Goal: Transaction & Acquisition: Purchase product/service

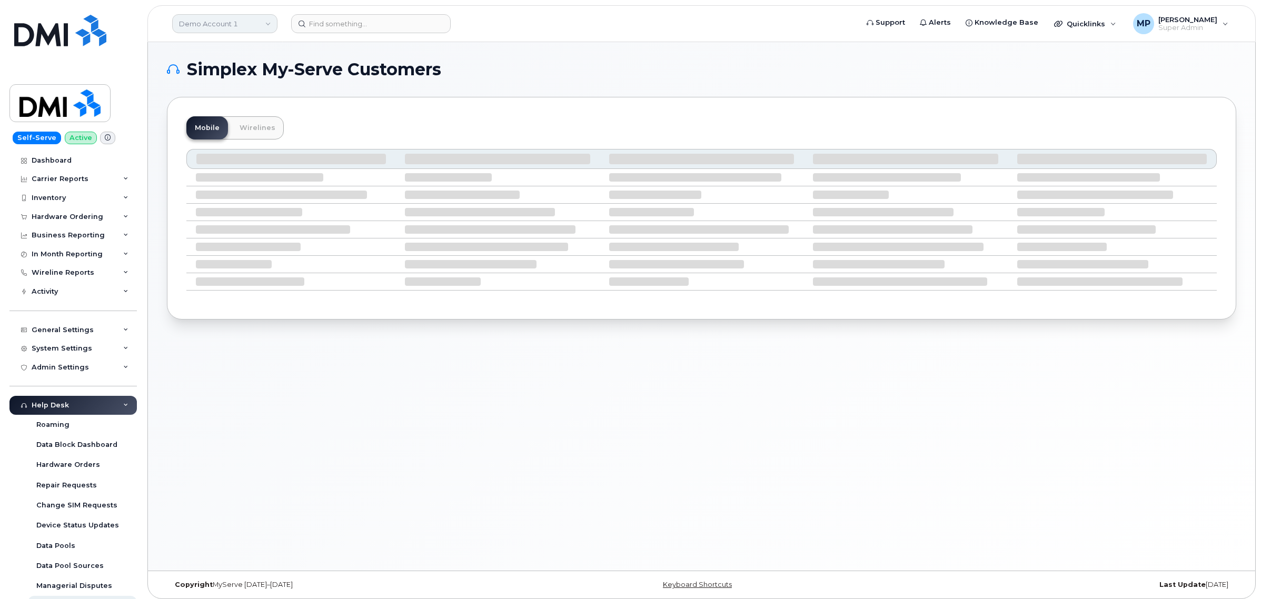
click at [216, 24] on link "Demo Account 1" at bounding box center [224, 23] width 105 height 19
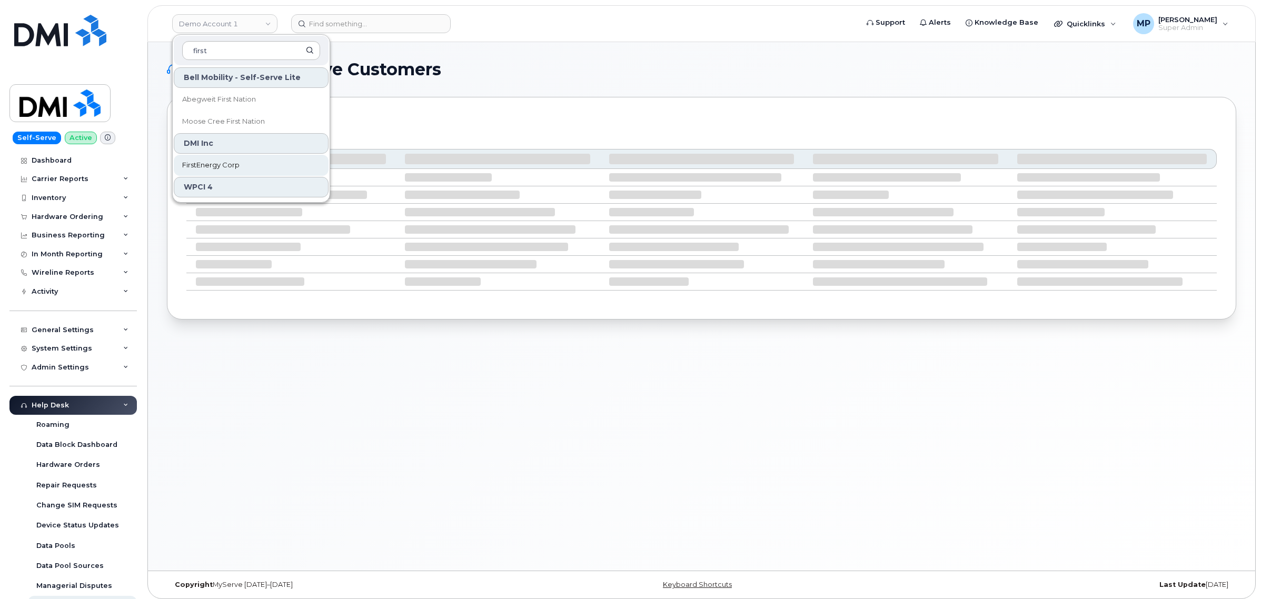
type input "first"
click at [220, 169] on span "FirstEnergy Corp" at bounding box center [210, 165] width 57 height 11
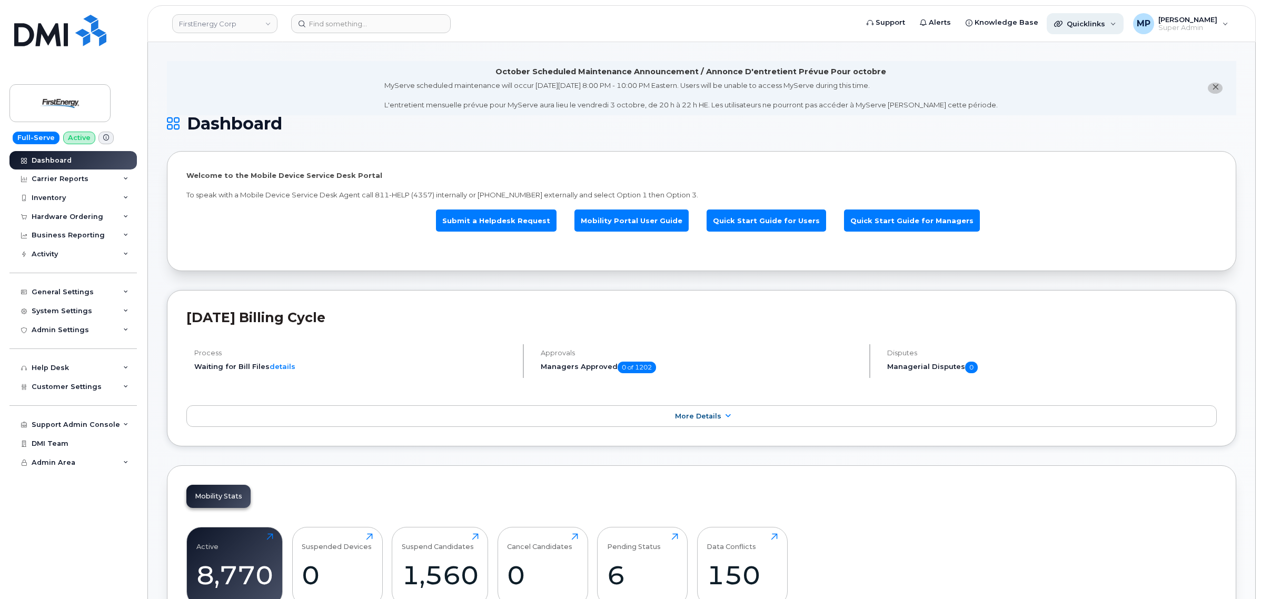
click at [1104, 21] on span "Quicklinks" at bounding box center [1086, 23] width 38 height 8
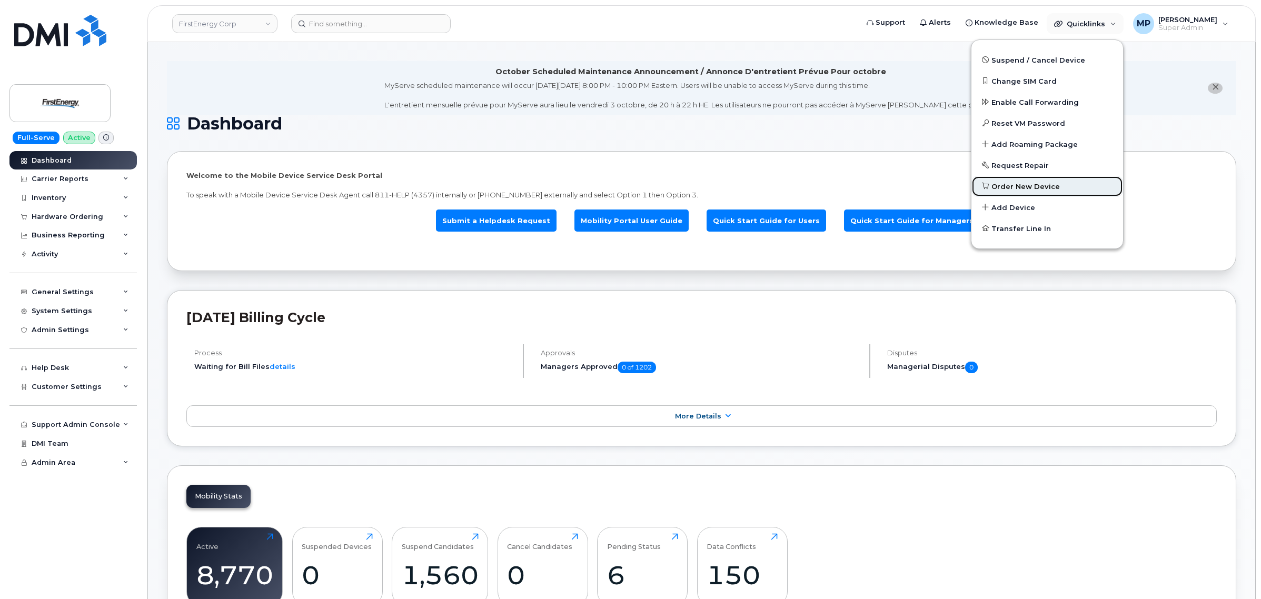
click at [1023, 183] on span "Order New Device" at bounding box center [1026, 187] width 68 height 11
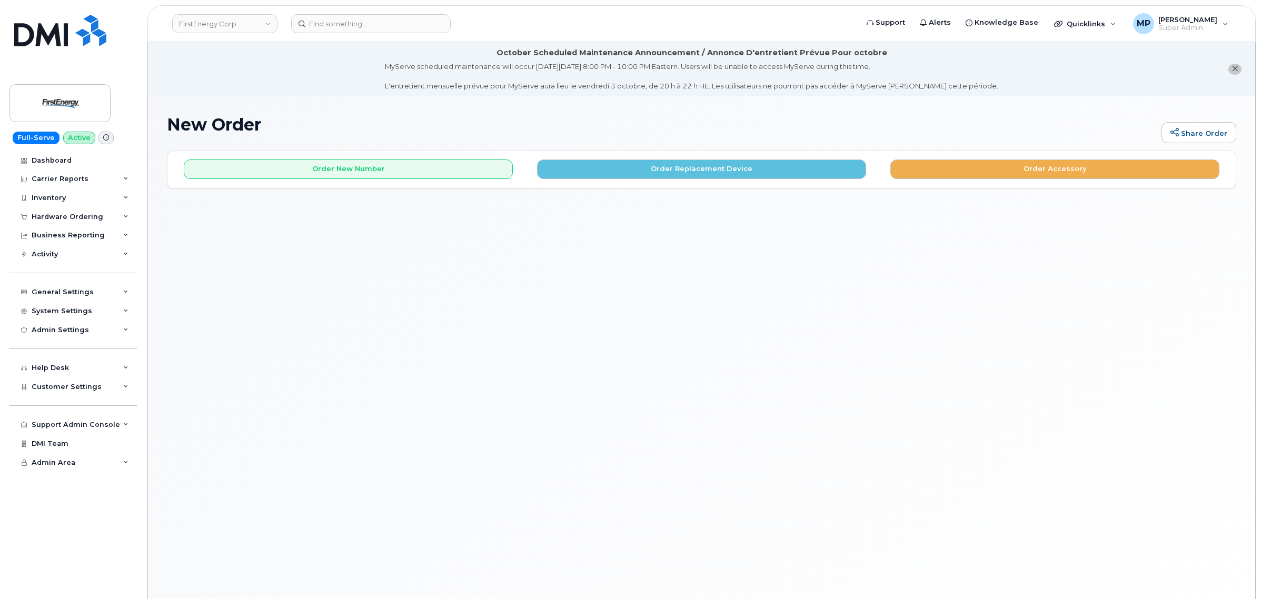
scroll to position [59, 0]
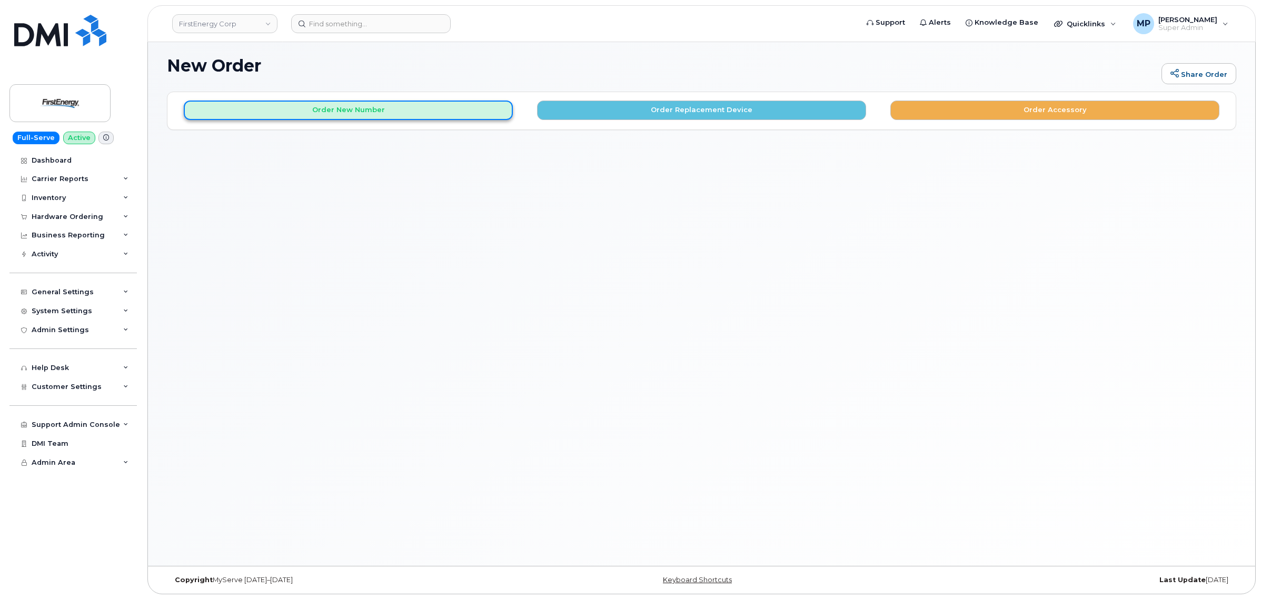
click at [378, 111] on button "Order New Number" at bounding box center [348, 110] width 329 height 19
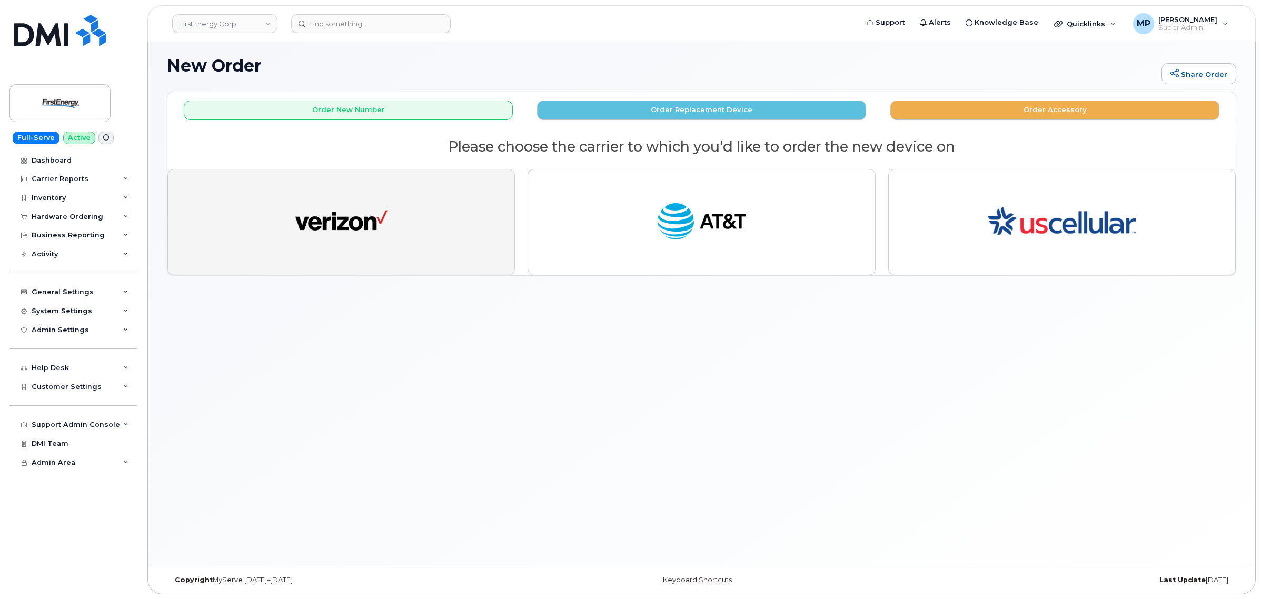
click at [341, 219] on img "button" at bounding box center [341, 222] width 92 height 47
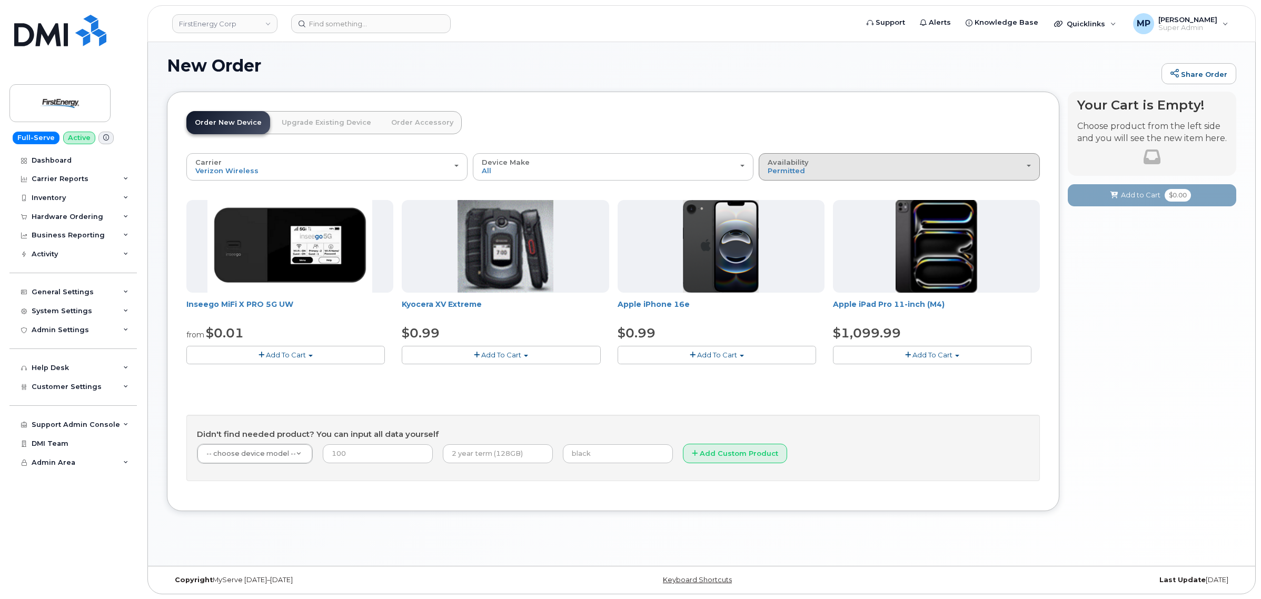
click at [901, 174] on div "Availability Permitted All" at bounding box center [899, 167] width 263 height 16
click at [778, 209] on label "All" at bounding box center [773, 208] width 22 height 13
click at [0, 0] on input "All" at bounding box center [0, 0] width 0 height 0
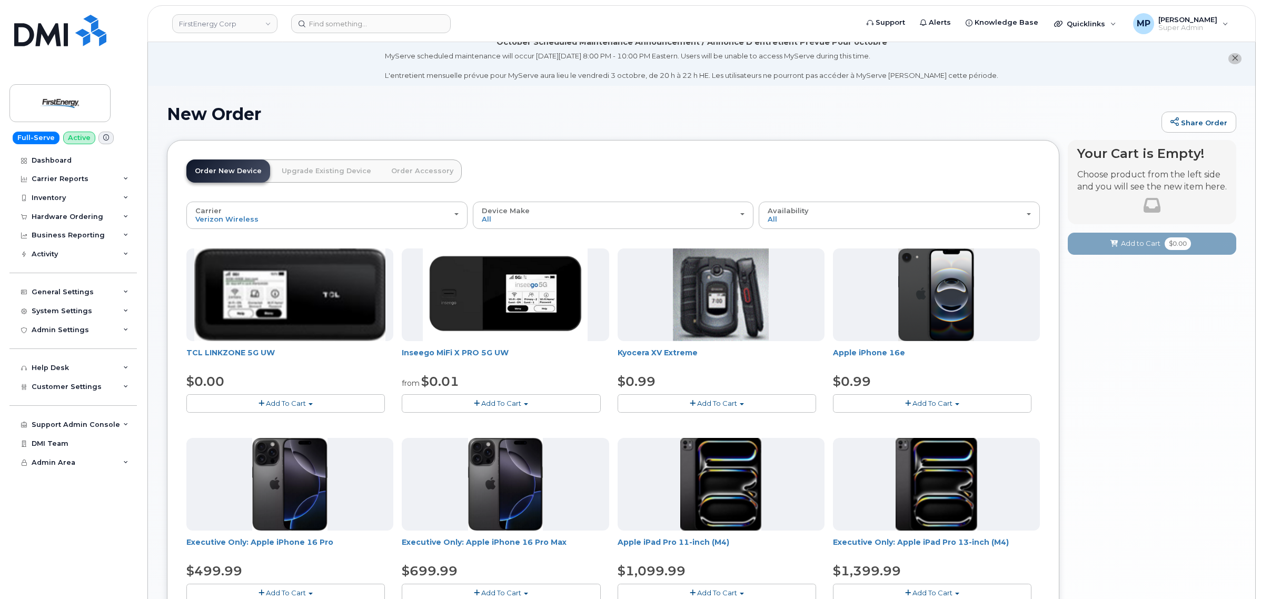
scroll to position [0, 0]
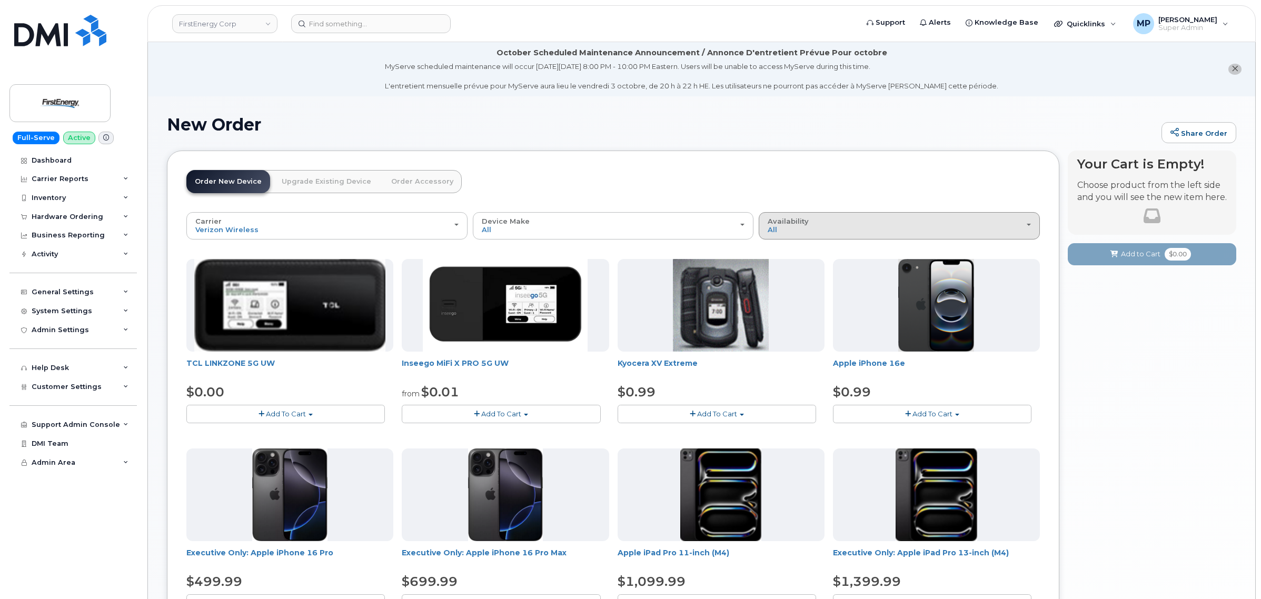
click at [838, 222] on div "Availability Permitted All" at bounding box center [899, 226] width 263 height 16
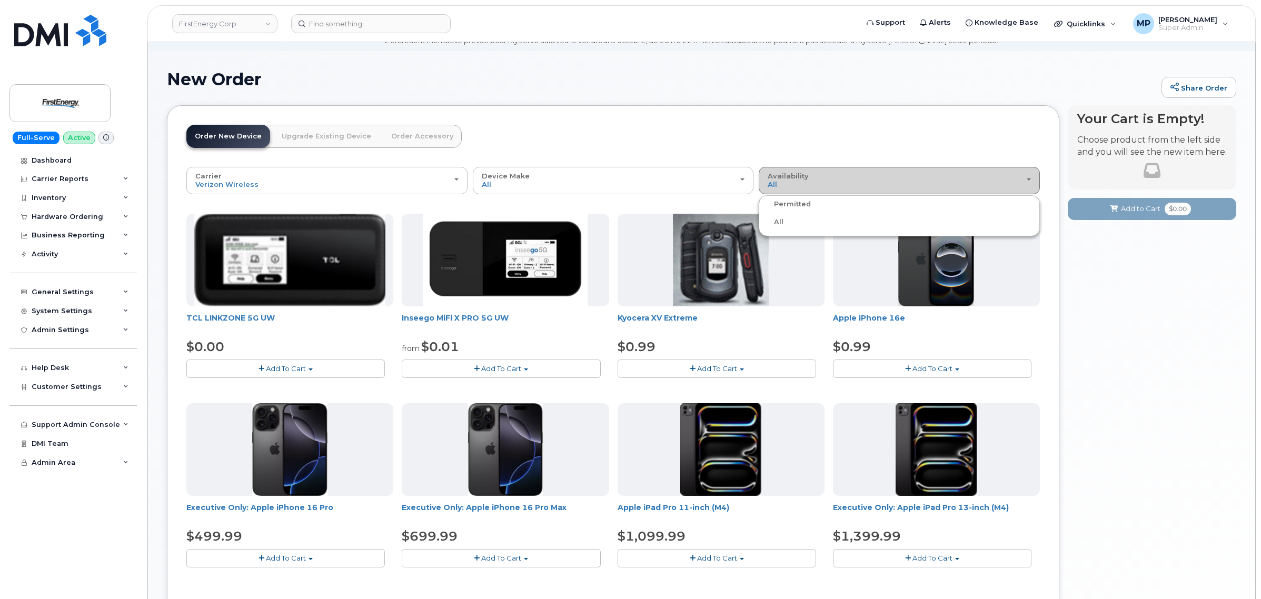
scroll to position [66, 0]
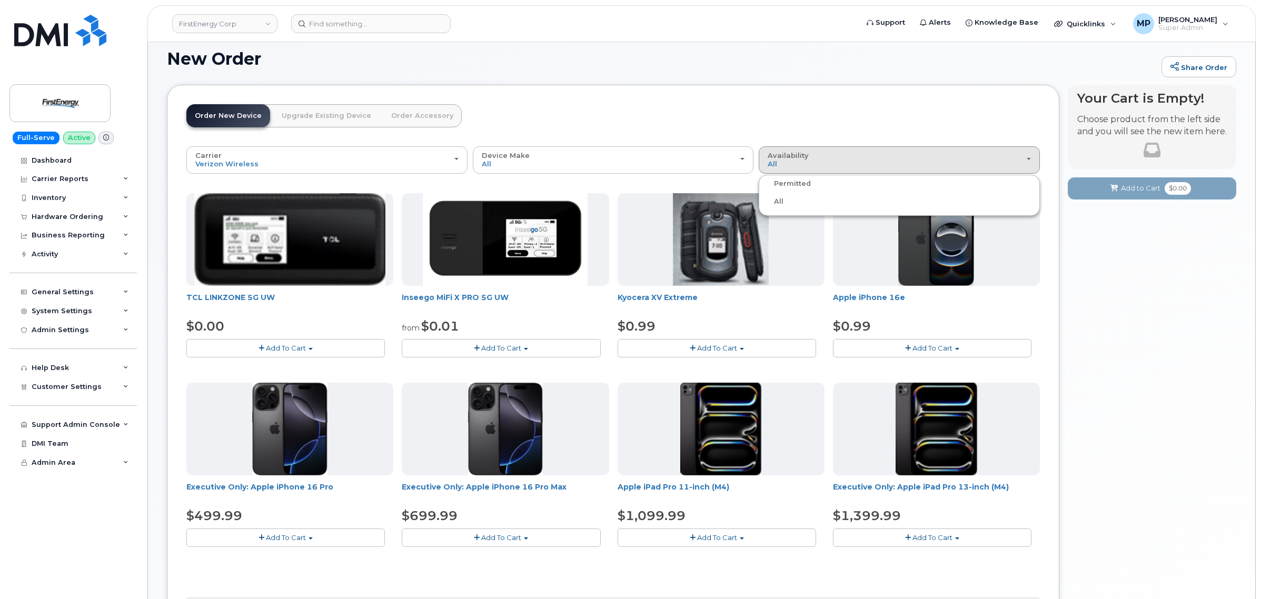
click at [785, 188] on label "Permitted" at bounding box center [787, 183] width 50 height 13
click at [0, 0] on input "Permitted" at bounding box center [0, 0] width 0 height 0
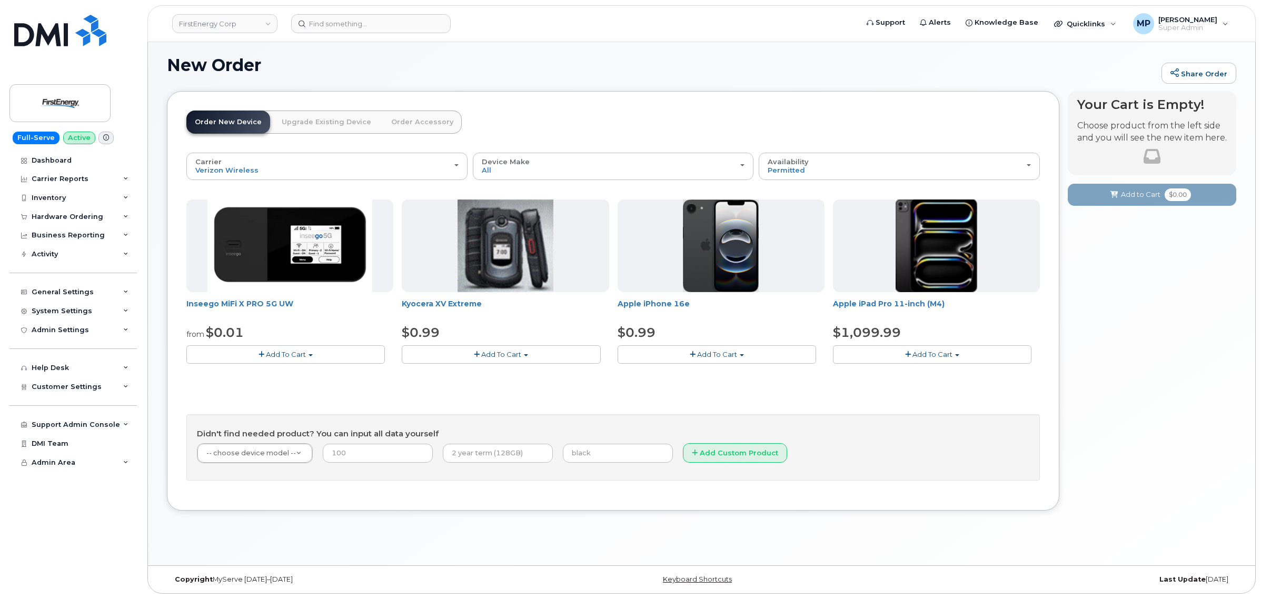
scroll to position [59, 0]
click at [786, 182] on div "Carrier Verizon Wireless AT&T Wireless US Cellular Verizon Wireless AT&T Wirele…" at bounding box center [613, 317] width 854 height 328
click at [57, 391] on span "Customer Settings" at bounding box center [67, 387] width 70 height 8
drag, startPoint x: 52, startPoint y: 406, endPoint x: 72, endPoint y: 408, distance: 20.6
click at [52, 408] on div "General" at bounding box center [50, 405] width 29 height 9
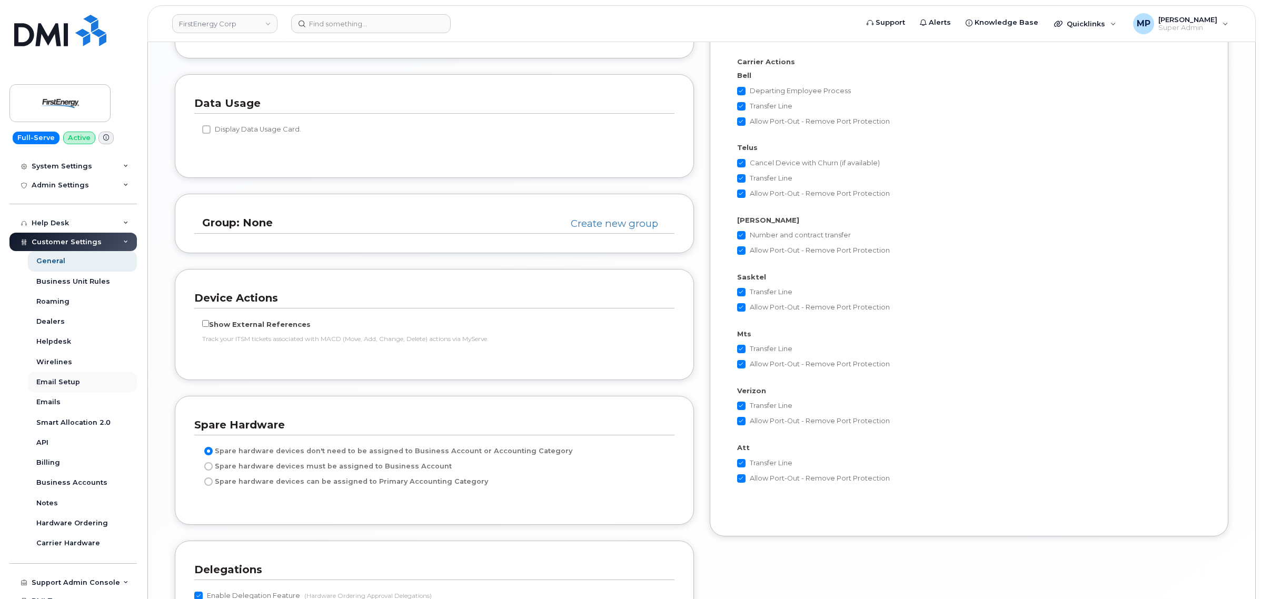
scroll to position [112, 0]
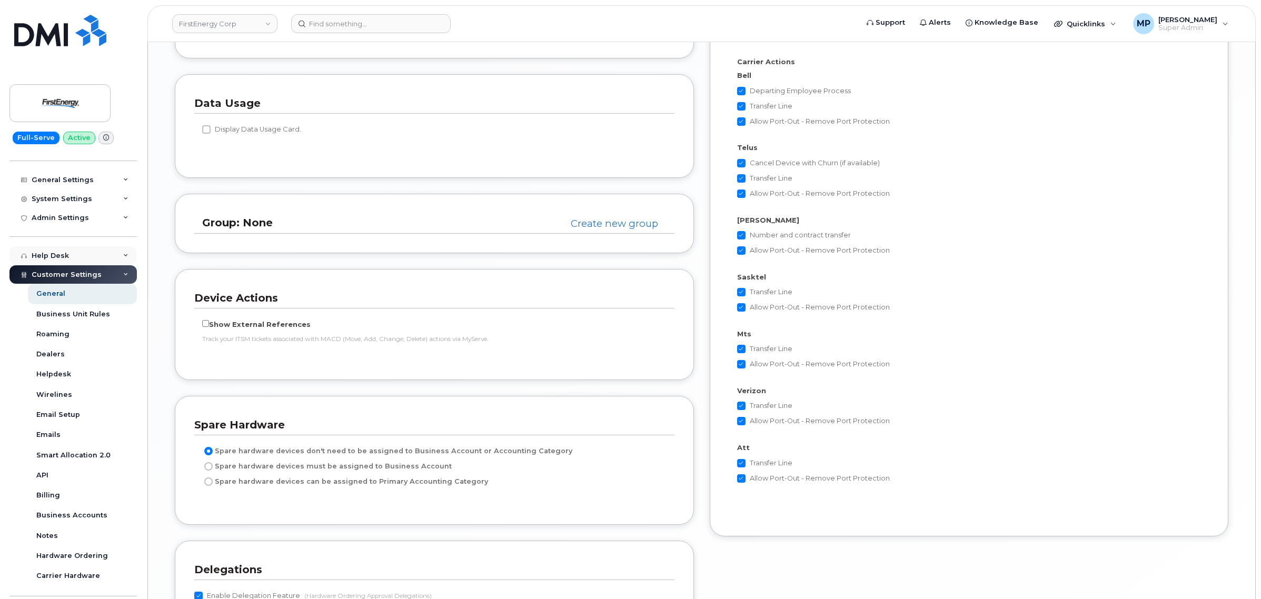
click at [65, 254] on div "Help Desk" at bounding box center [50, 256] width 37 height 8
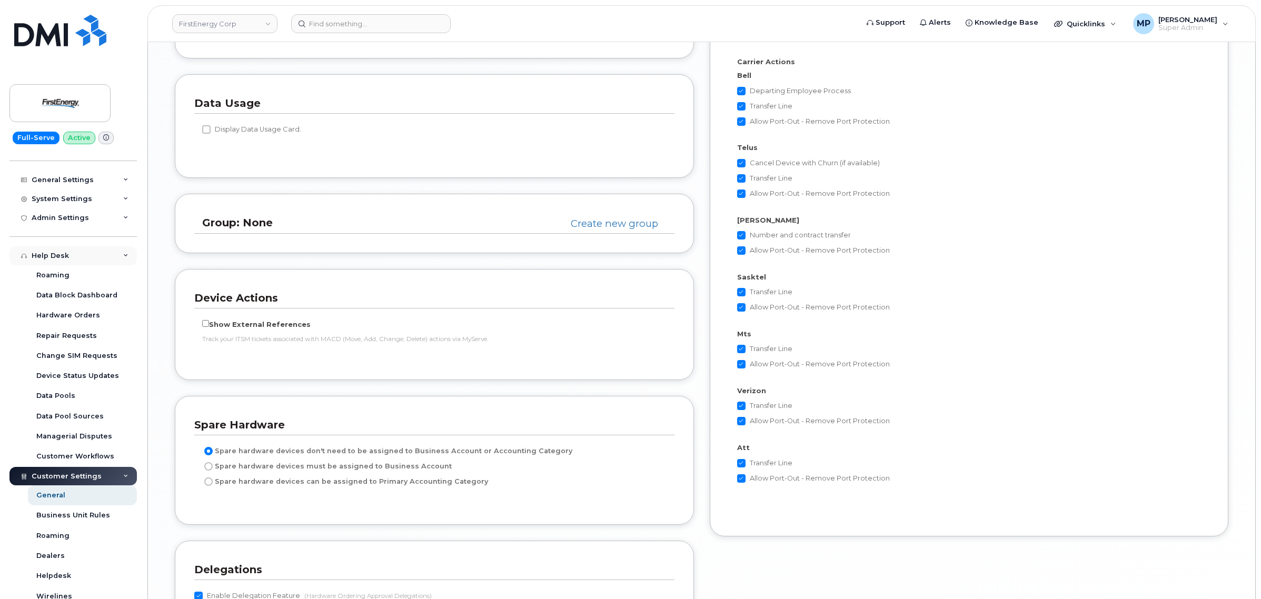
click at [65, 254] on div "Help Desk" at bounding box center [50, 256] width 37 height 8
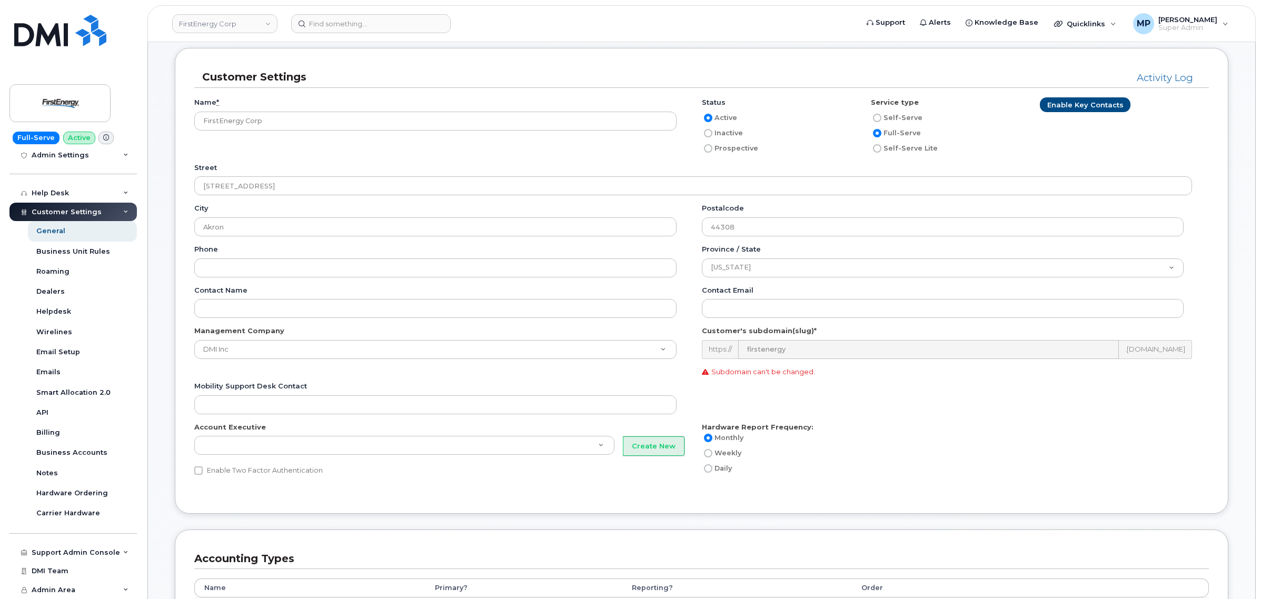
scroll to position [0, 0]
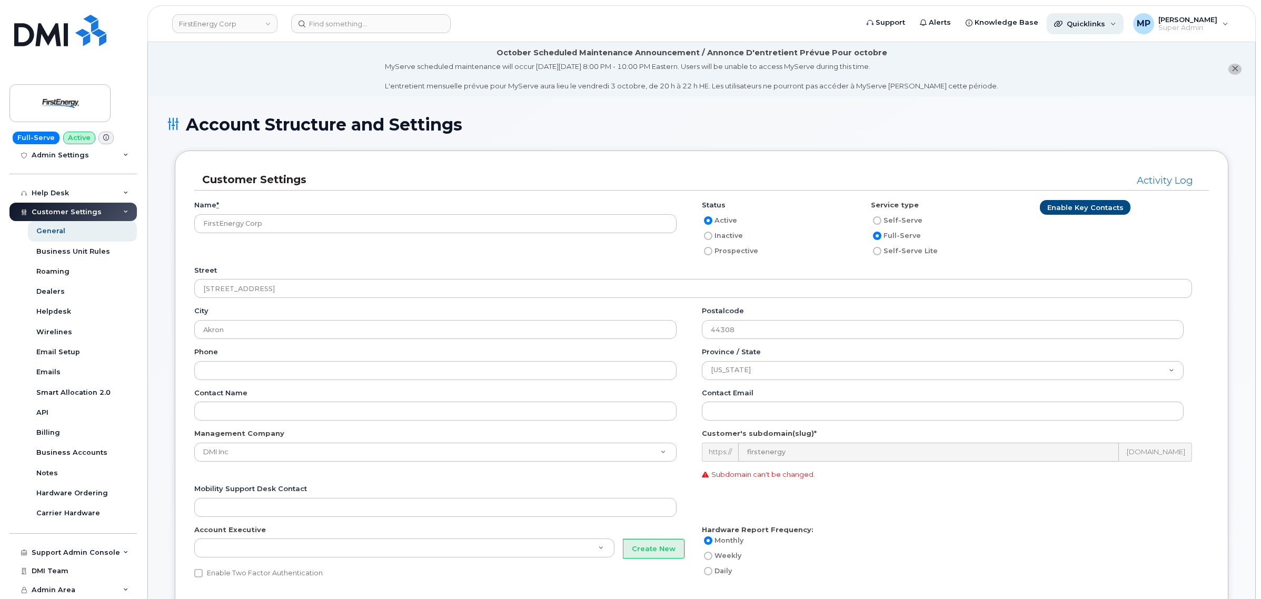
click at [1079, 19] on span "Quicklinks" at bounding box center [1086, 23] width 38 height 8
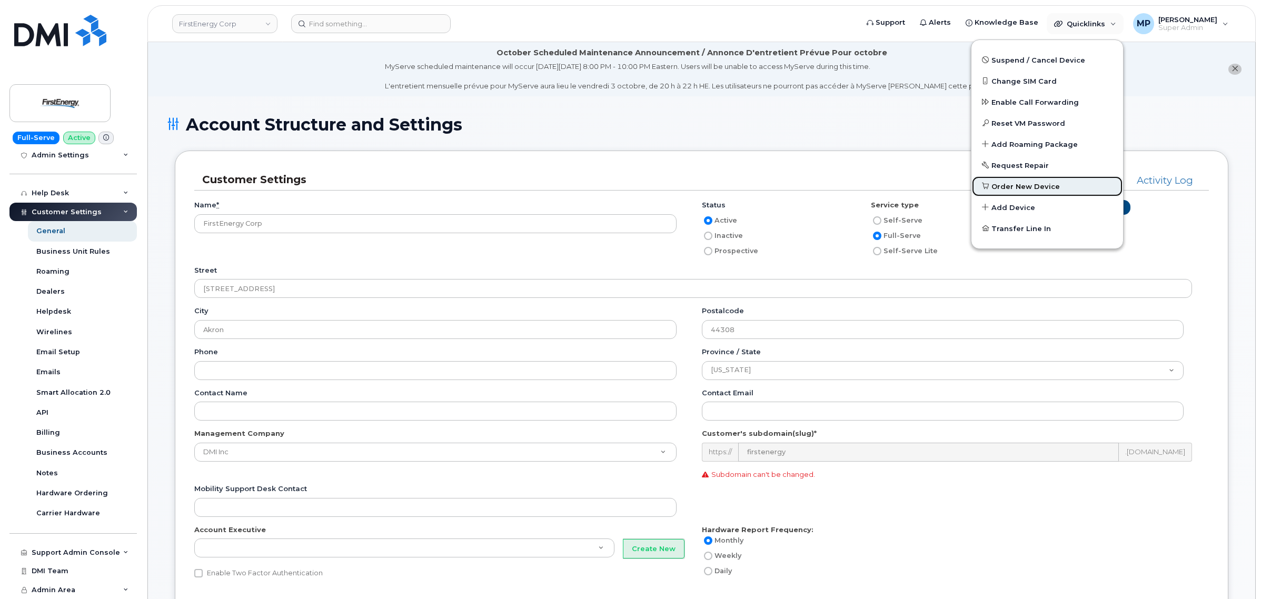
click at [998, 188] on span "Order New Device" at bounding box center [1026, 187] width 68 height 11
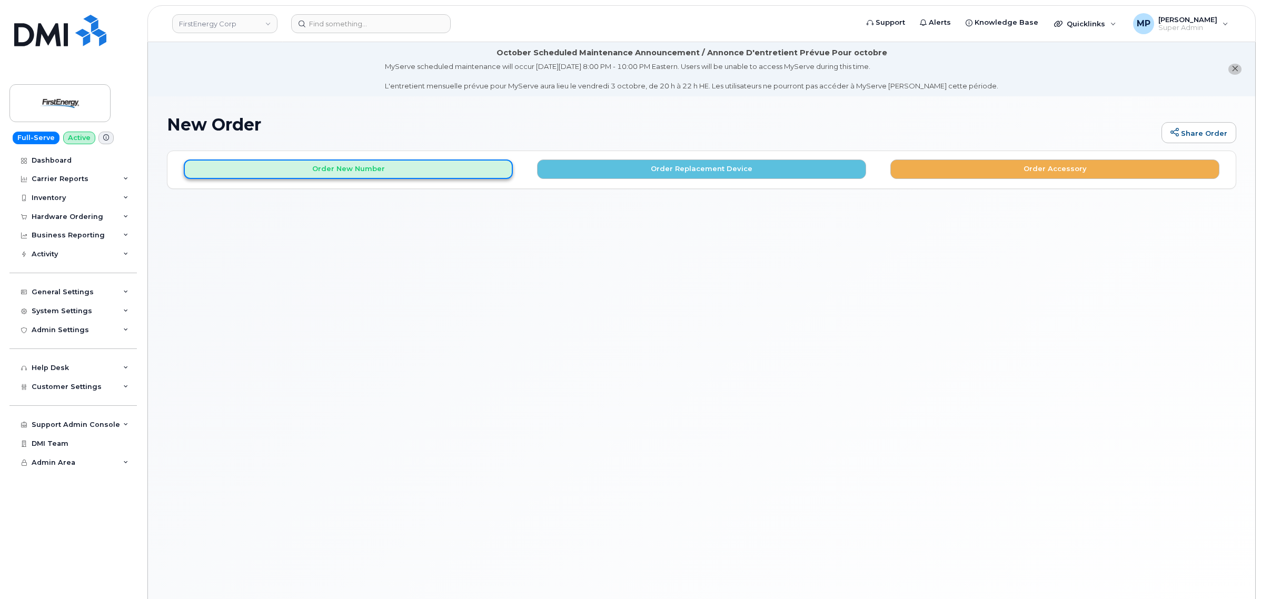
click at [377, 165] on button "Order New Number" at bounding box center [348, 169] width 329 height 19
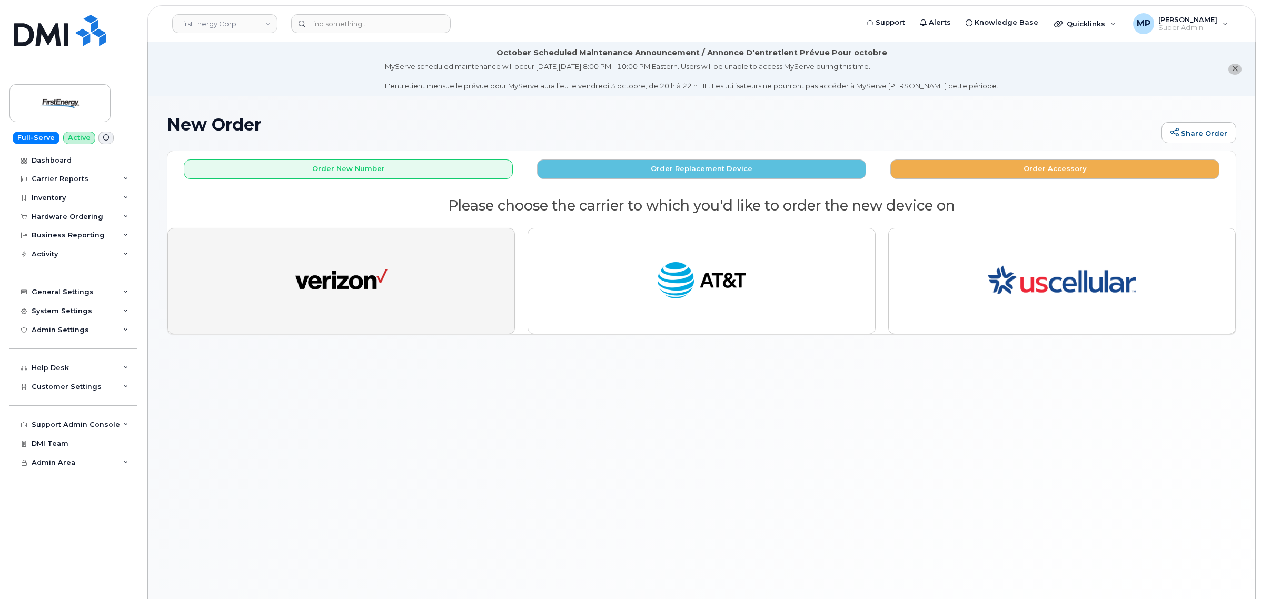
click at [354, 282] on img "button" at bounding box center [341, 281] width 92 height 47
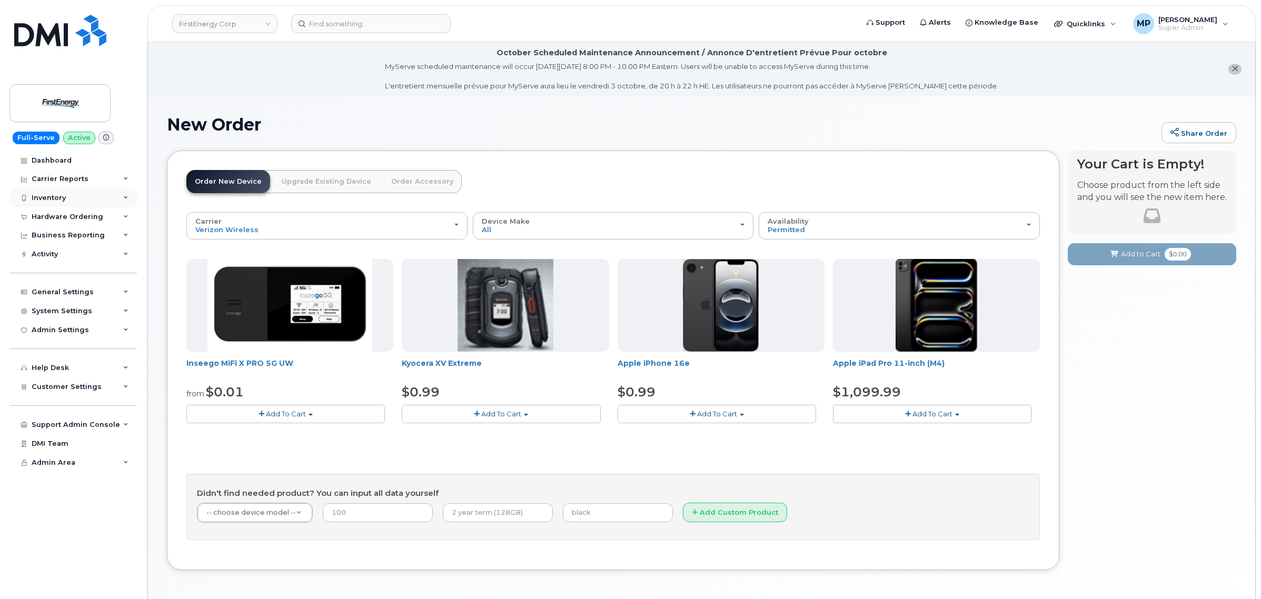
click at [58, 193] on div "Inventory" at bounding box center [72, 198] width 127 height 19
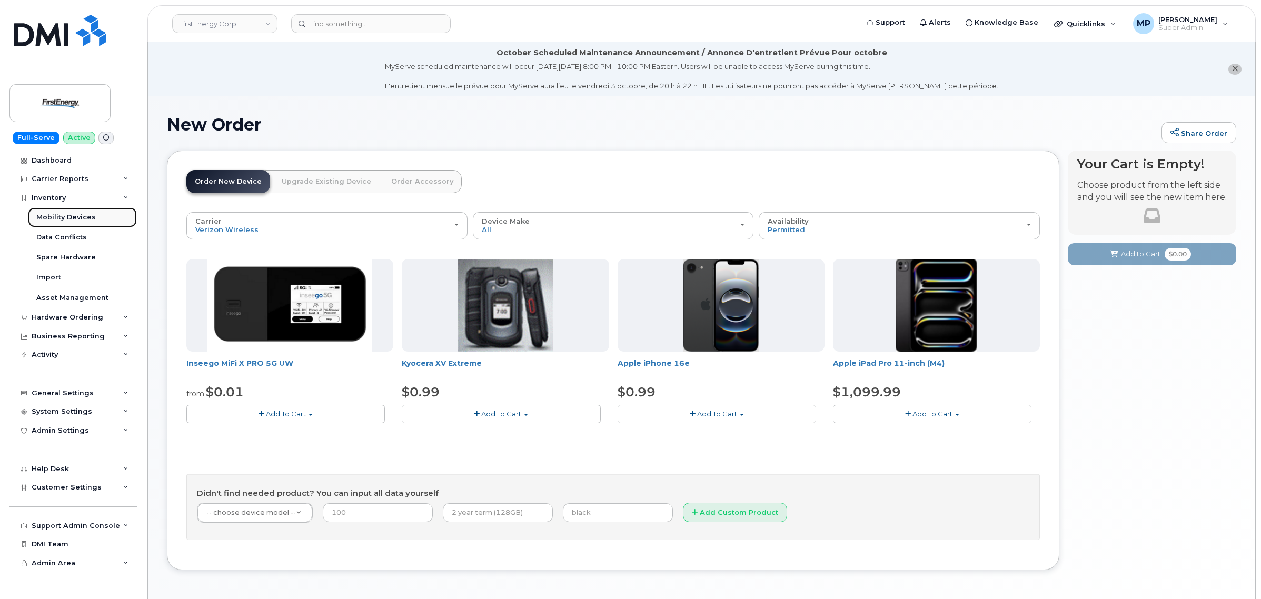
click at [54, 216] on div "Mobility Devices" at bounding box center [66, 217] width 60 height 9
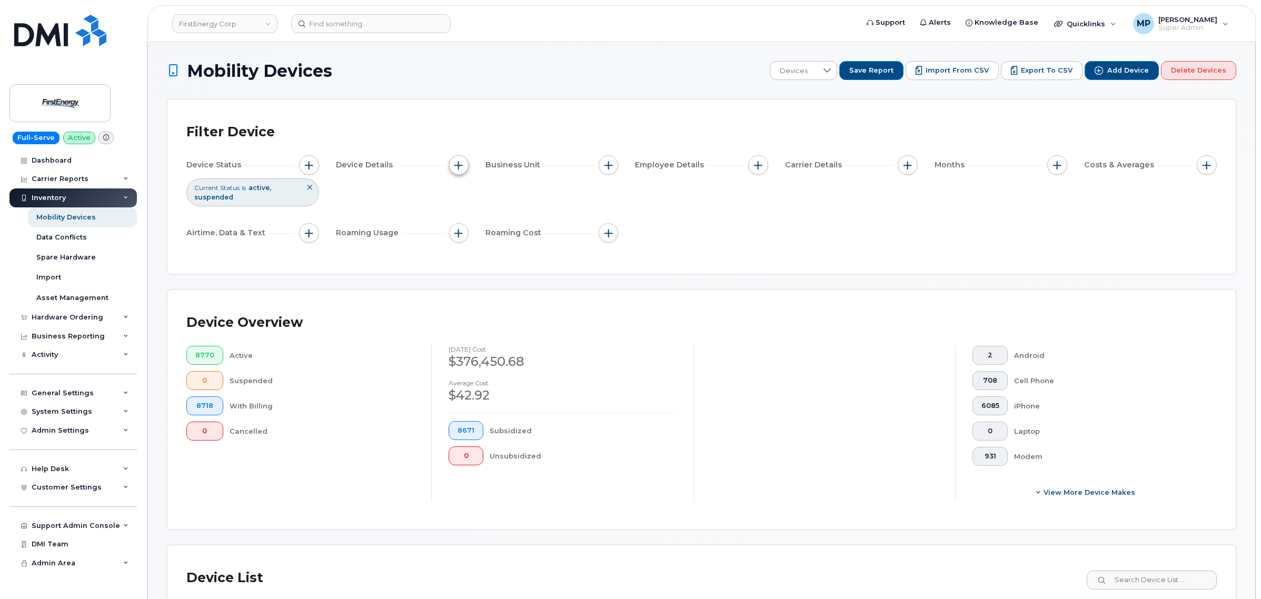
click at [459, 162] on span "button" at bounding box center [459, 165] width 8 height 8
click at [485, 329] on label "MDM Last Update" at bounding box center [504, 329] width 67 height 10
click at [466, 329] on input "MDM Last Update" at bounding box center [462, 329] width 8 height 8
checkbox input "true"
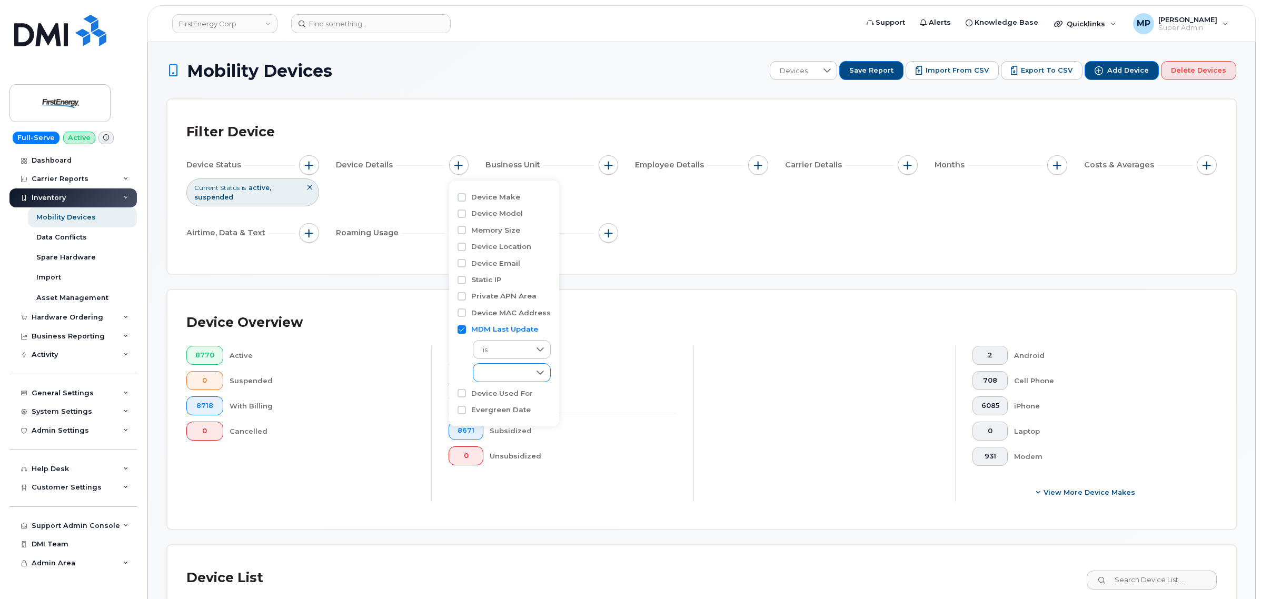
click at [530, 370] on div at bounding box center [540, 373] width 20 height 18
click at [525, 369] on span at bounding box center [502, 373] width 56 height 19
click at [695, 333] on div "Device Overview" at bounding box center [701, 322] width 1031 height 27
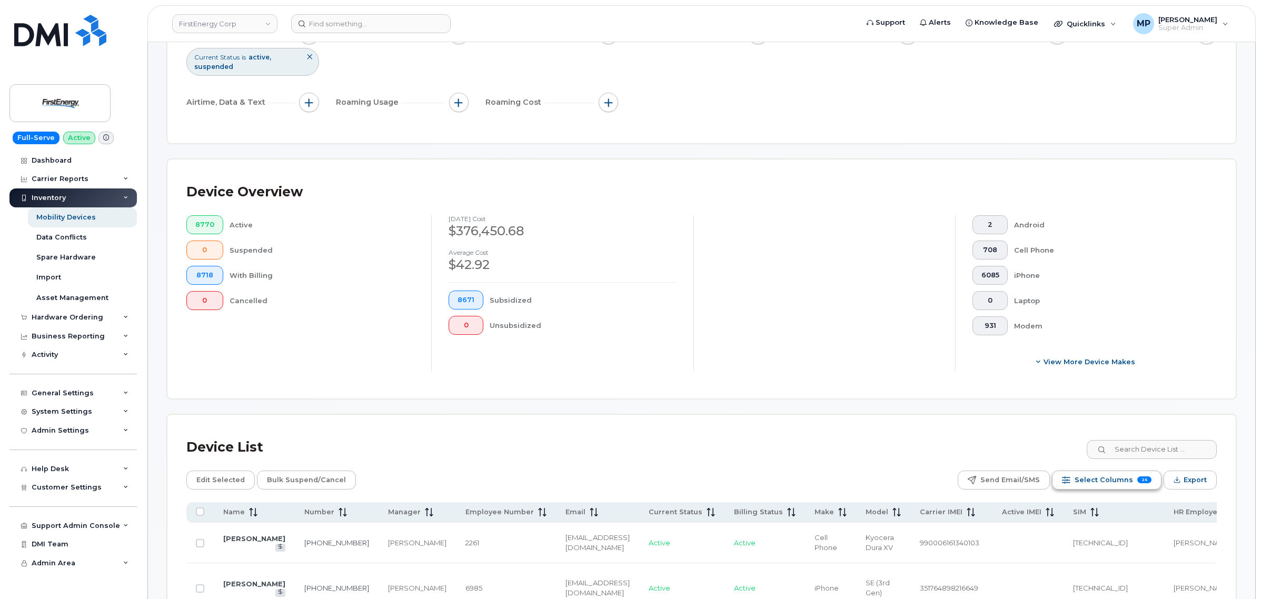
scroll to position [132, 0]
click at [1102, 478] on span "Select Columns" at bounding box center [1104, 479] width 58 height 16
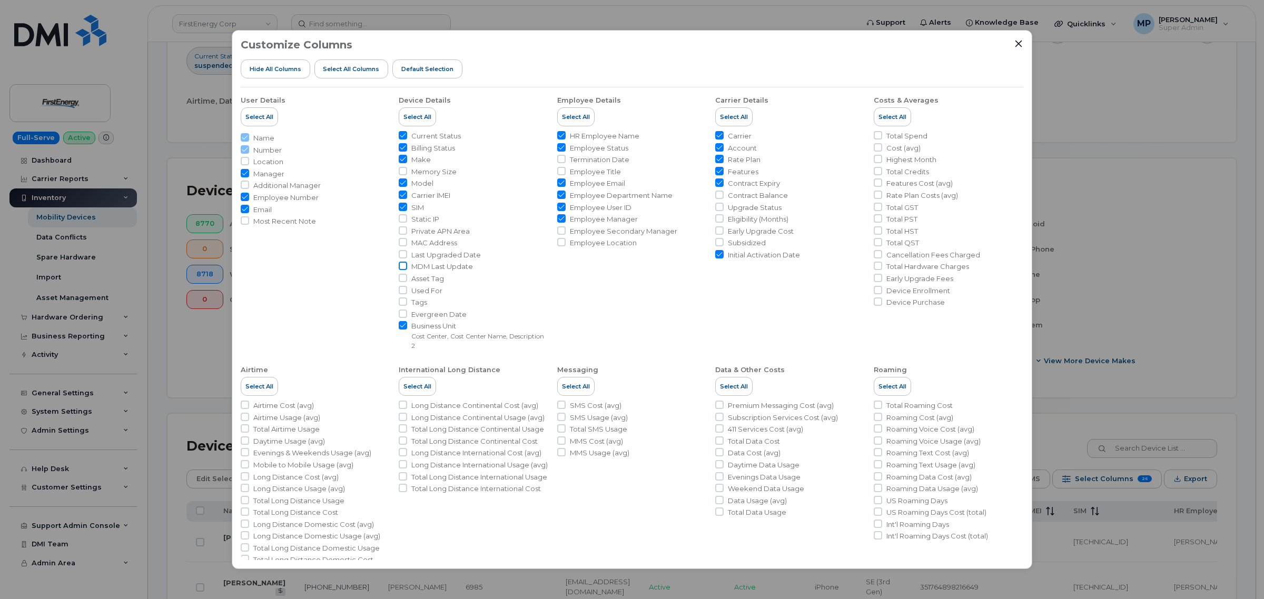
click at [401, 266] on input "MDM Last Update" at bounding box center [403, 266] width 8 height 8
checkbox input "true"
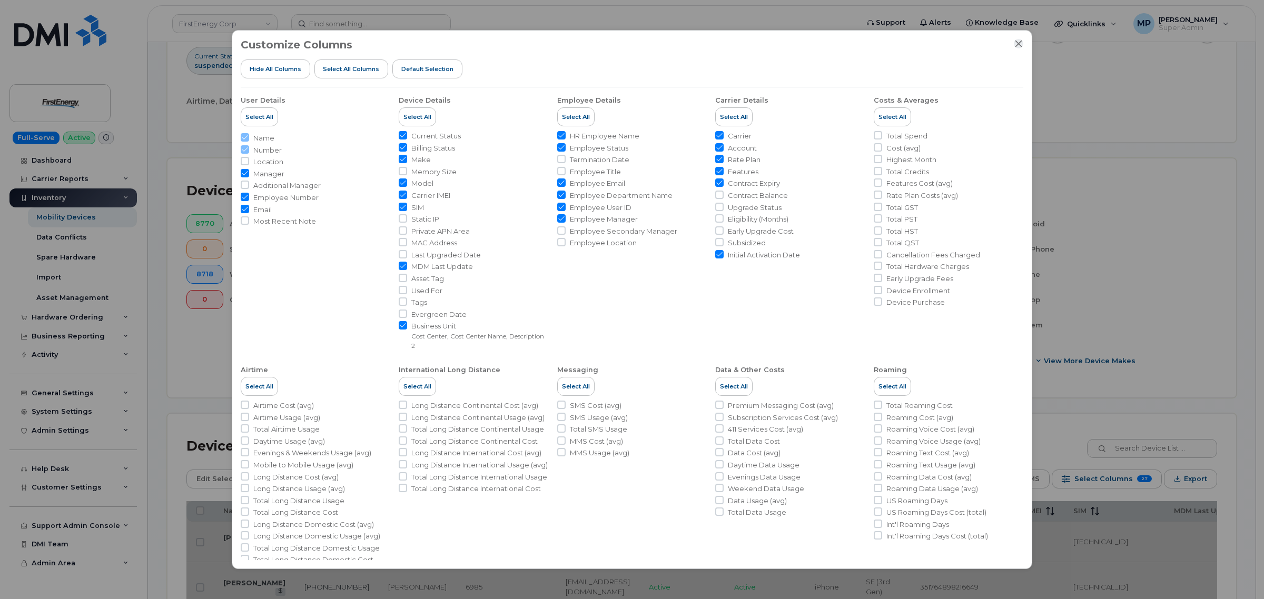
click at [1018, 40] on icon "Close" at bounding box center [1018, 44] width 8 height 8
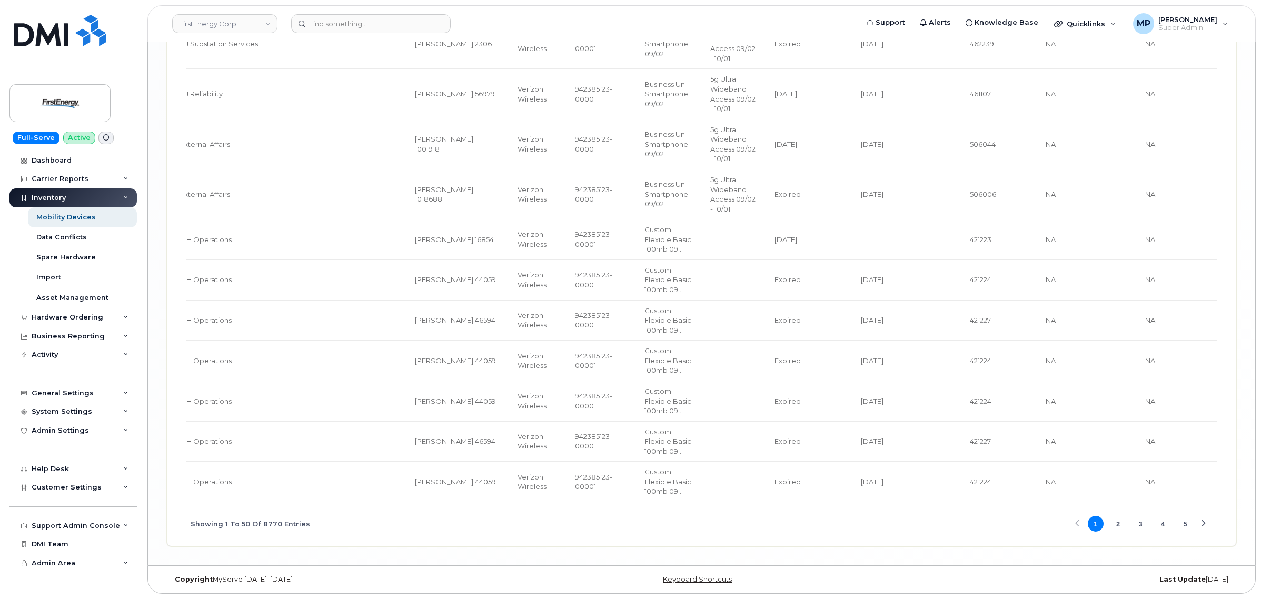
scroll to position [2670, 0]
drag, startPoint x: 848, startPoint y: 499, endPoint x: 706, endPoint y: 506, distance: 141.8
click at [840, 538] on div "Showing 1 To 50 Of 8770 Entries 1 2 3 4 5" at bounding box center [701, 524] width 1031 height 44
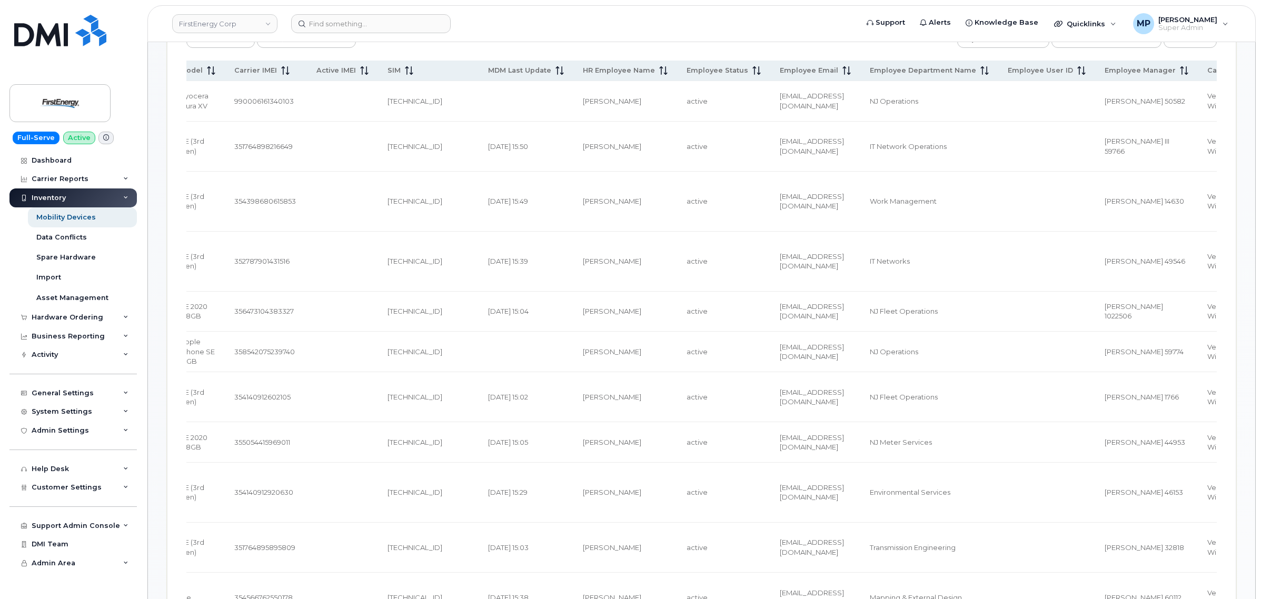
scroll to position [498, 0]
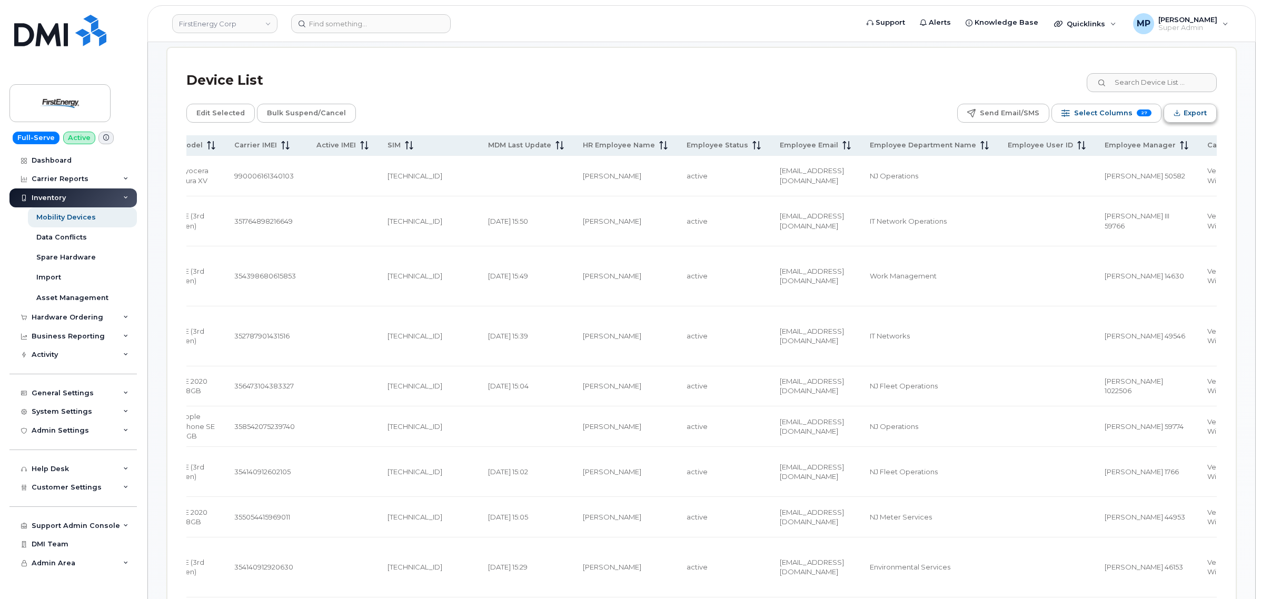
click at [1197, 117] on span "Export" at bounding box center [1195, 113] width 23 height 16
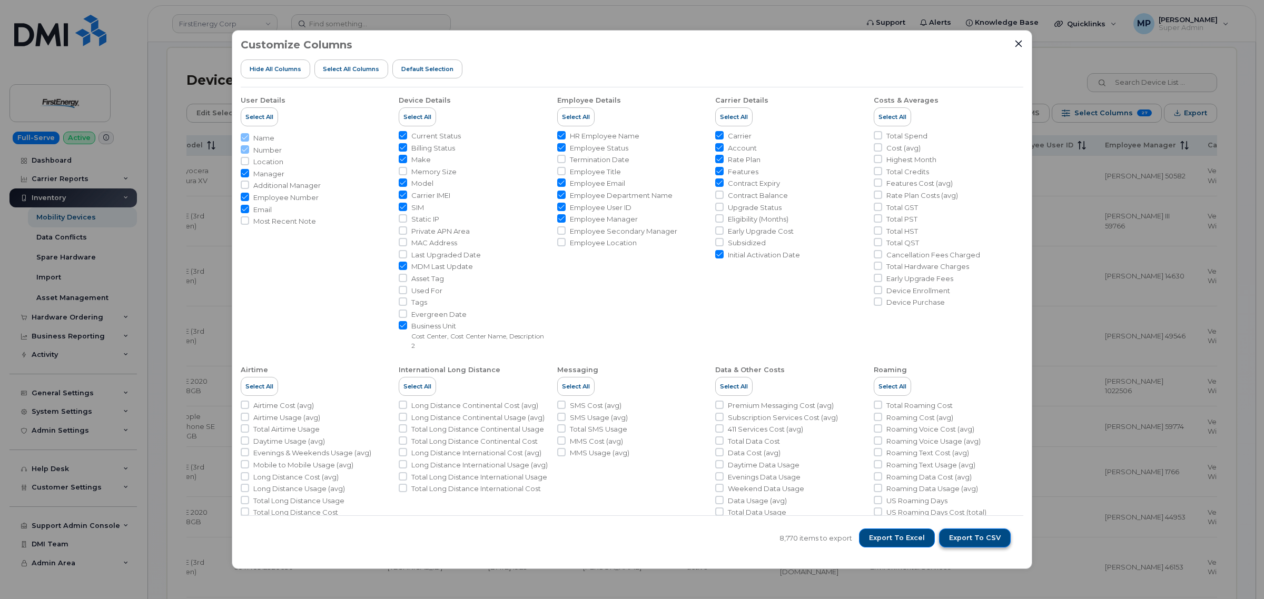
click at [980, 540] on span "Export to CSV" at bounding box center [975, 538] width 52 height 9
click at [1015, 42] on icon "Close" at bounding box center [1018, 44] width 8 height 8
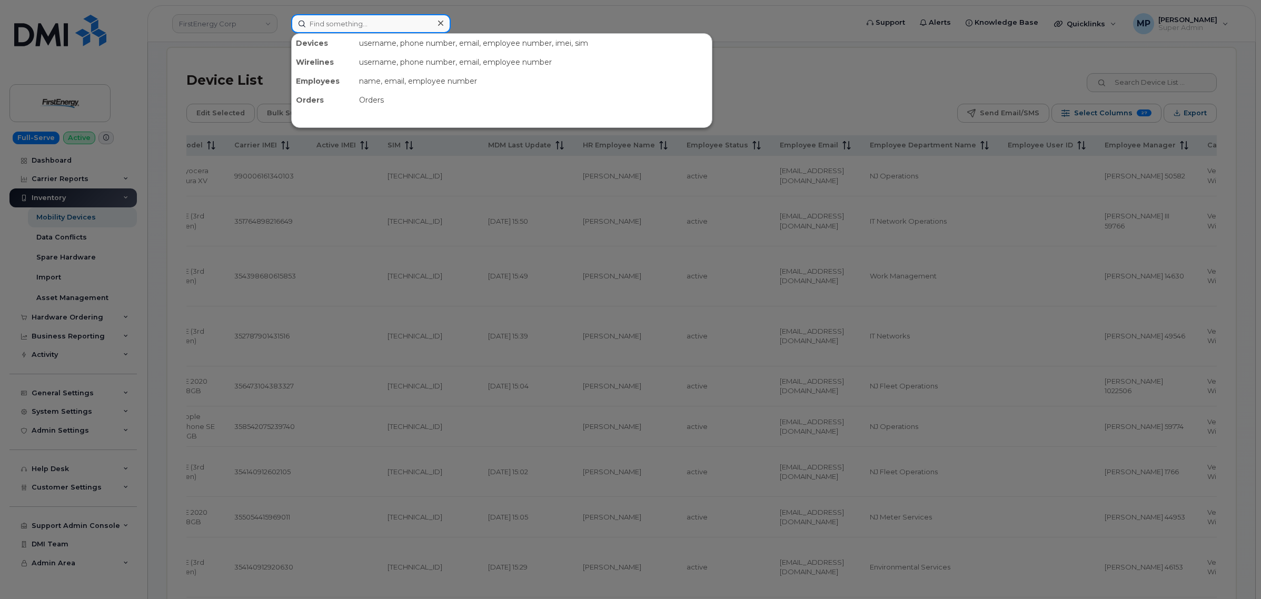
paste input "2012308482"
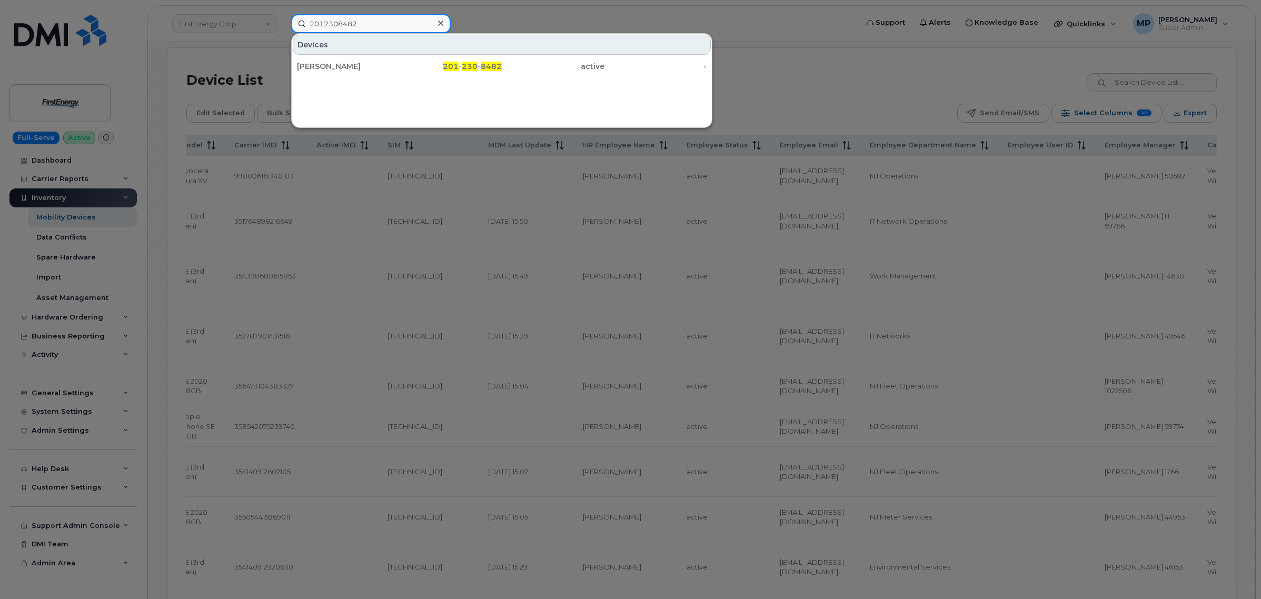
type input "2012308482"
click at [361, 66] on div "JOHN P VANDERGOOT" at bounding box center [348, 66] width 103 height 11
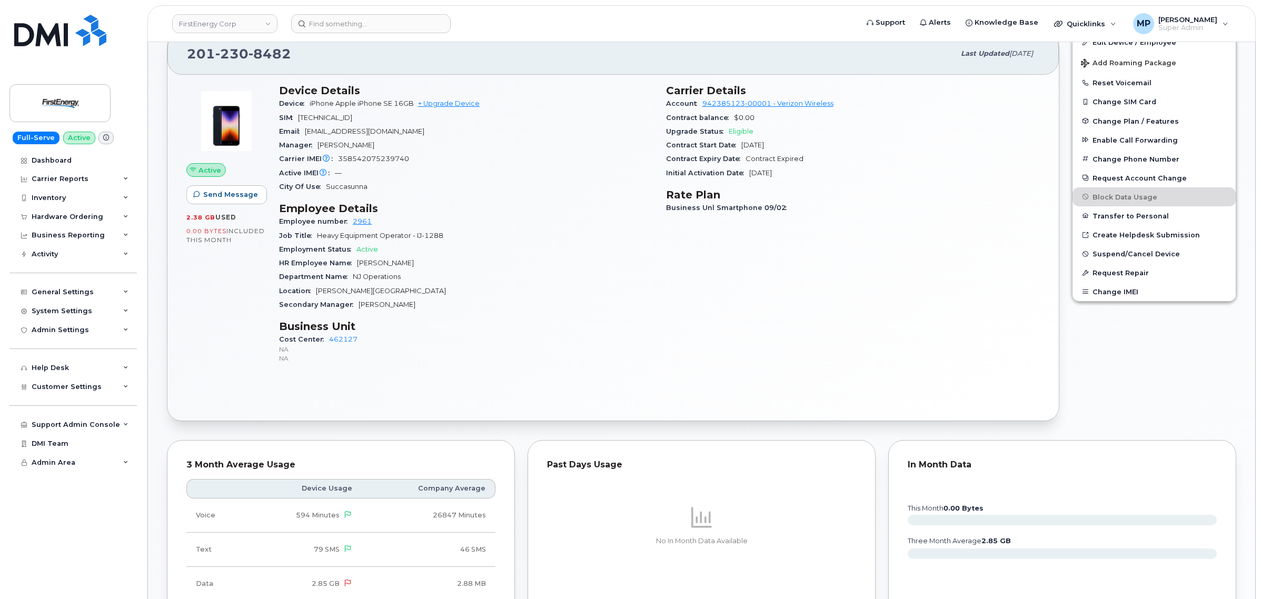
scroll to position [198, 0]
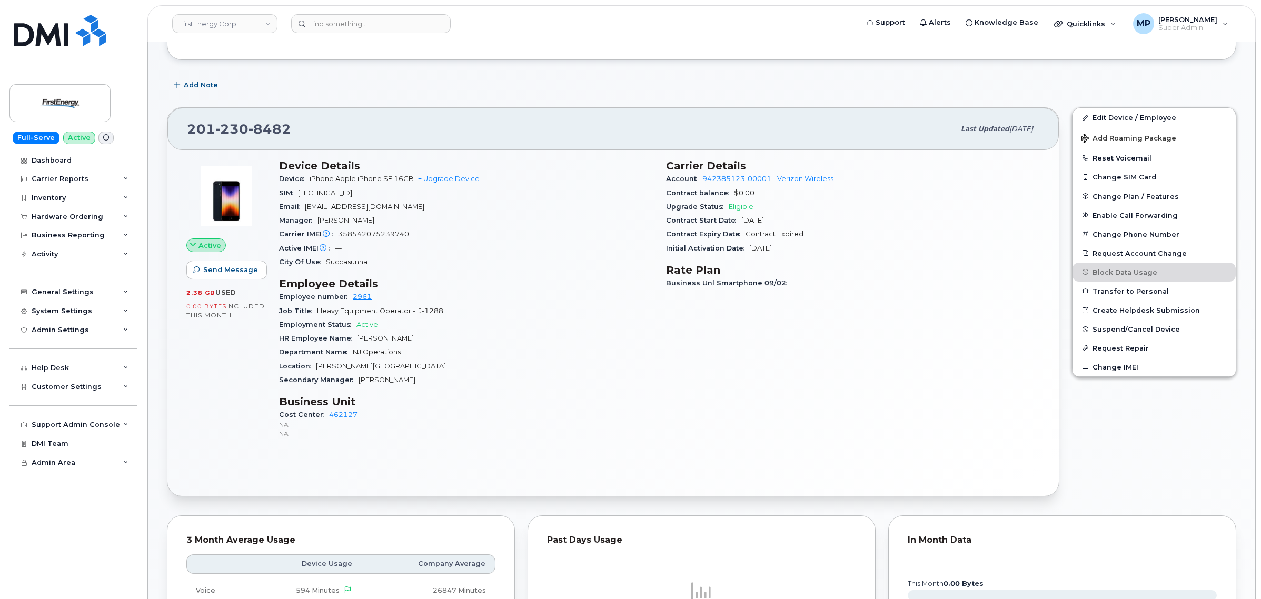
click at [370, 233] on span "358542075239740" at bounding box center [373, 234] width 71 height 8
copy span "358542075239740"
click at [378, 235] on span "358542075239740" at bounding box center [373, 234] width 71 height 8
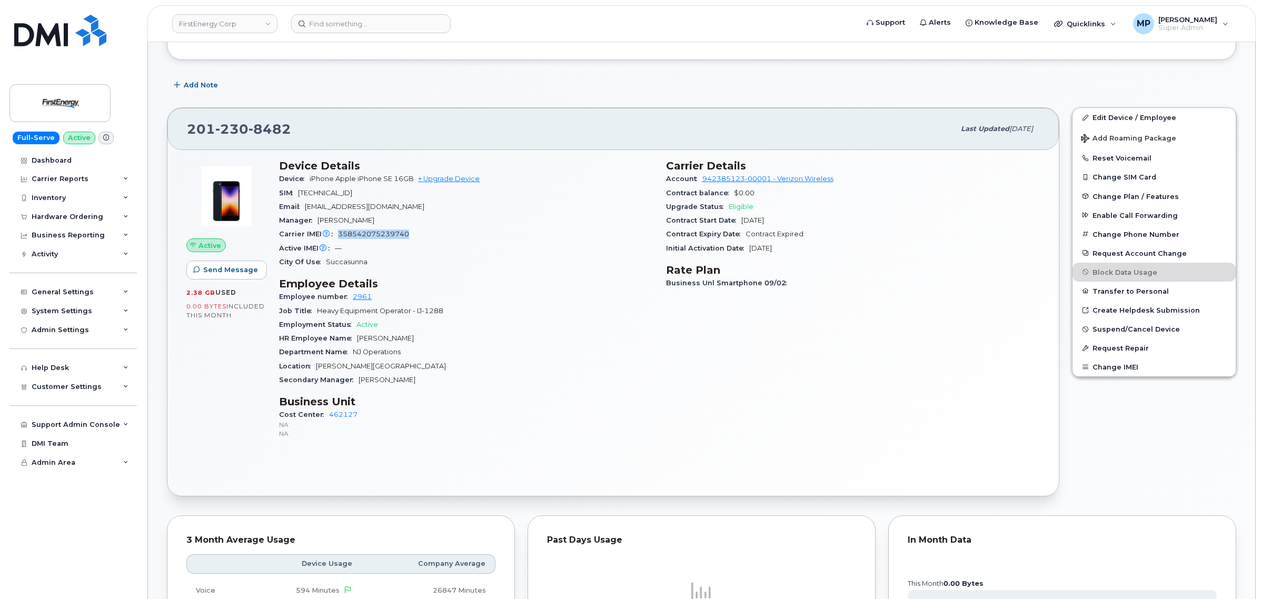
click at [435, 234] on div "Carrier IMEI Carrier IMEI is reported during the last billing cycle or change o…" at bounding box center [466, 235] width 374 height 14
click at [403, 235] on span "358542075239740" at bounding box center [373, 234] width 71 height 8
click at [403, 233] on span "358542075239740" at bounding box center [373, 234] width 71 height 8
click at [390, 233] on span "358542075239740" at bounding box center [373, 234] width 71 height 8
click at [388, 232] on span "358542075239740" at bounding box center [373, 234] width 71 height 8
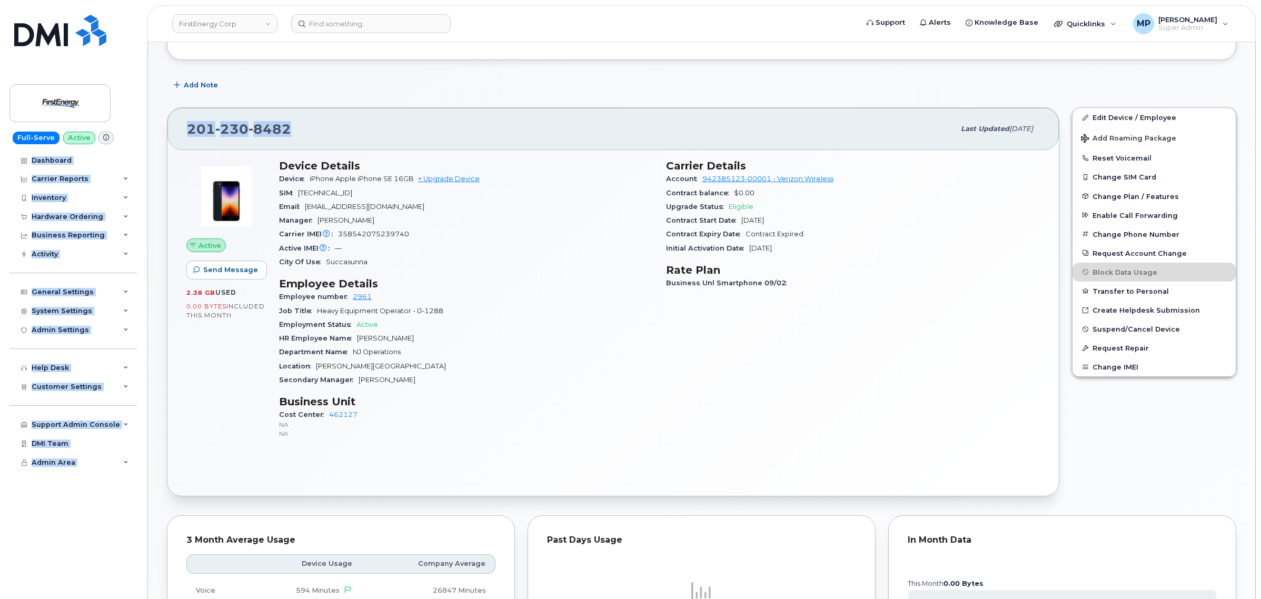
drag, startPoint x: 290, startPoint y: 125, endPoint x: 158, endPoint y: 146, distance: 133.3
click at [331, 126] on div "201 230 8482" at bounding box center [571, 129] width 768 height 22
click at [429, 132] on div "201 230 8482" at bounding box center [571, 129] width 768 height 22
click at [517, 119] on div "201 230 8482" at bounding box center [571, 129] width 768 height 22
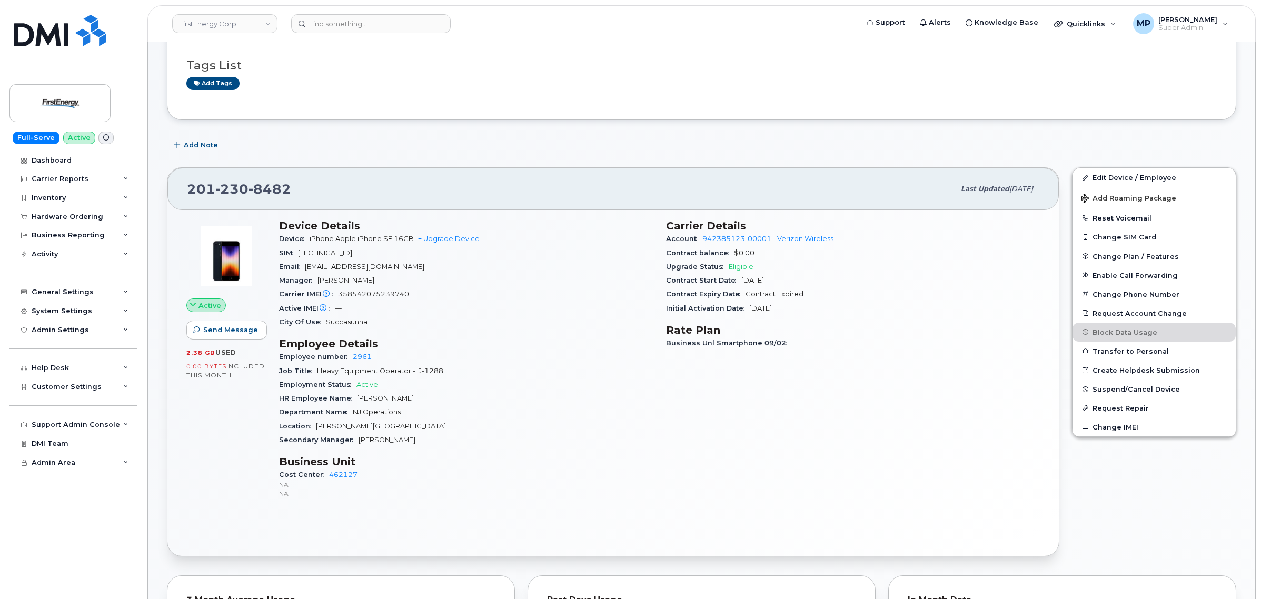
scroll to position [66, 0]
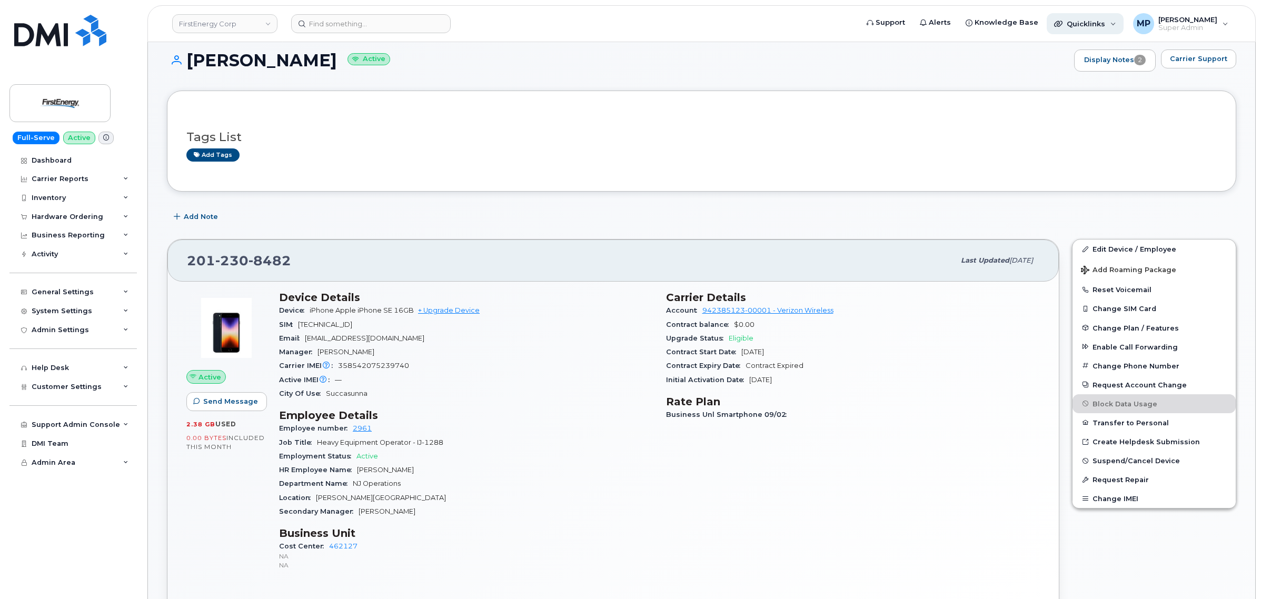
click at [1083, 29] on div "Quicklinks" at bounding box center [1085, 23] width 77 height 21
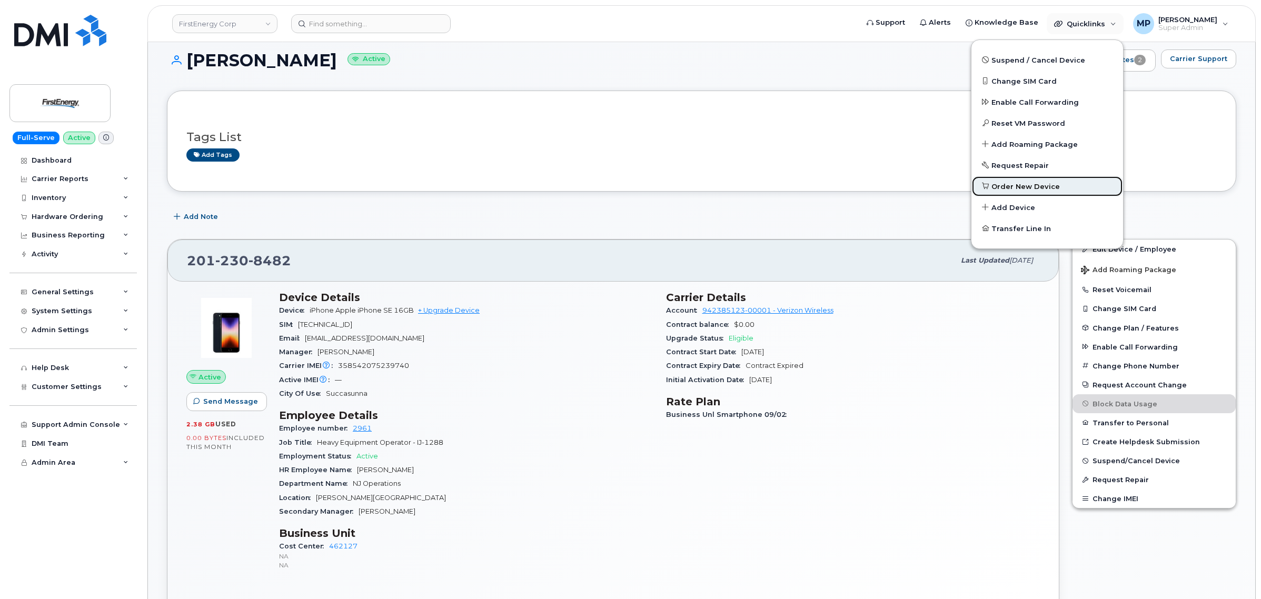
click at [1028, 183] on span "Order New Device" at bounding box center [1026, 187] width 68 height 11
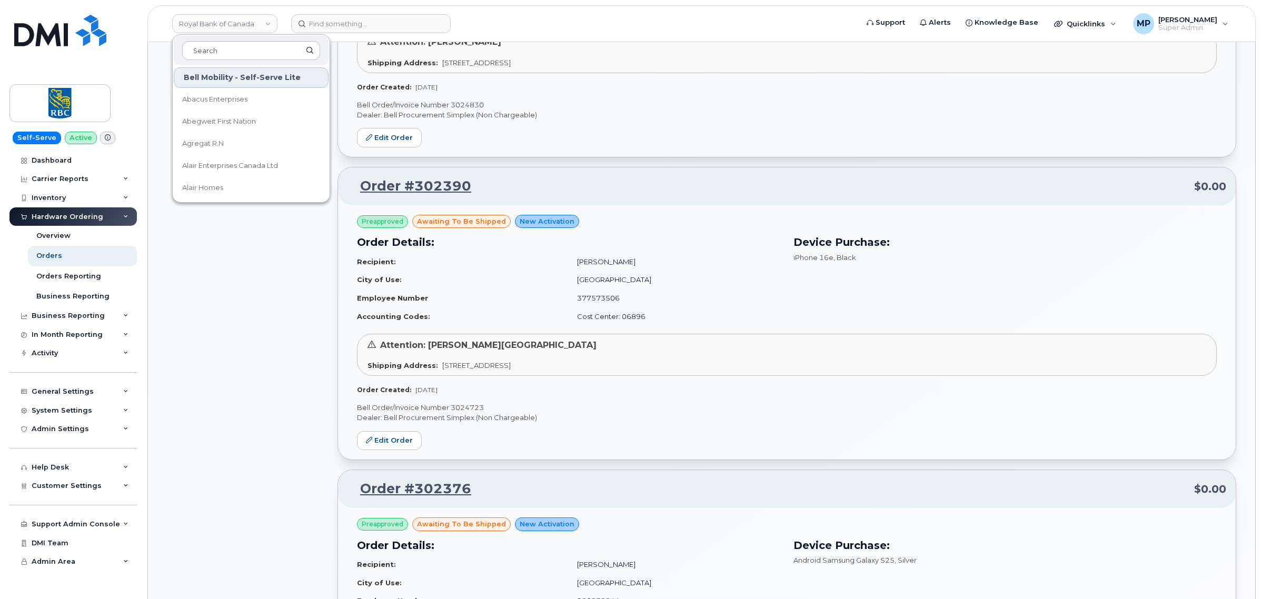
scroll to position [1778, 0]
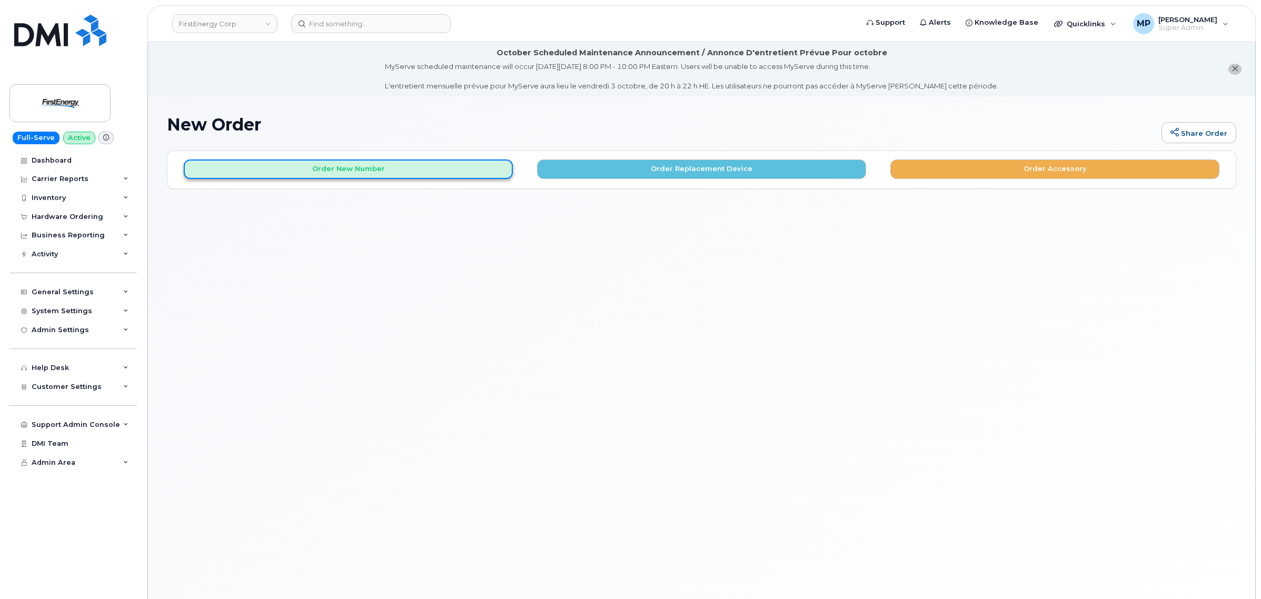
click at [420, 170] on button "Order New Number" at bounding box center [348, 169] width 329 height 19
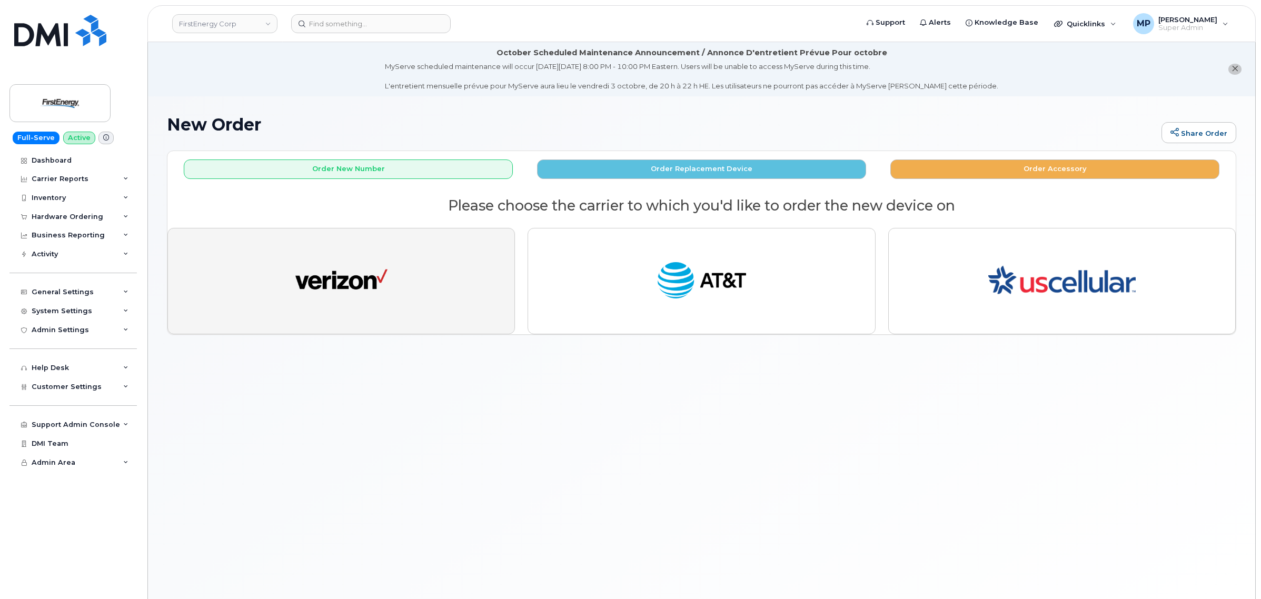
click at [401, 273] on button "button" at bounding box center [341, 281] width 348 height 106
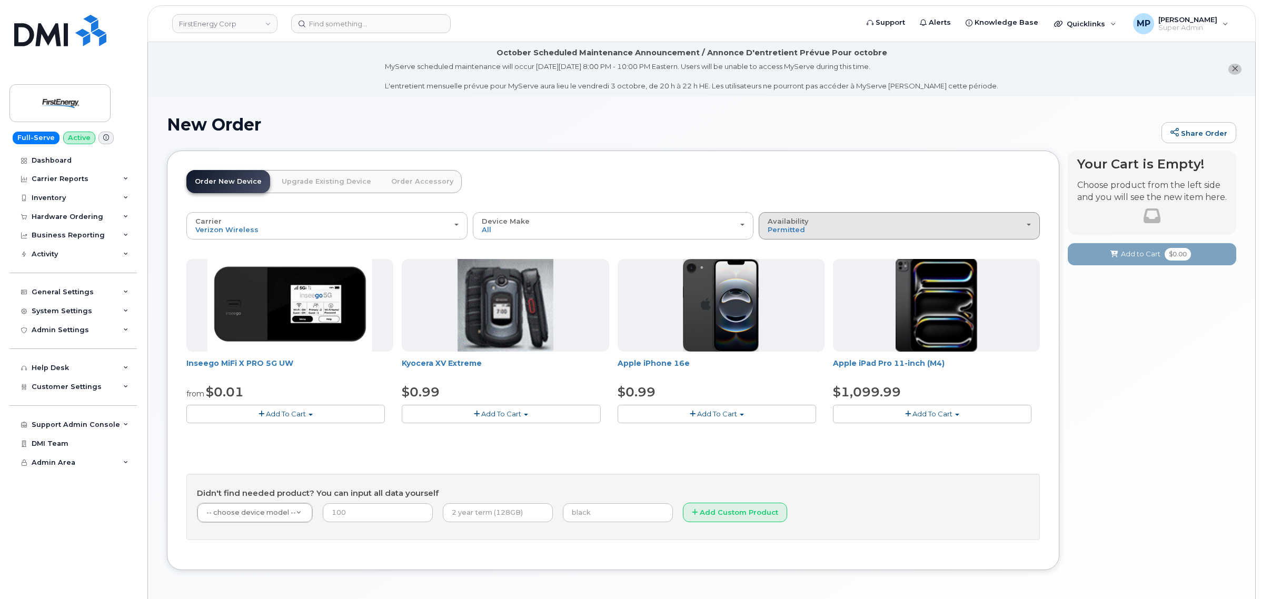
click at [894, 224] on div "Availability Permitted All" at bounding box center [899, 226] width 263 height 16
click at [778, 269] on label "All" at bounding box center [773, 267] width 22 height 13
click at [0, 0] on input "All" at bounding box center [0, 0] width 0 height 0
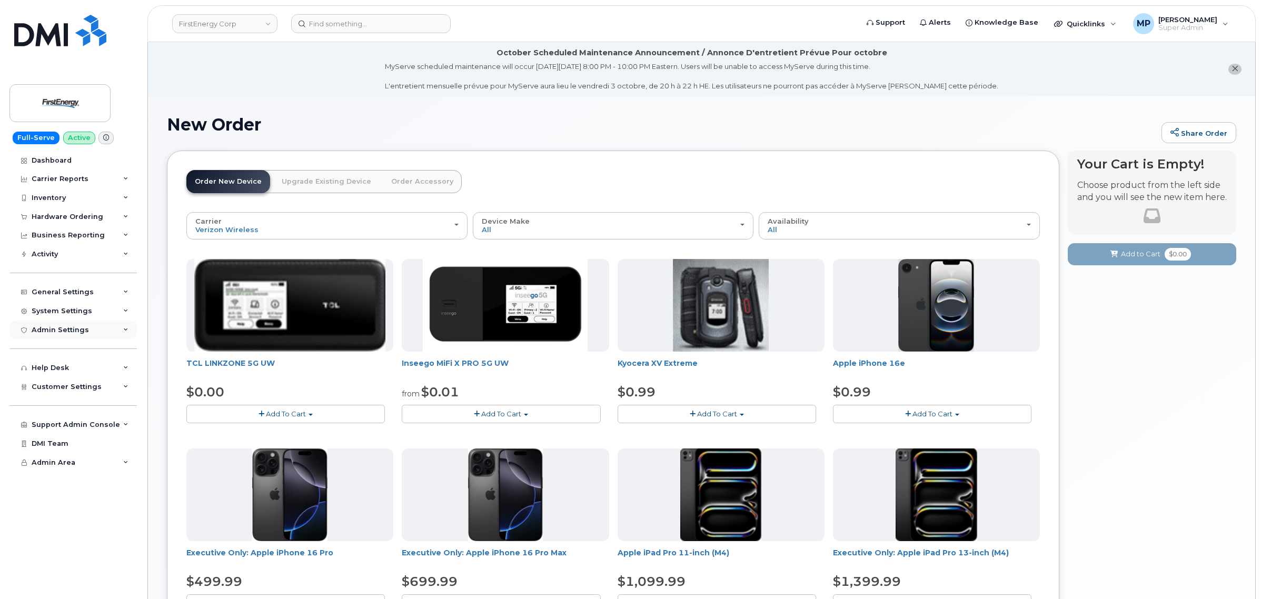
click at [56, 330] on div "Admin Settings" at bounding box center [60, 330] width 57 height 8
click at [64, 334] on div "Admin Settings" at bounding box center [60, 330] width 57 height 8
click at [61, 313] on div "System Settings" at bounding box center [62, 311] width 61 height 8
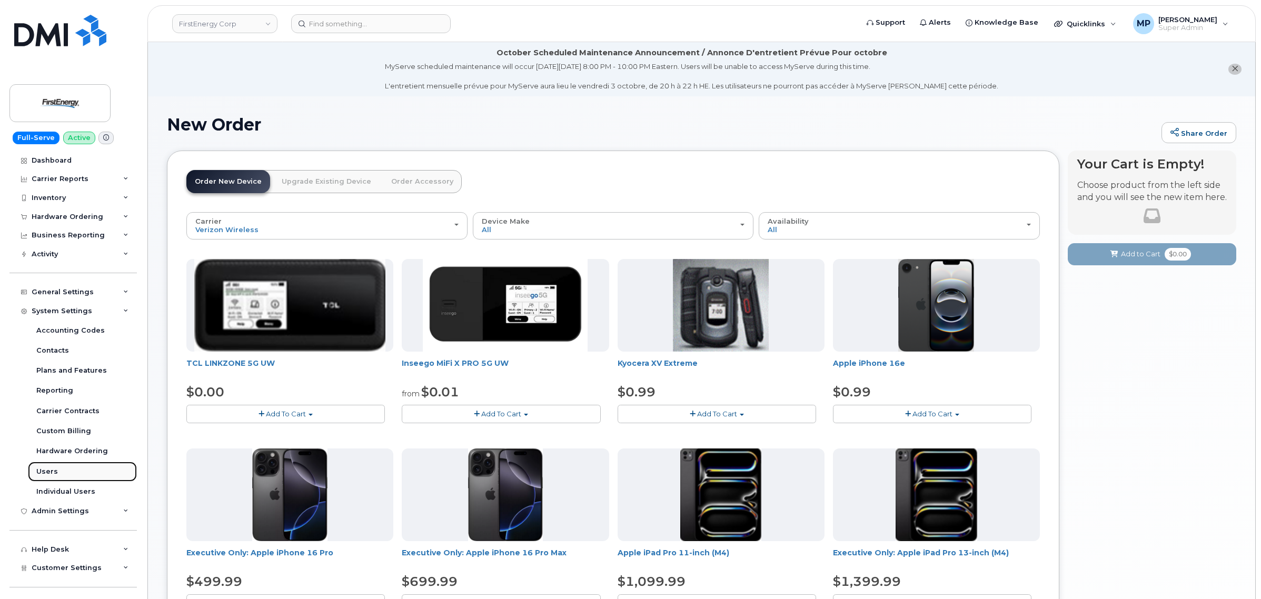
drag, startPoint x: 44, startPoint y: 475, endPoint x: 82, endPoint y: 474, distance: 37.9
click at [45, 475] on div "Users" at bounding box center [47, 471] width 22 height 9
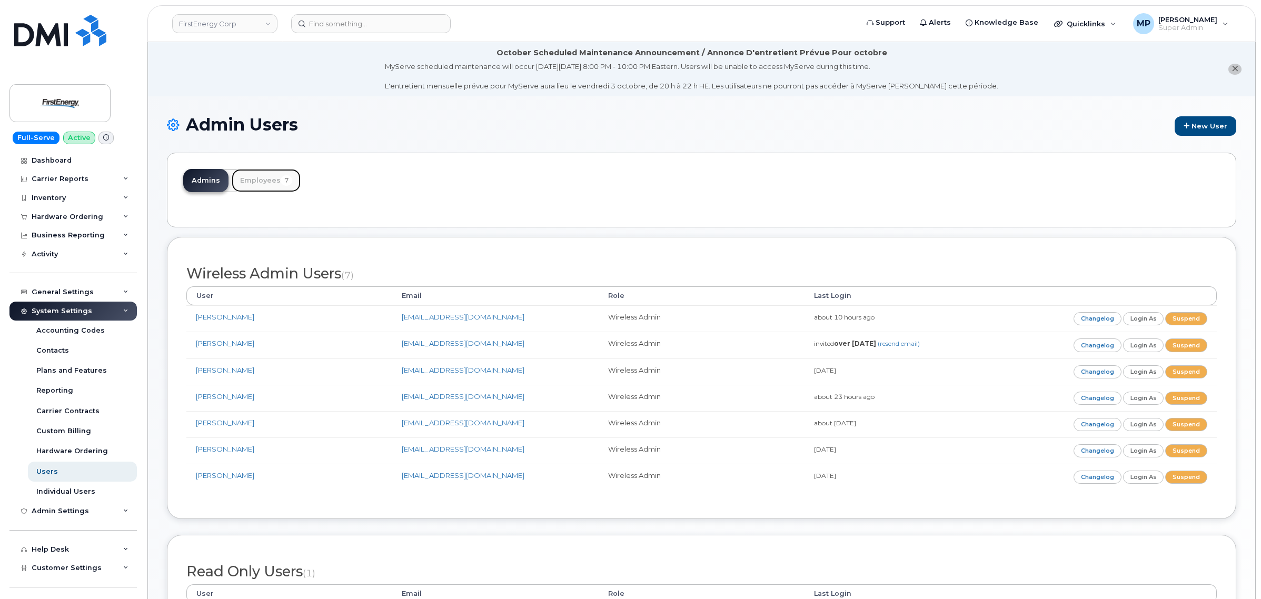
click at [265, 181] on link "Employees 7" at bounding box center [266, 180] width 69 height 23
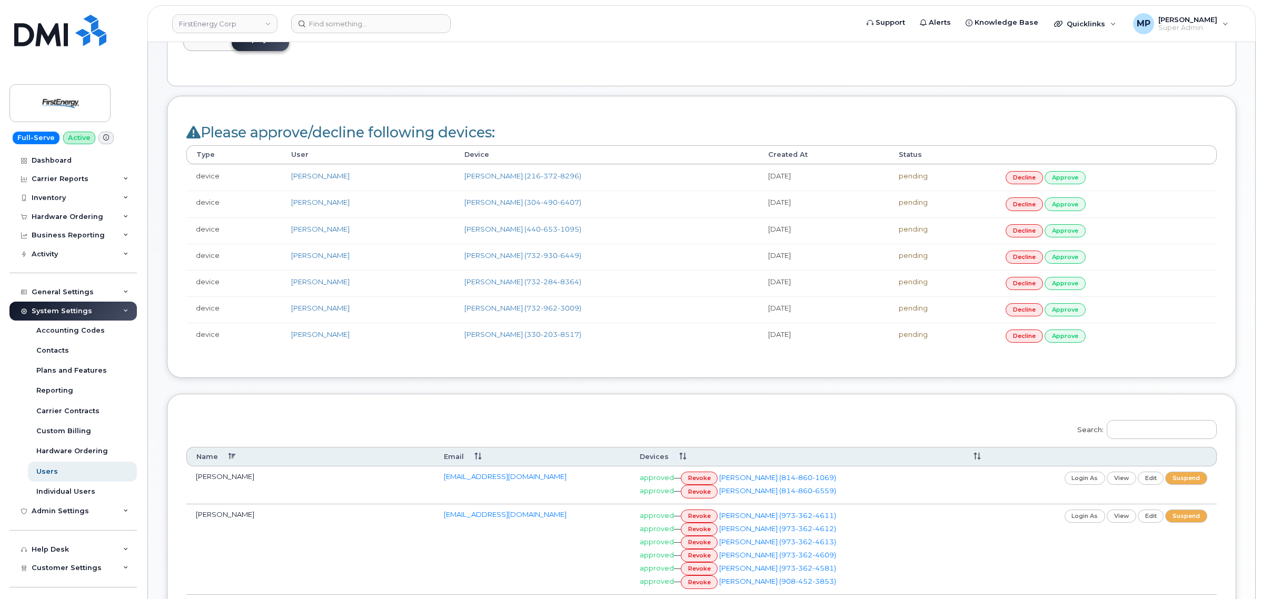
scroll to position [120, 0]
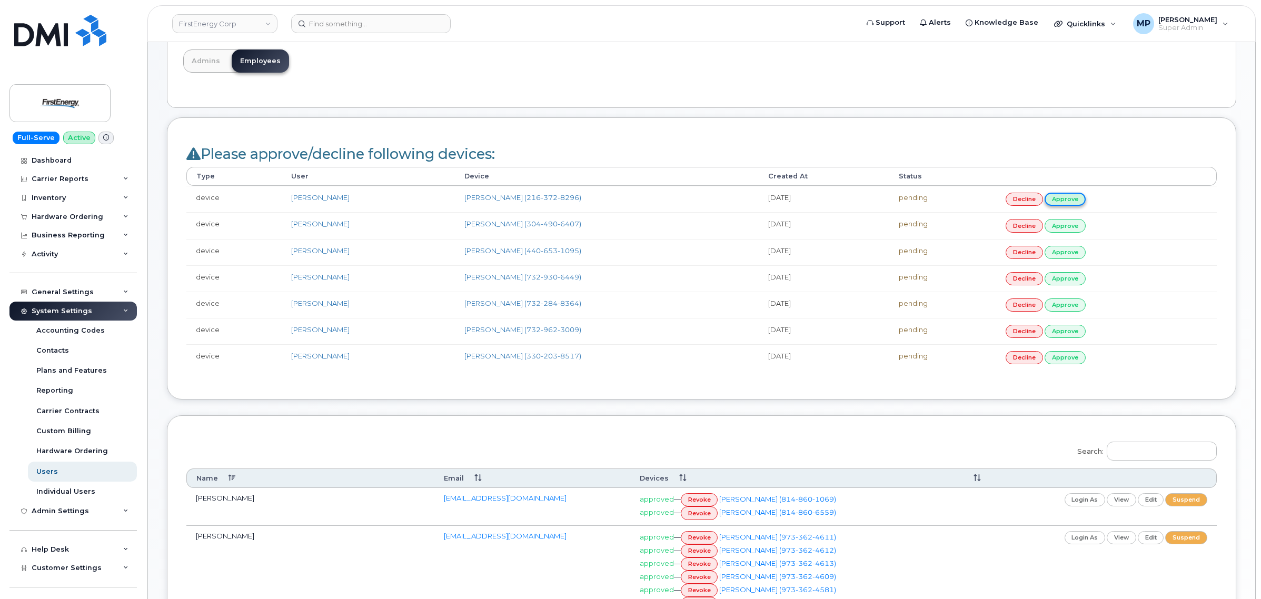
click at [1081, 196] on link "approve" at bounding box center [1065, 199] width 41 height 13
click at [1080, 227] on link "approve" at bounding box center [1065, 225] width 41 height 13
click at [1077, 361] on link "approve" at bounding box center [1065, 357] width 41 height 13
click at [1073, 253] on link "approve" at bounding box center [1065, 252] width 41 height 13
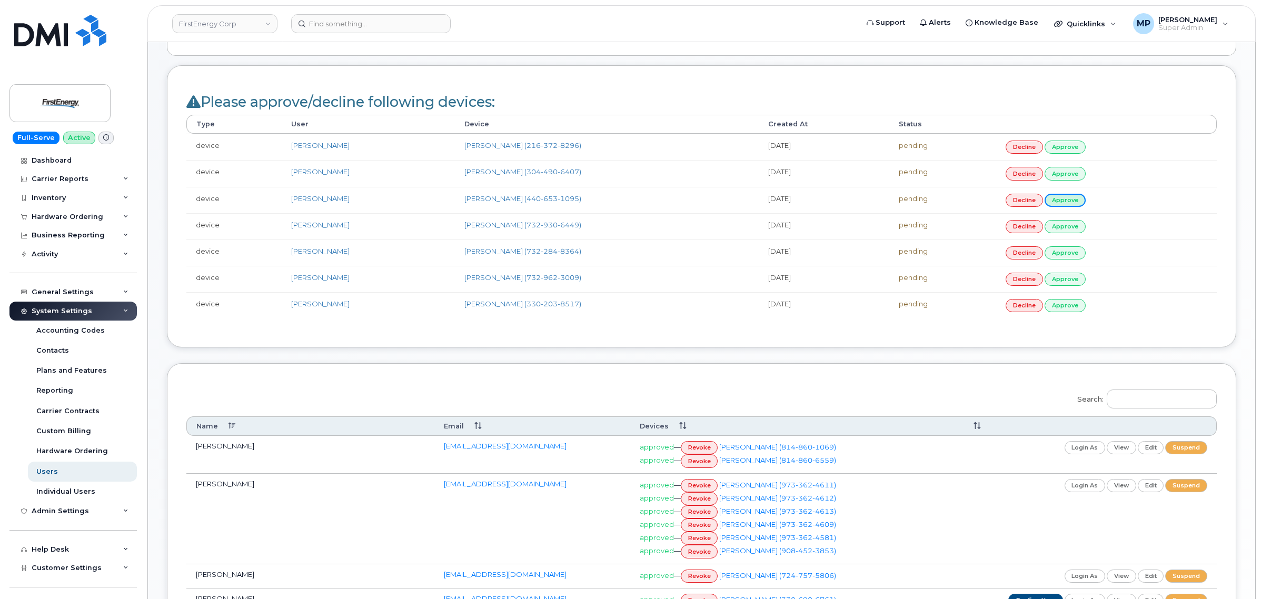
scroll to position [251, 0]
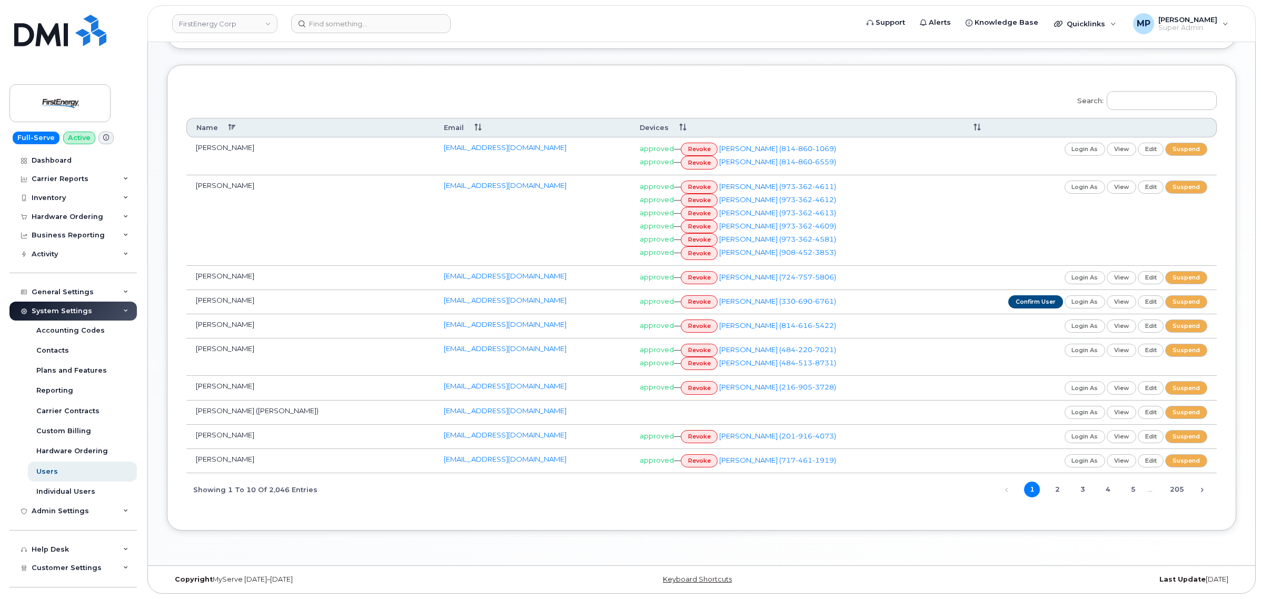
scroll to position [418, 0]
click at [1082, 277] on link "login as" at bounding box center [1085, 277] width 41 height 13
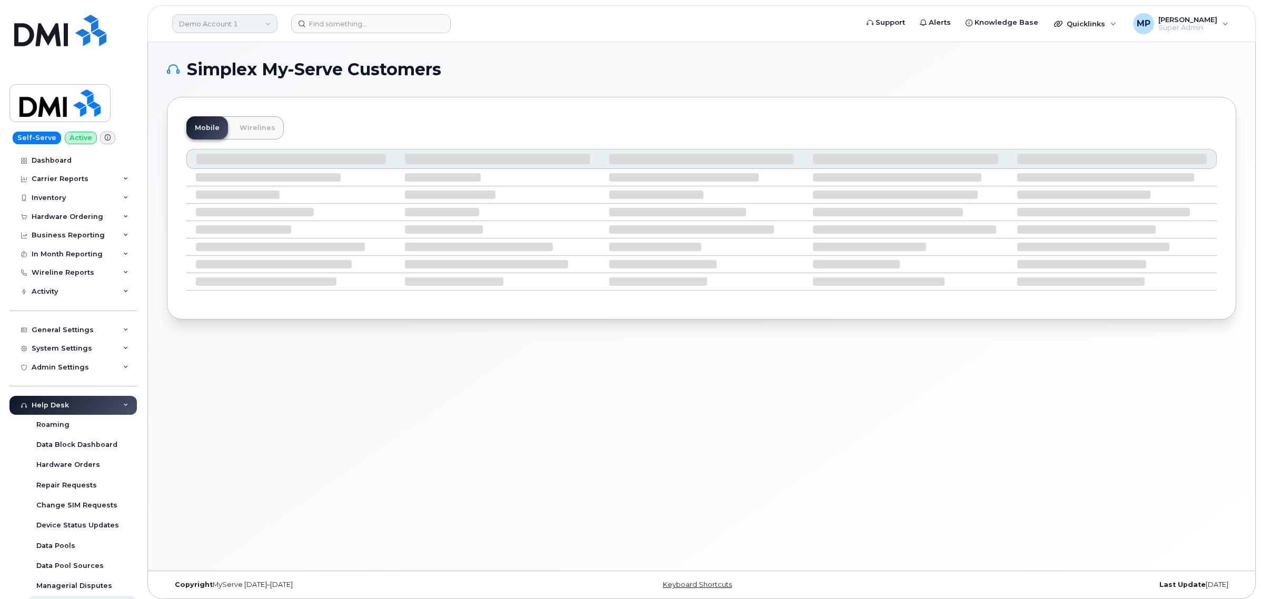
click at [213, 22] on link "Demo Account 1" at bounding box center [224, 23] width 105 height 19
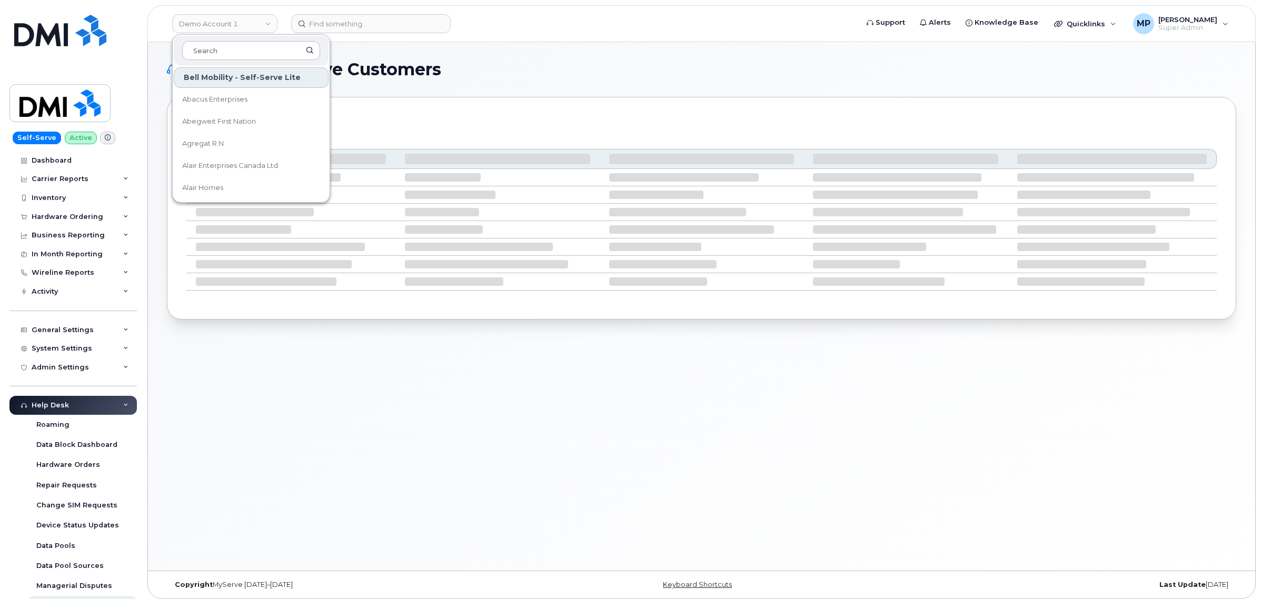
click at [831, 101] on div "Mobile Wirelines" at bounding box center [702, 208] width 1070 height 223
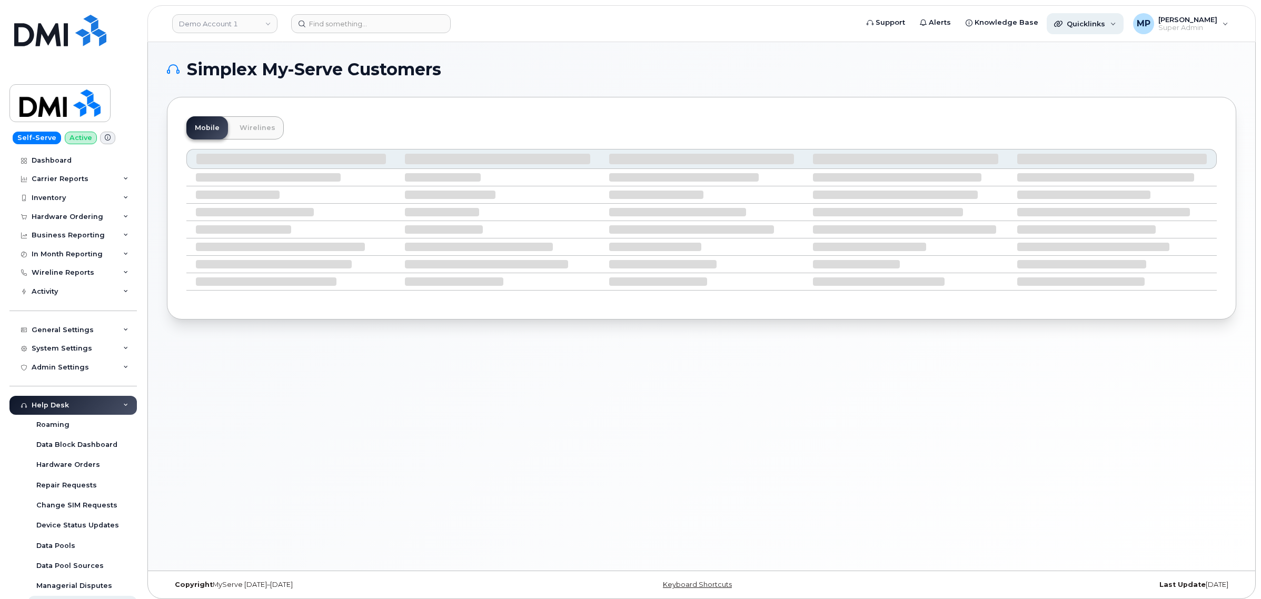
click at [1100, 14] on div "Quicklinks" at bounding box center [1085, 23] width 77 height 21
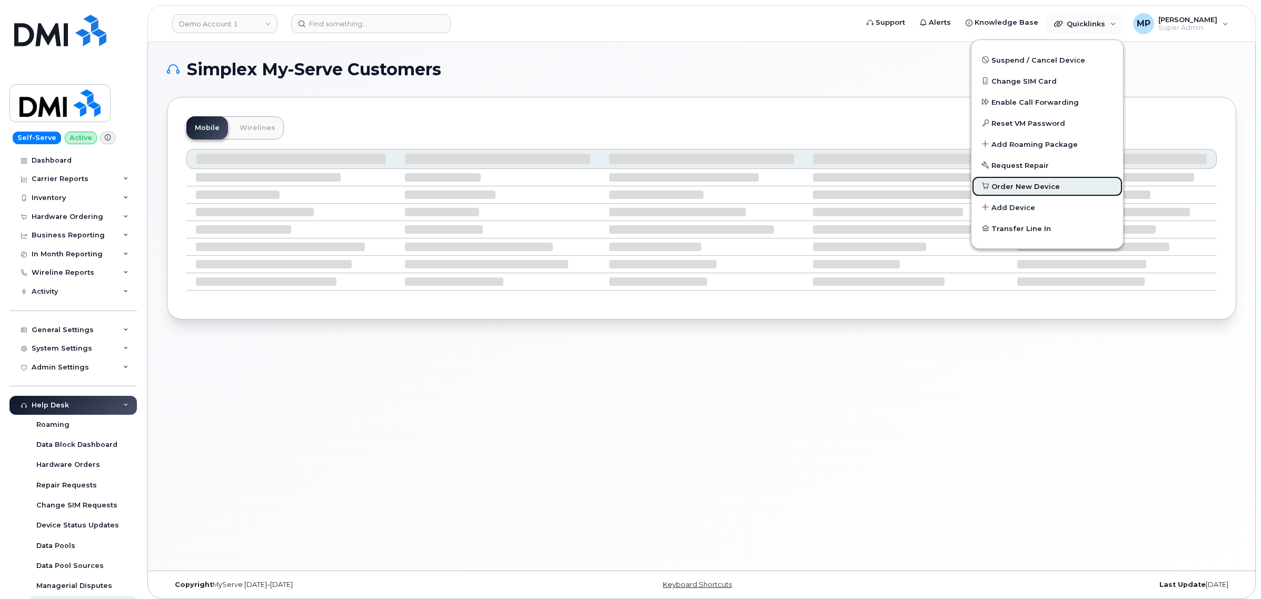
click at [1018, 185] on span "Order New Device" at bounding box center [1026, 187] width 68 height 11
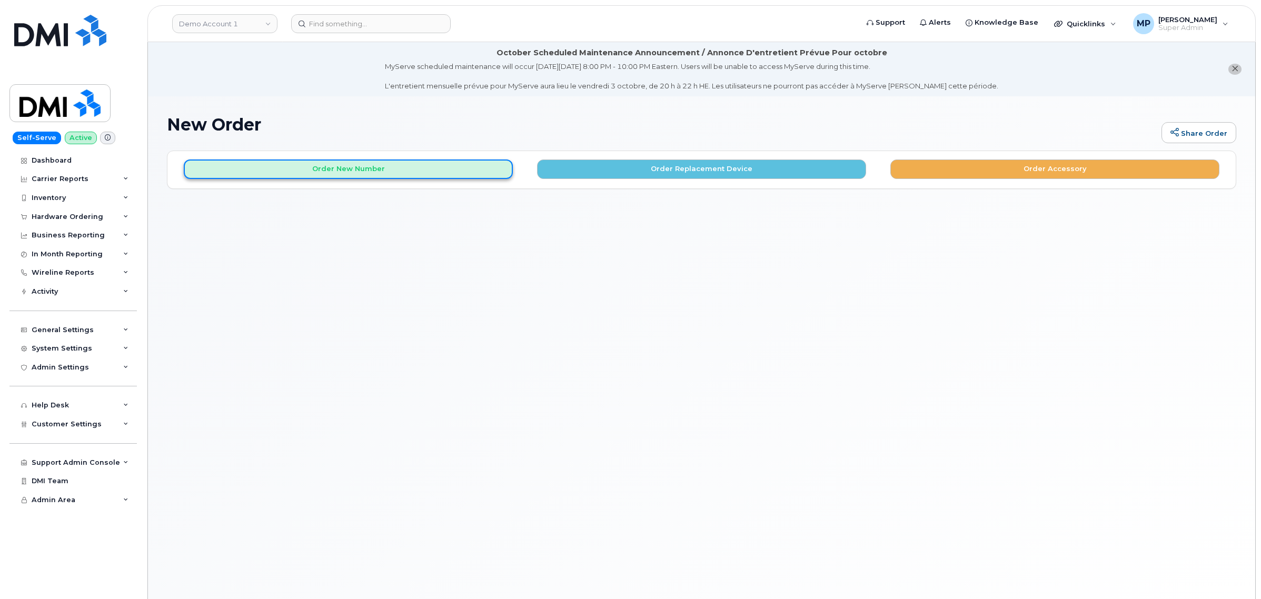
click at [360, 167] on button "Order New Number" at bounding box center [348, 169] width 329 height 19
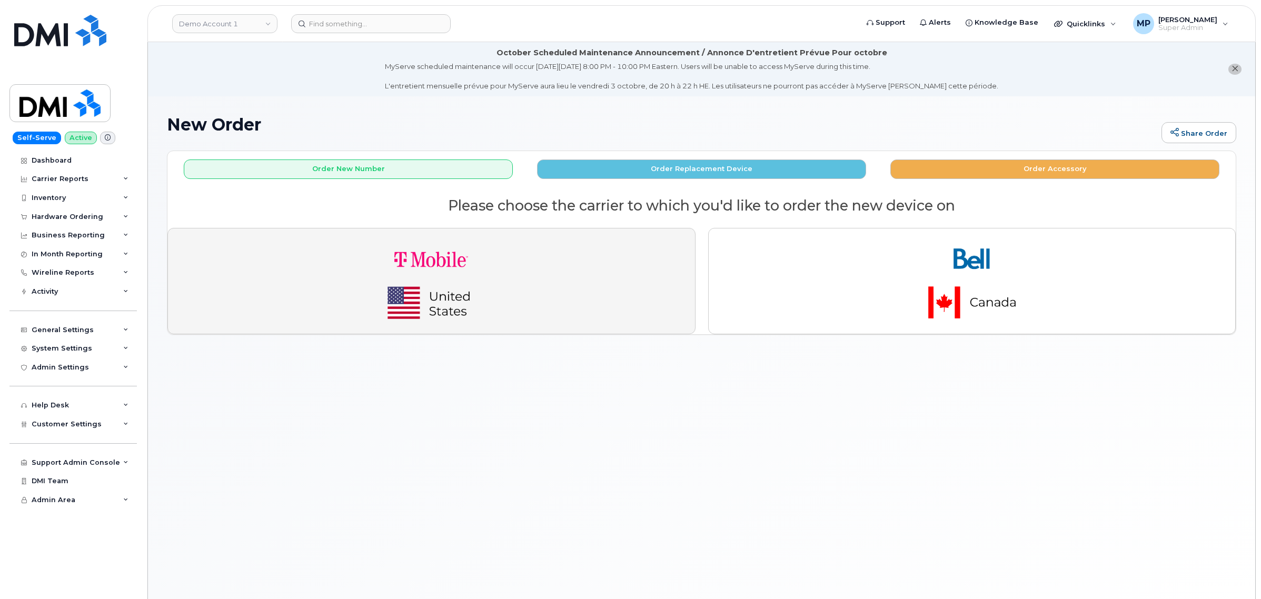
click at [438, 257] on img "button" at bounding box center [431, 281] width 147 height 88
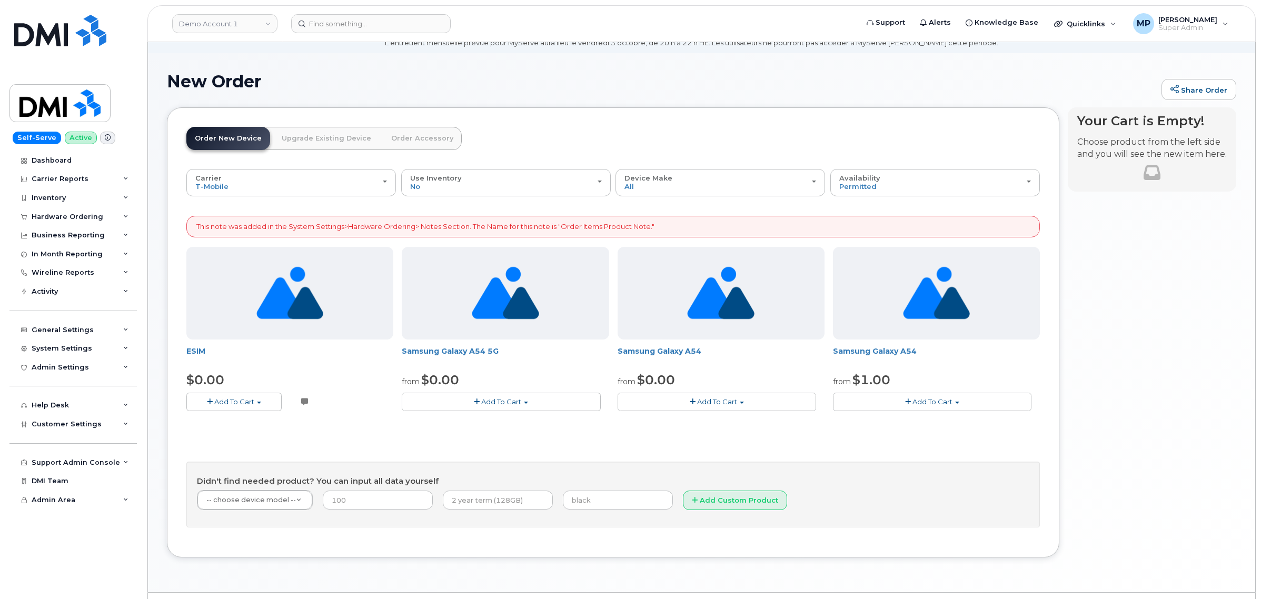
scroll to position [66, 0]
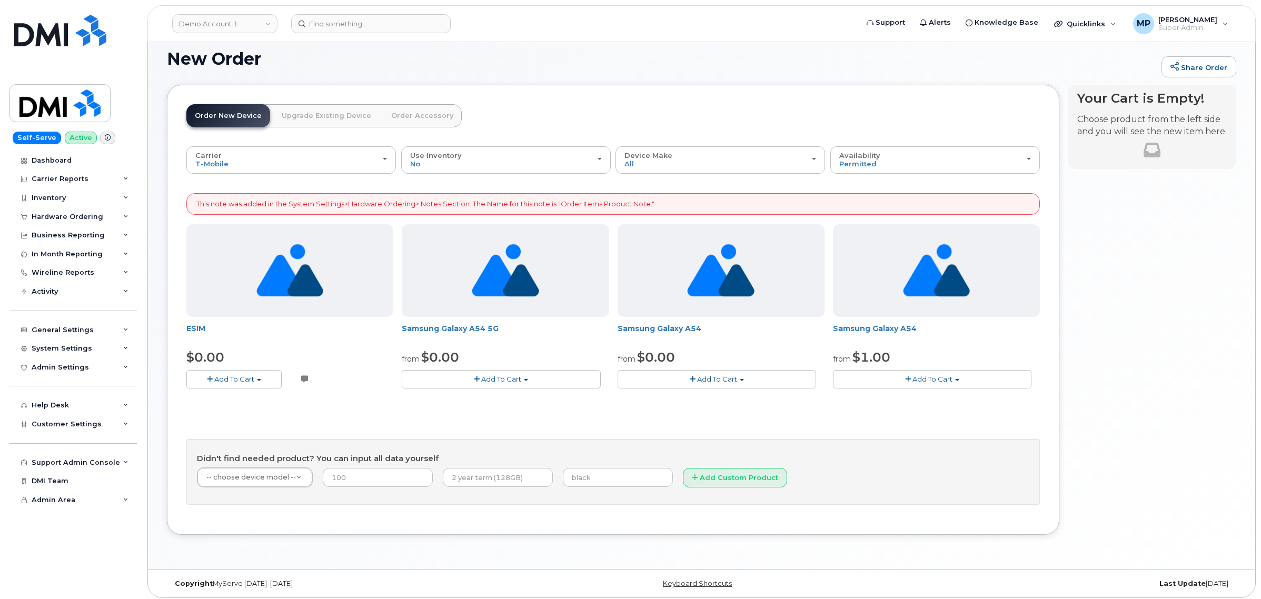
click at [218, 381] on span "Add To Cart" at bounding box center [234, 379] width 40 height 8
click at [226, 403] on link "$0.00 - Activation" at bounding box center [239, 398] width 100 height 13
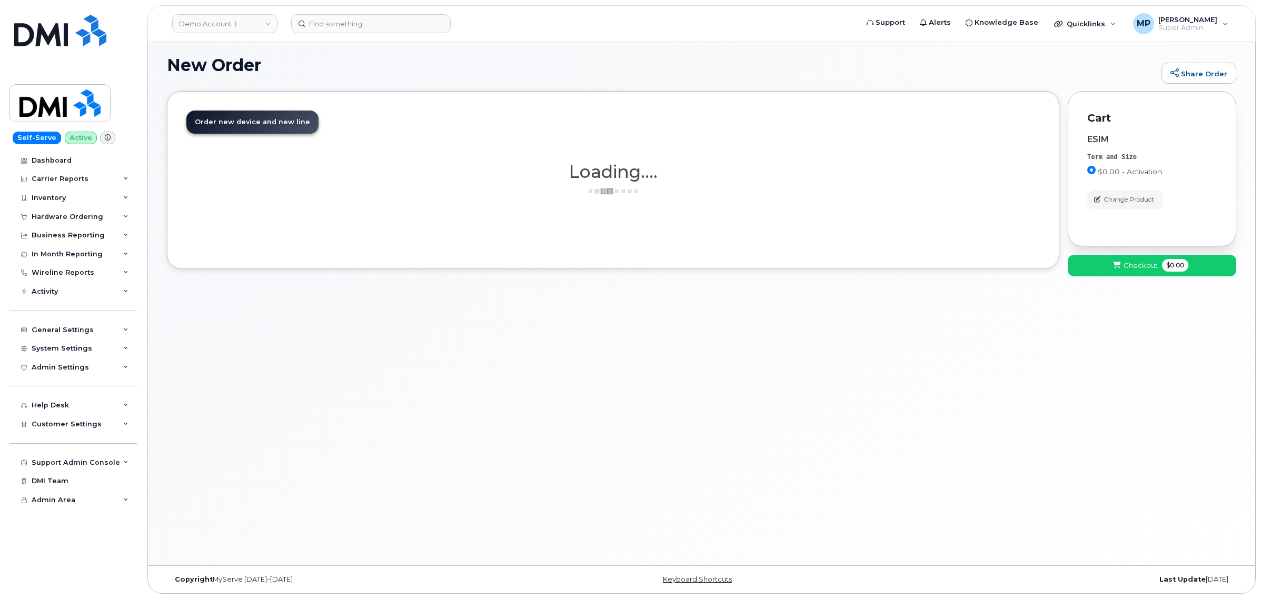
scroll to position [59, 0]
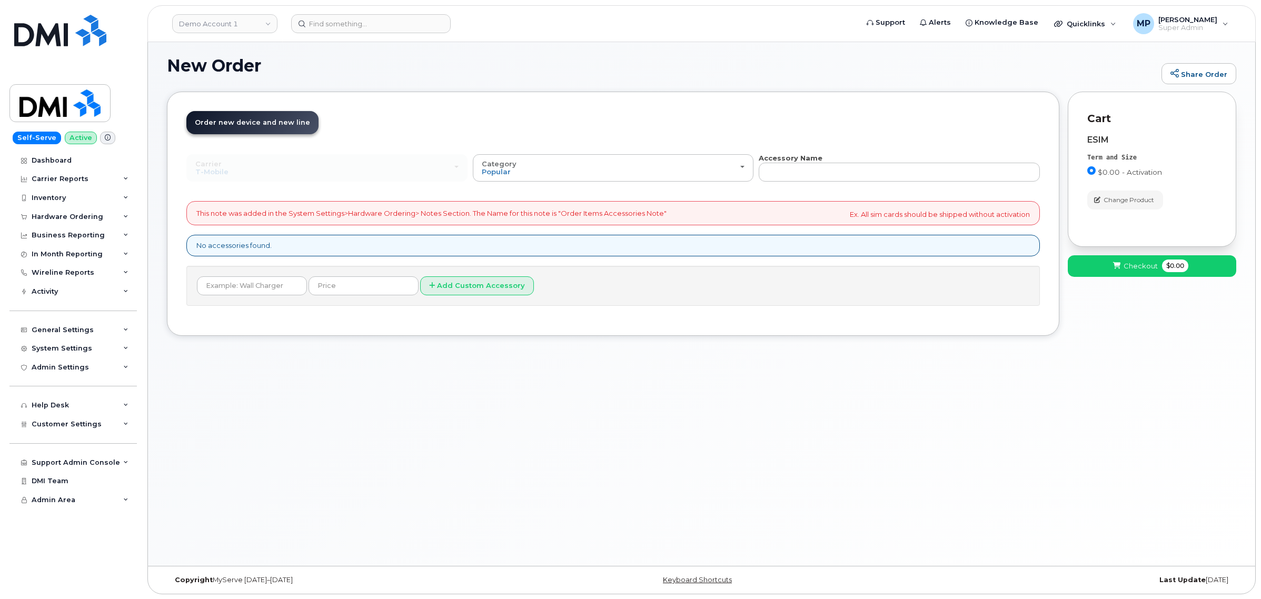
drag, startPoint x: 293, startPoint y: 242, endPoint x: 292, endPoint y: 248, distance: 5.3
click at [293, 242] on div "No accessories found." at bounding box center [613, 246] width 854 height 22
click at [294, 249] on div "No accessories found." at bounding box center [613, 246] width 854 height 22
drag, startPoint x: 292, startPoint y: 253, endPoint x: 294, endPoint y: 258, distance: 5.5
click at [293, 253] on div "No accessories found." at bounding box center [613, 246] width 854 height 22
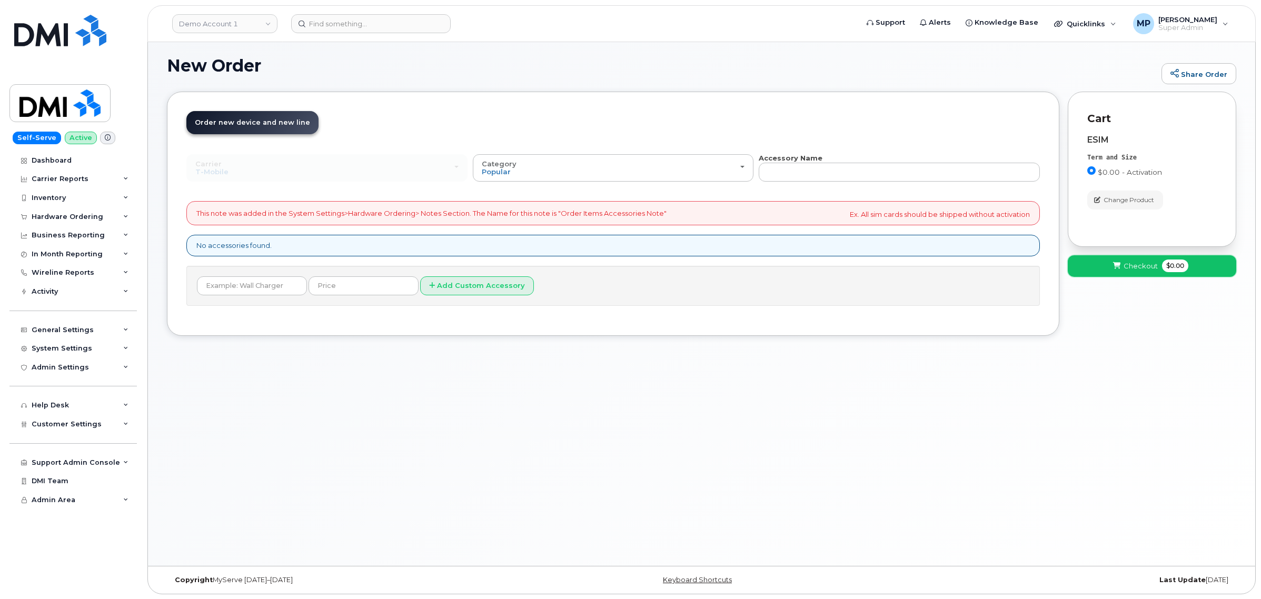
click at [1129, 268] on span "Checkout" at bounding box center [1141, 266] width 34 height 10
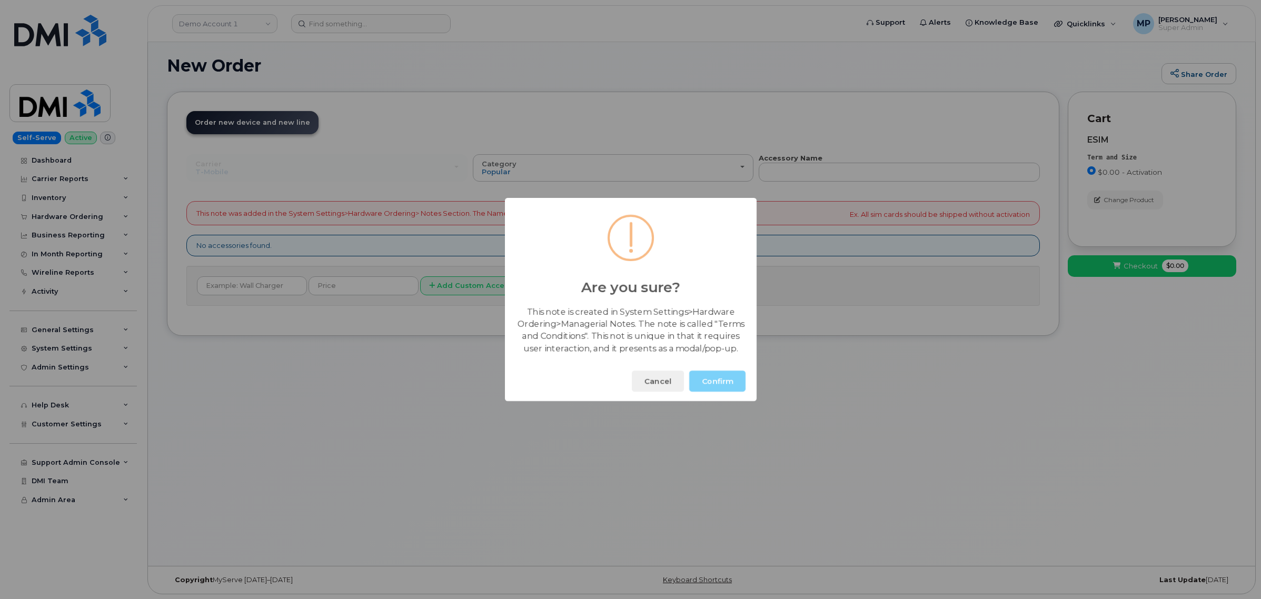
click at [717, 385] on button "Confirm" at bounding box center [717, 381] width 56 height 21
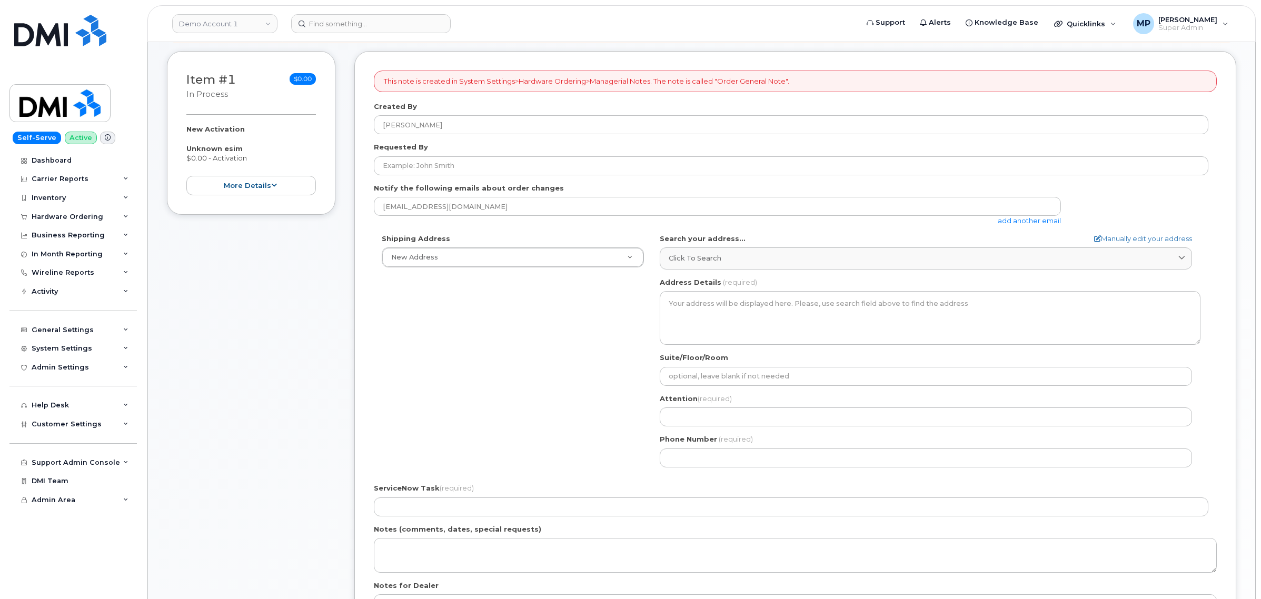
scroll to position [198, 0]
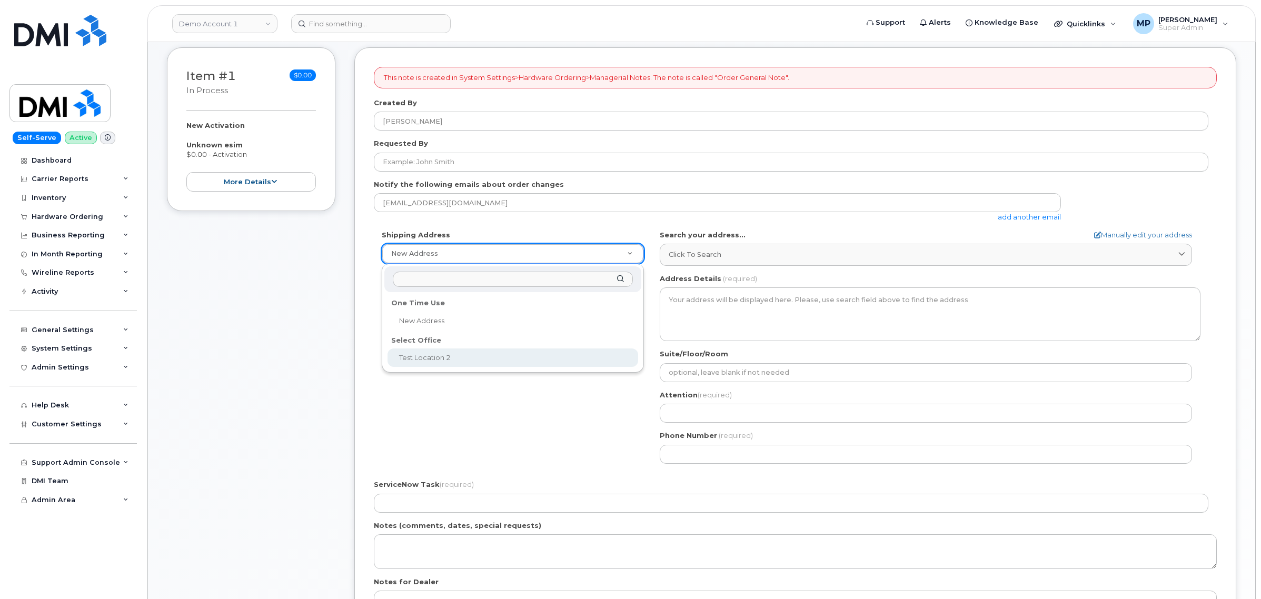
select select
type textarea "[STREET_ADDRESS][US_STATE][US_STATE]"
type input "[PERSON_NAME]"
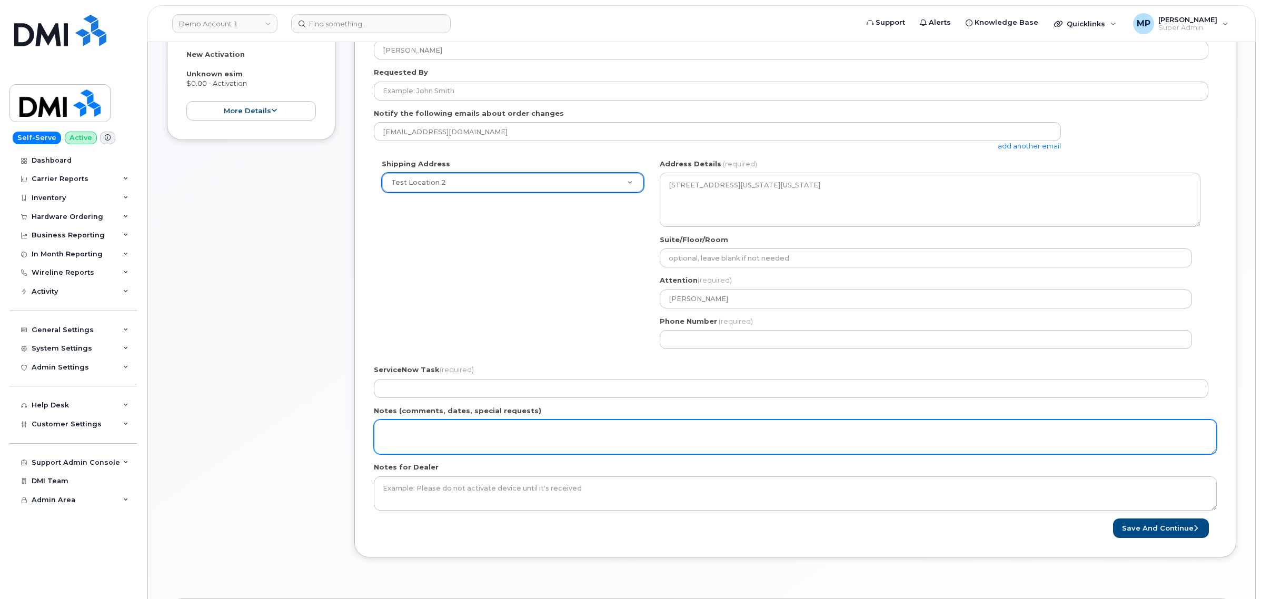
scroll to position [329, 0]
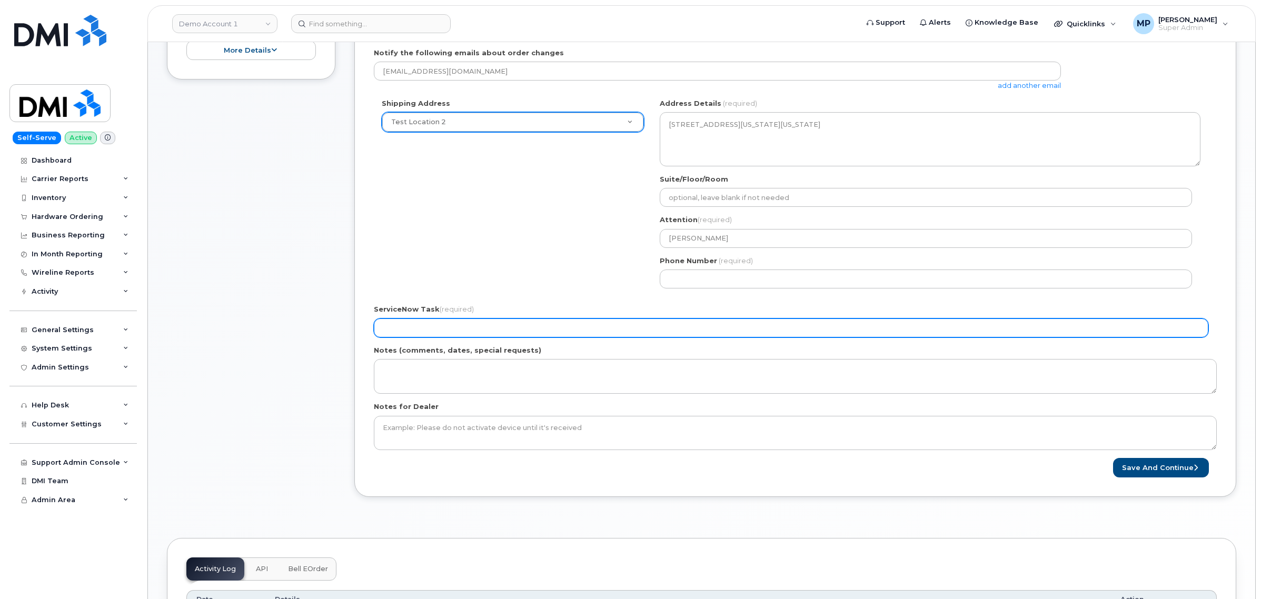
click at [459, 328] on input "ServiceNow Task (required)" at bounding box center [791, 328] width 835 height 19
type input "asdfasdf"
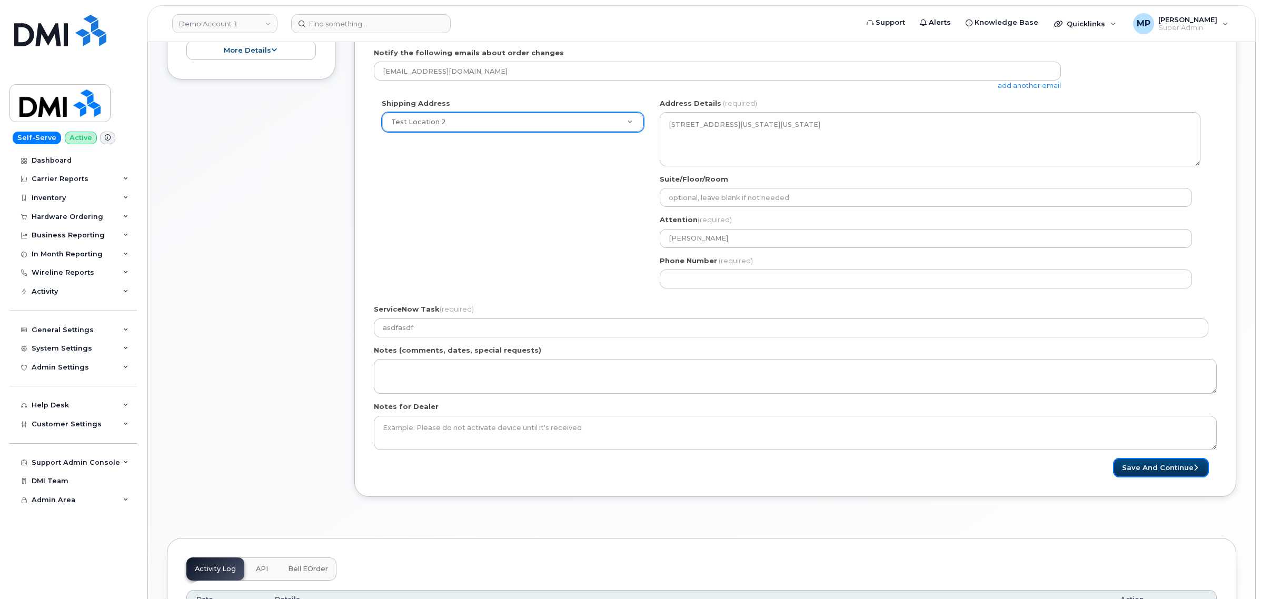
drag, startPoint x: 1144, startPoint y: 469, endPoint x: 838, endPoint y: 303, distance: 348.8
click at [857, 328] on form "This note is created in System Settings>Hardware Ordering>Managerial Notes. The…" at bounding box center [795, 206] width 843 height 542
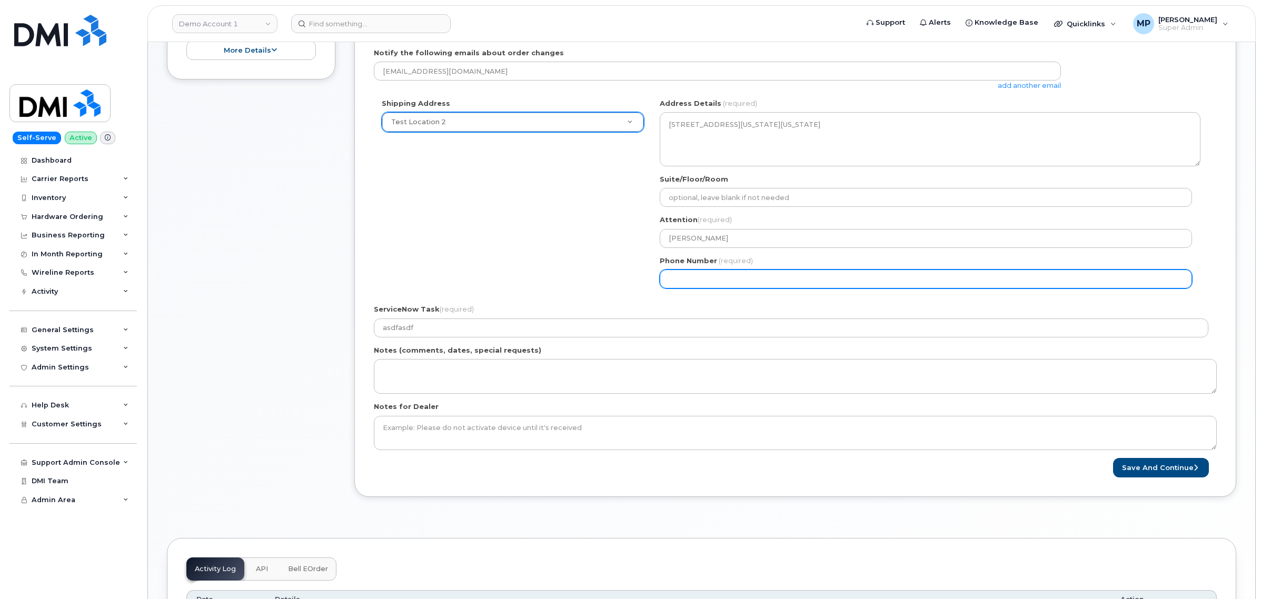
click at [820, 278] on input "Phone Number" at bounding box center [926, 279] width 532 height 19
select select
type input "513233123"
select select
type input "5132331234"
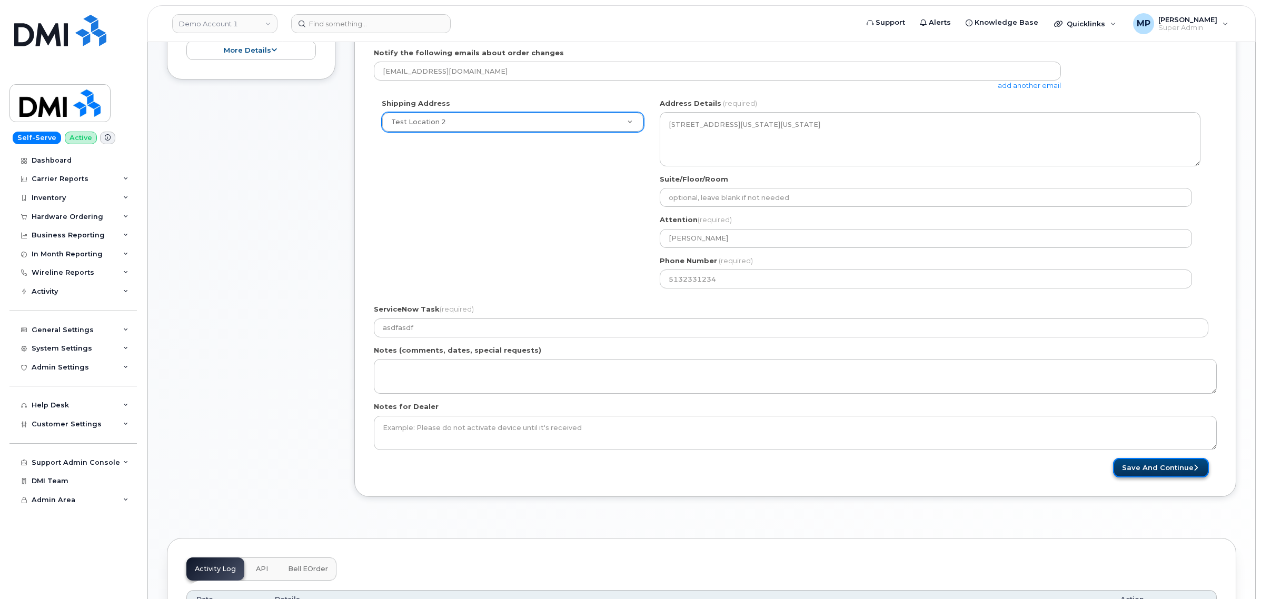
click at [1155, 464] on button "Save and Continue" at bounding box center [1161, 467] width 96 height 19
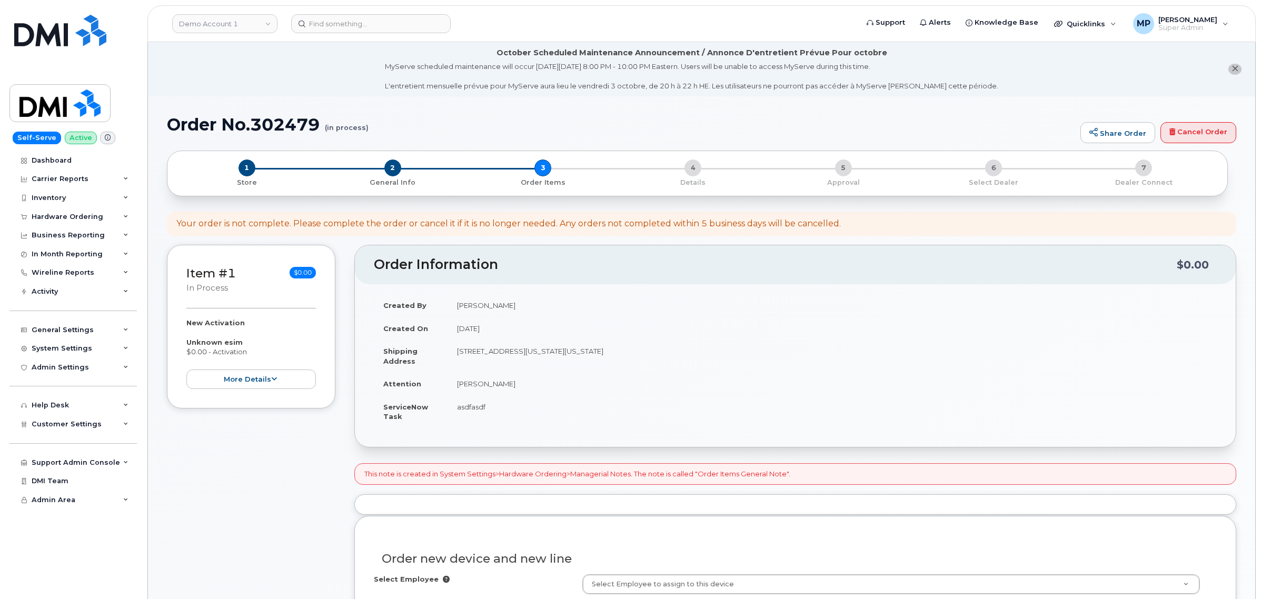
select select
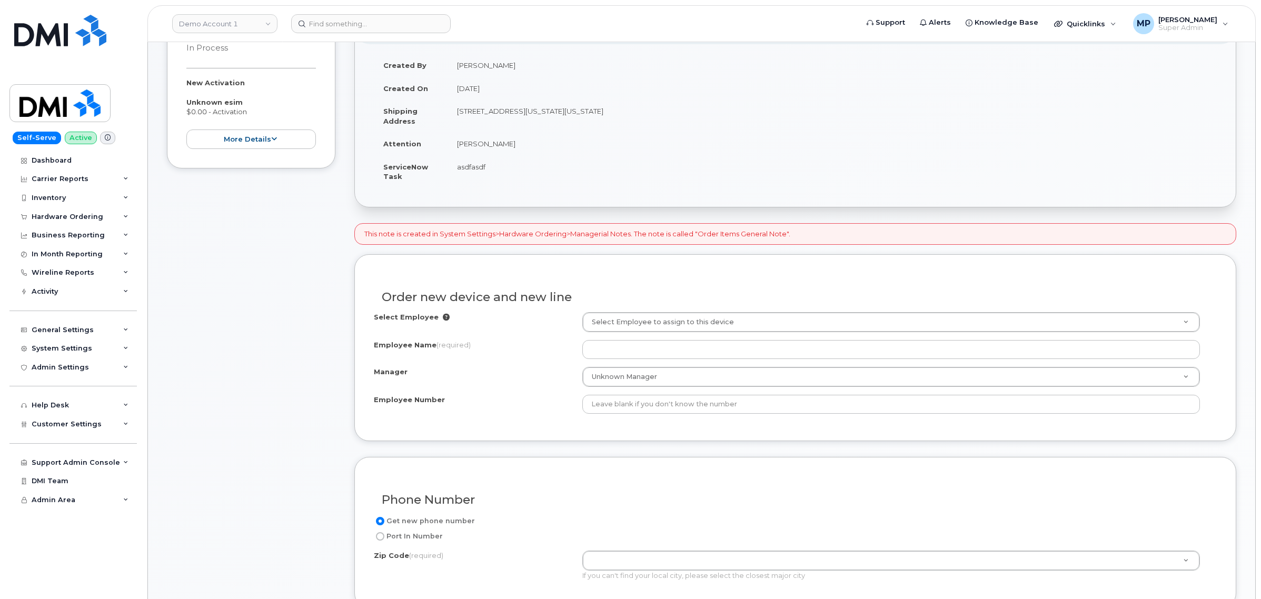
scroll to position [263, 0]
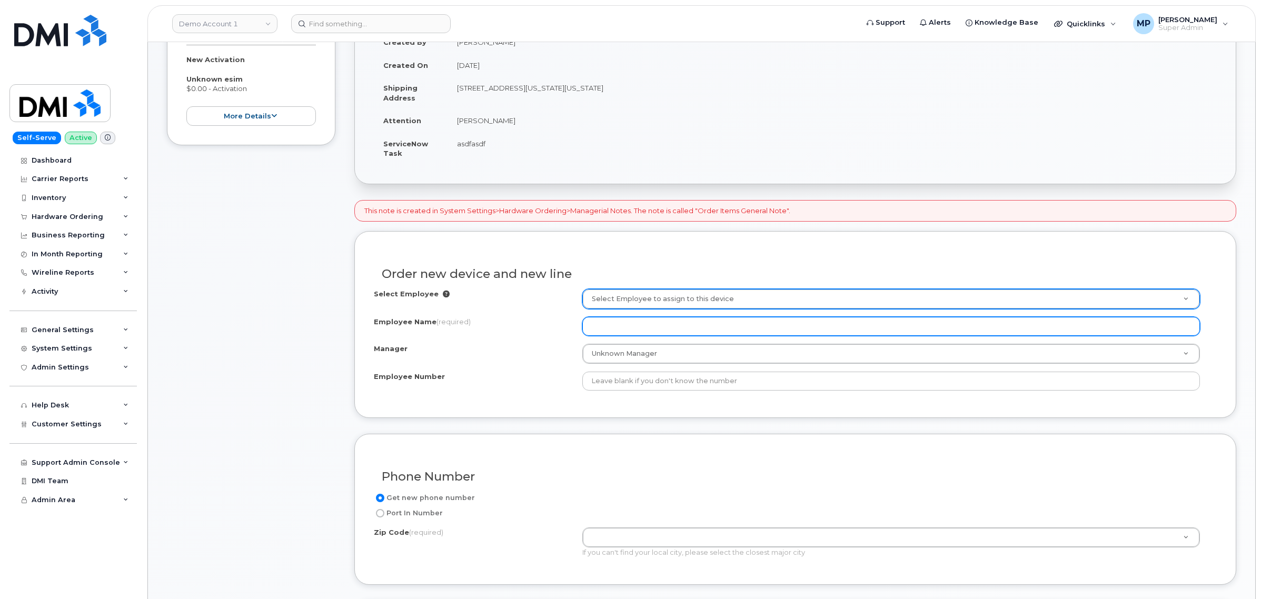
click at [629, 323] on input "Employee Name (required)" at bounding box center [892, 326] width 618 height 19
type input "tresetersf"
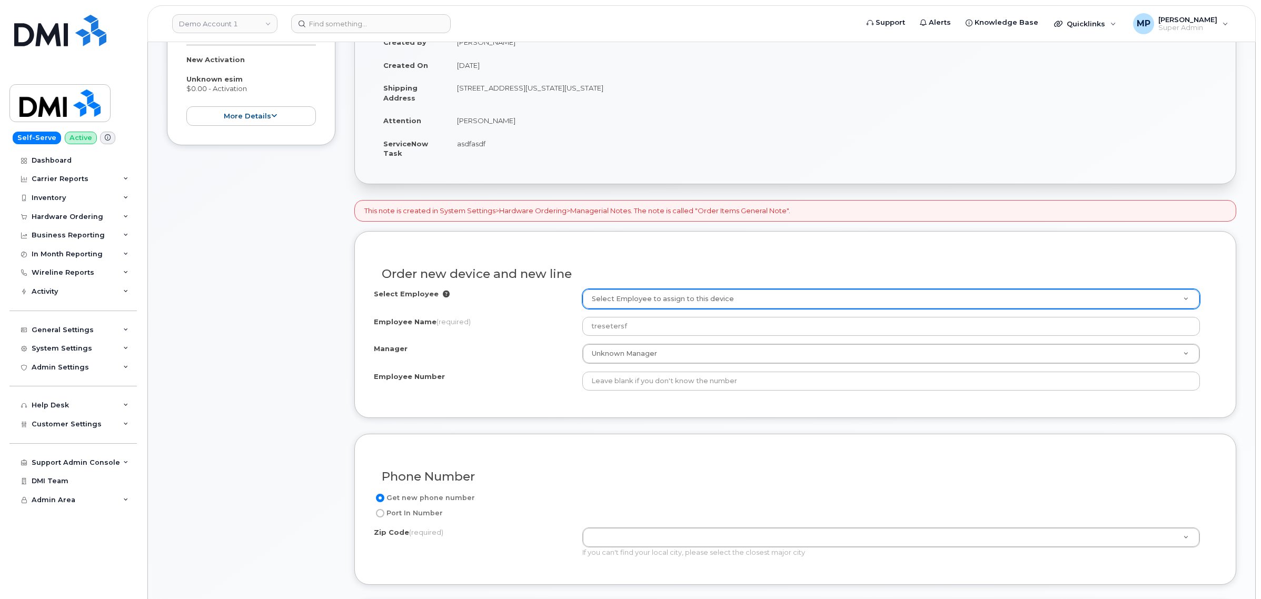
drag, startPoint x: 494, startPoint y: 401, endPoint x: 504, endPoint y: 390, distance: 14.6
click at [499, 396] on div "Order new device and new line Select Employee Select Employee to assign to this…" at bounding box center [795, 324] width 882 height 187
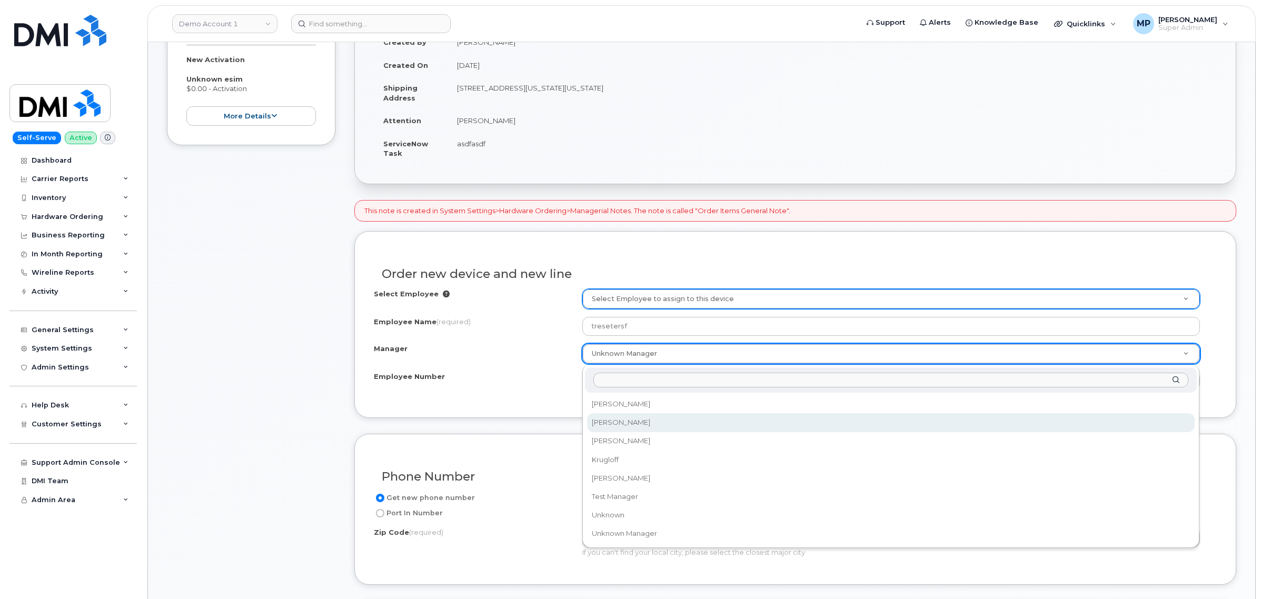
select select "2352180"
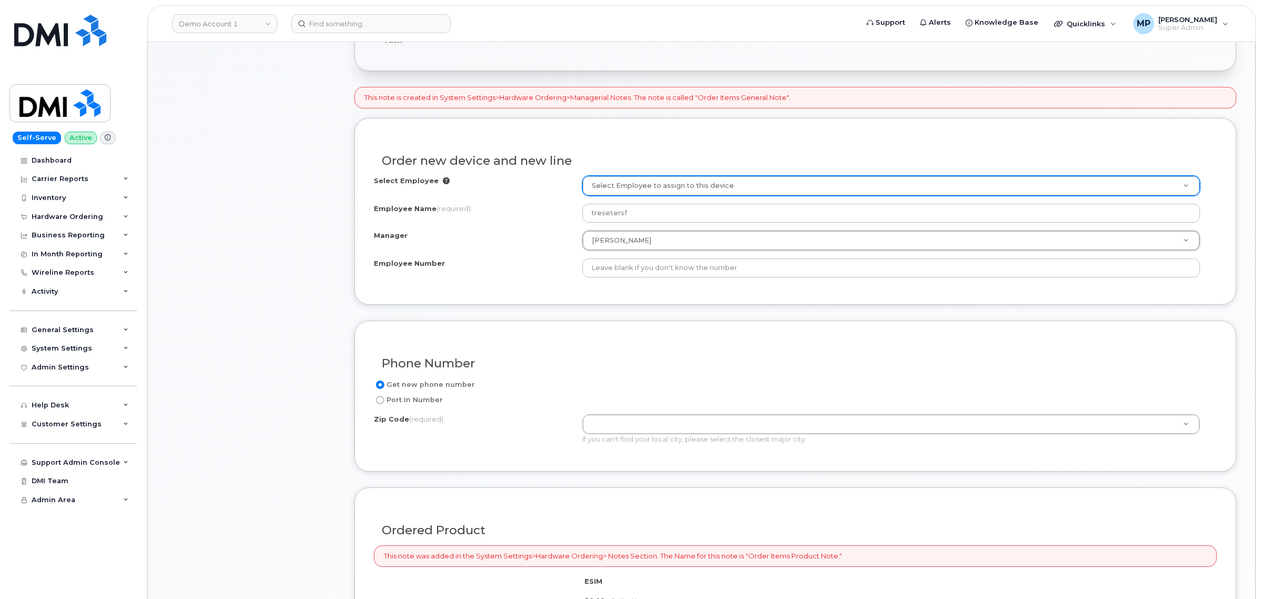
scroll to position [461, 0]
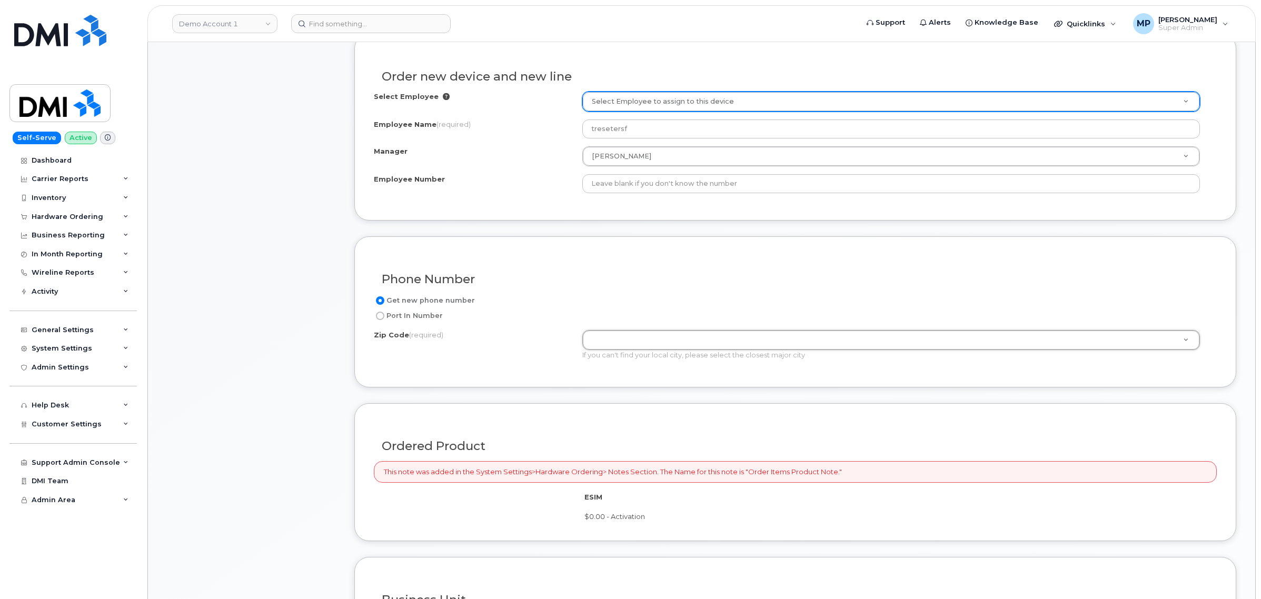
drag, startPoint x: 653, startPoint y: 333, endPoint x: 651, endPoint y: 321, distance: 12.3
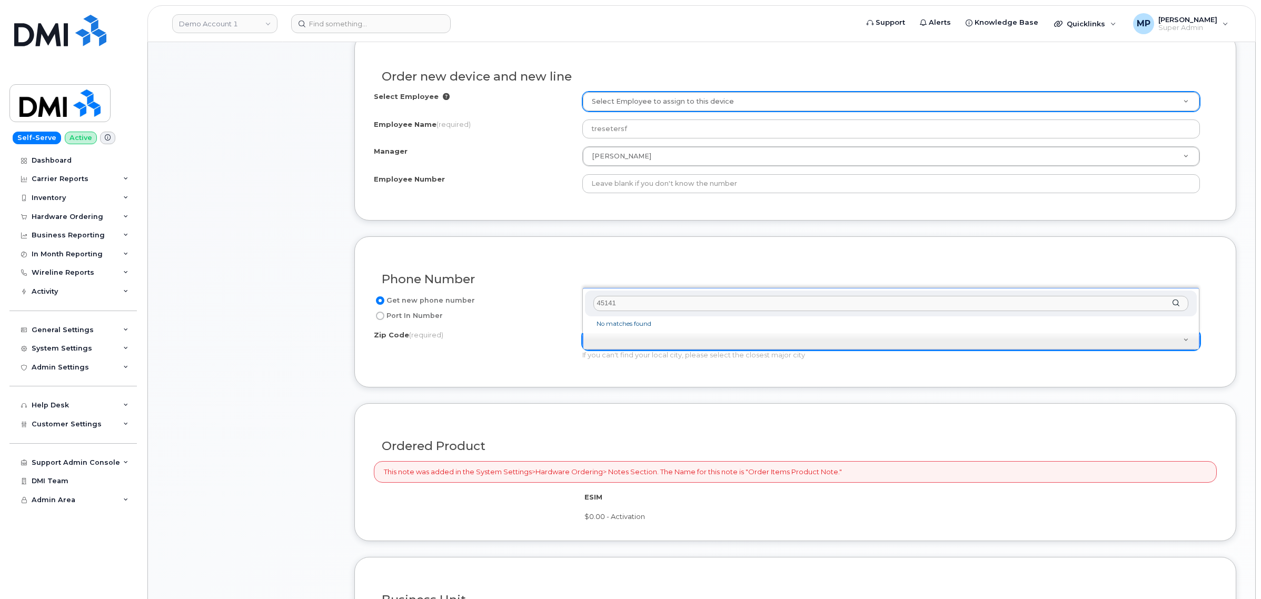
type input "451410"
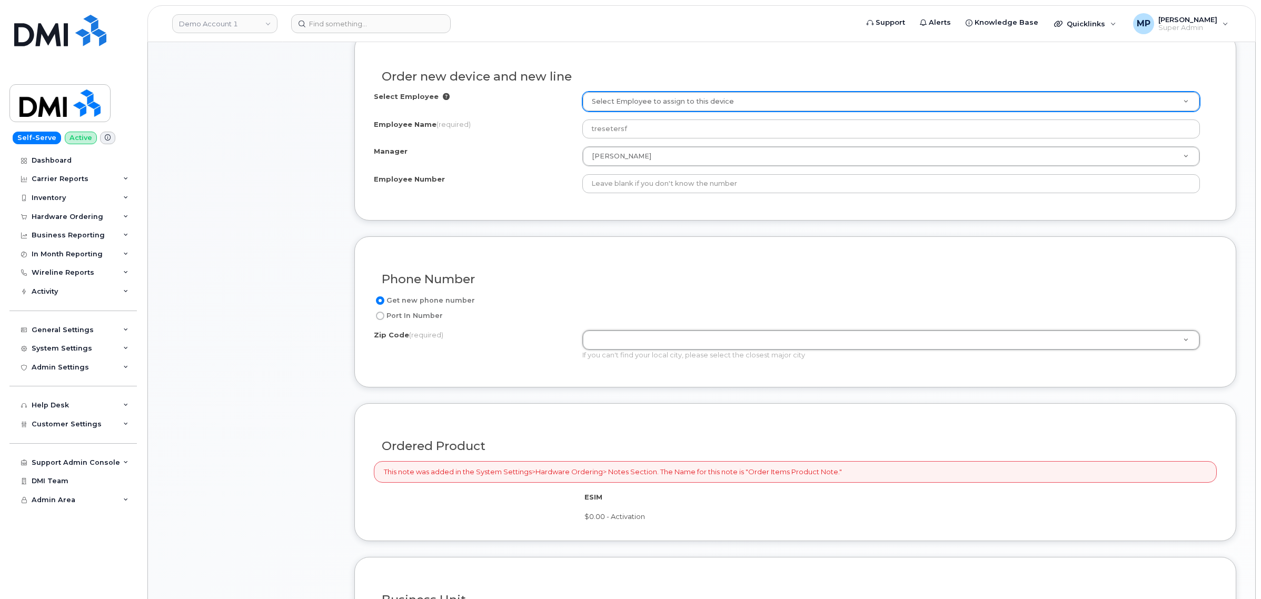
drag, startPoint x: 511, startPoint y: 340, endPoint x: 523, endPoint y: 346, distance: 13.0
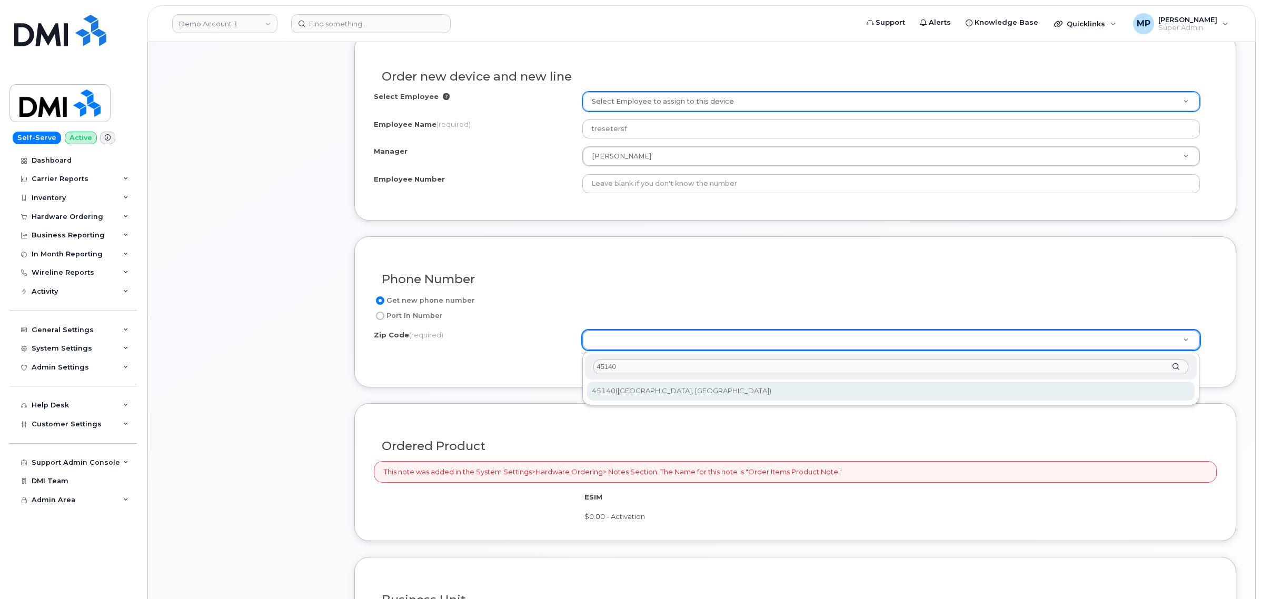
type input "45140"
type input "45140 (Loveland, OH)"
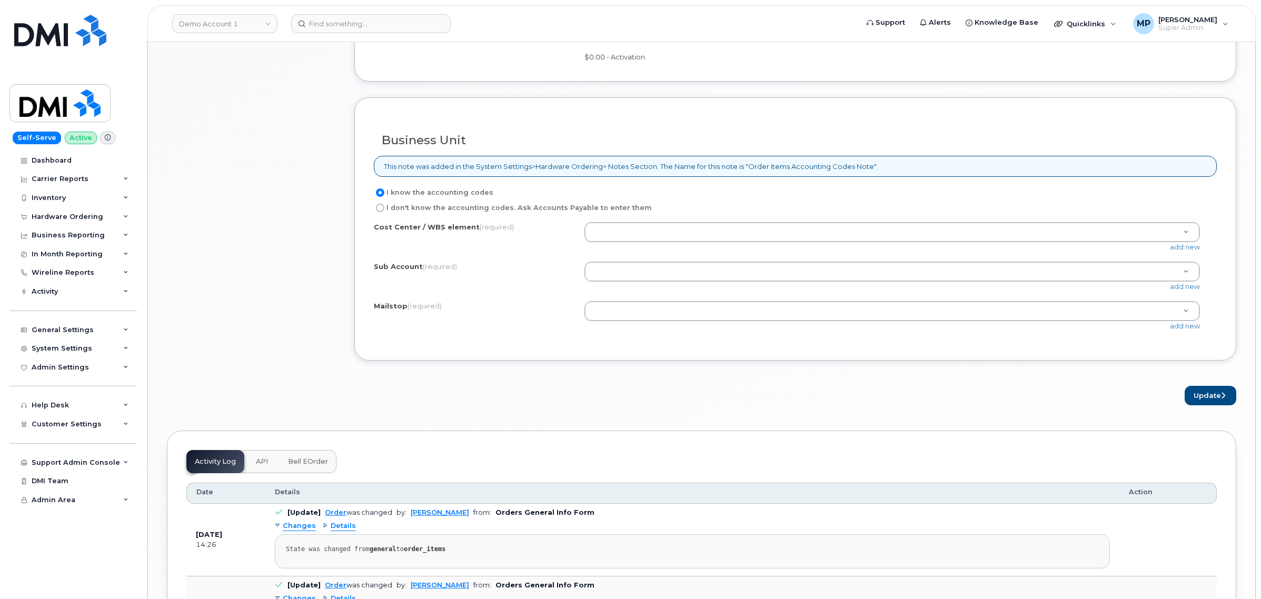
scroll to position [922, 0]
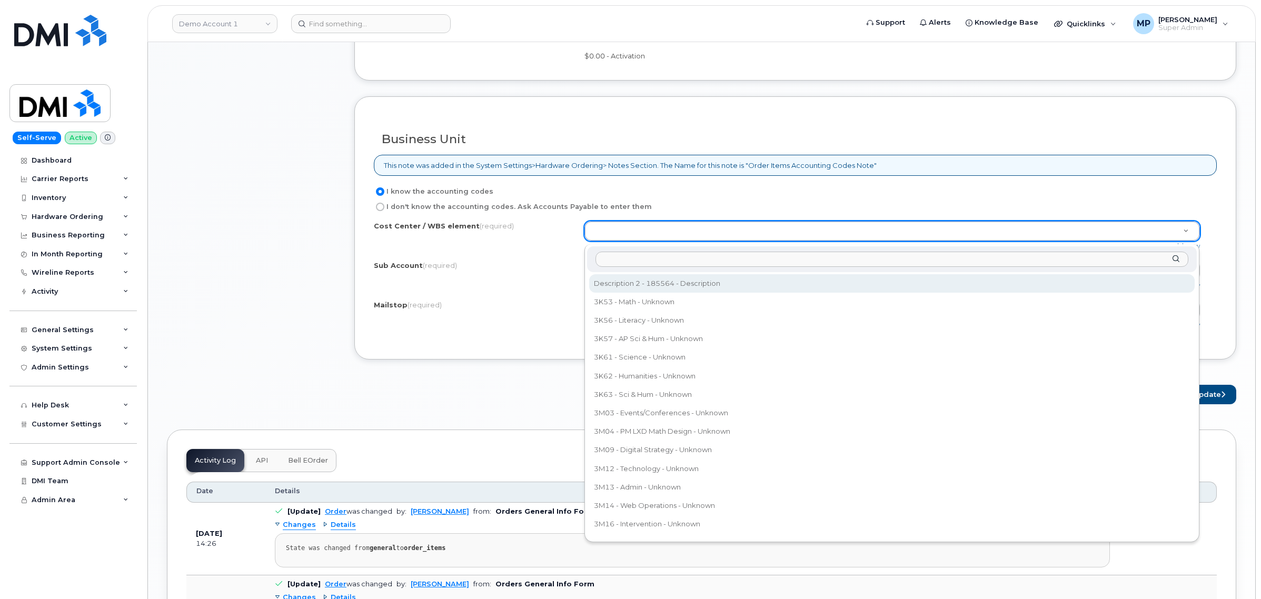
select select "185564"
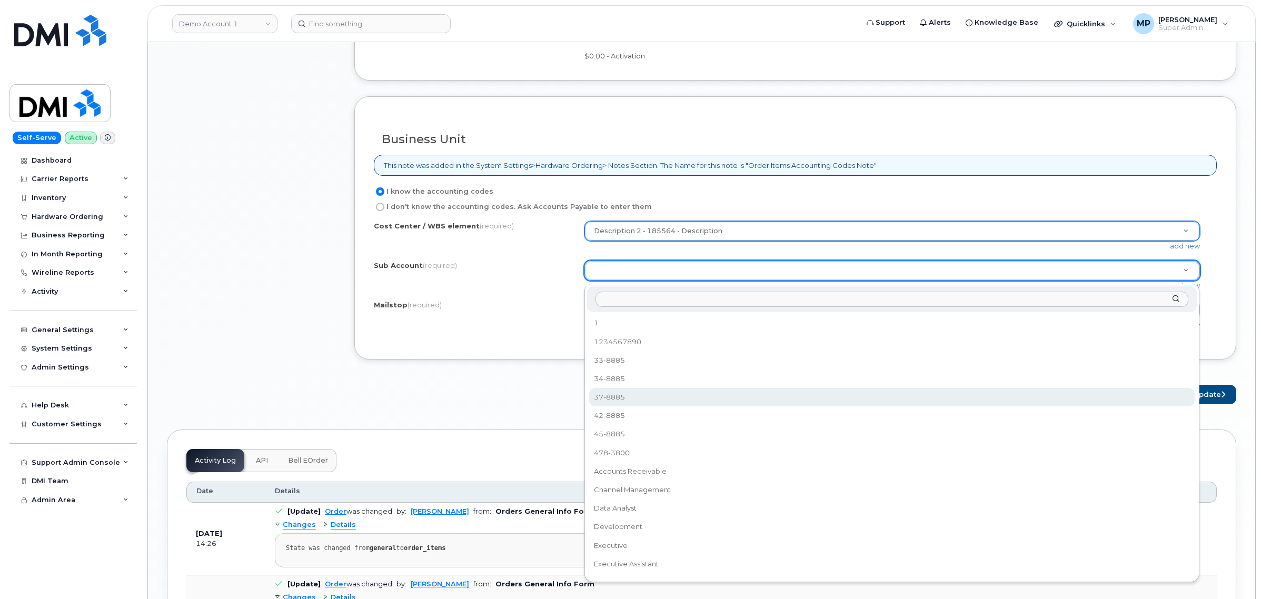
select select "37-8885"
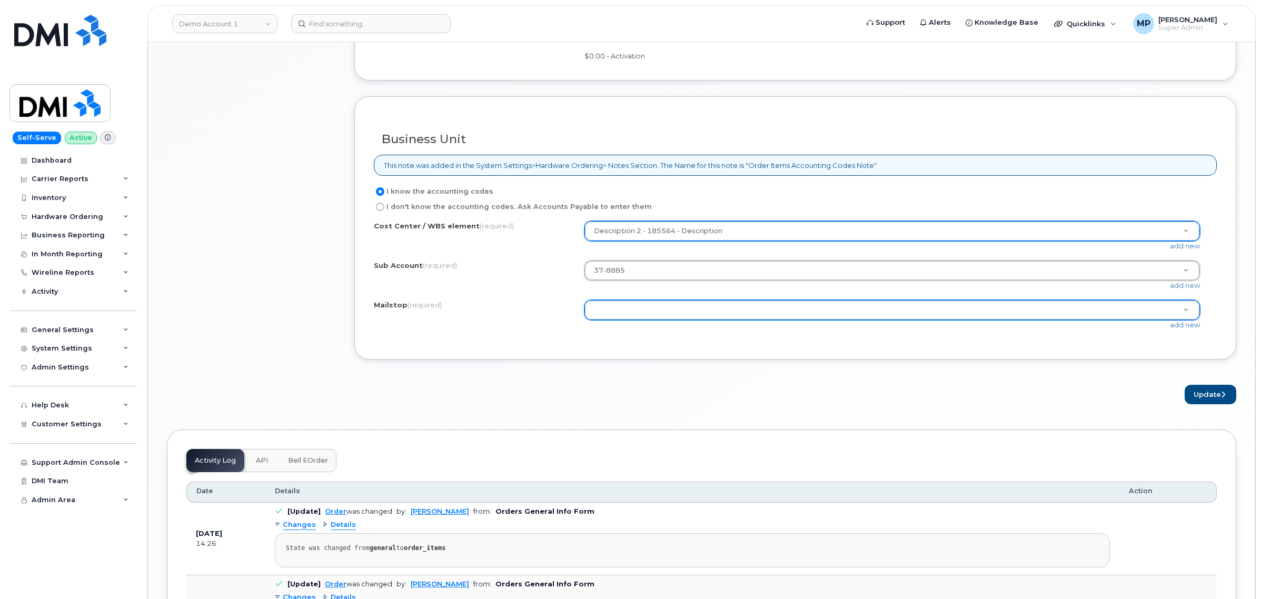
drag, startPoint x: 653, startPoint y: 317, endPoint x: 645, endPoint y: 332, distance: 17.2
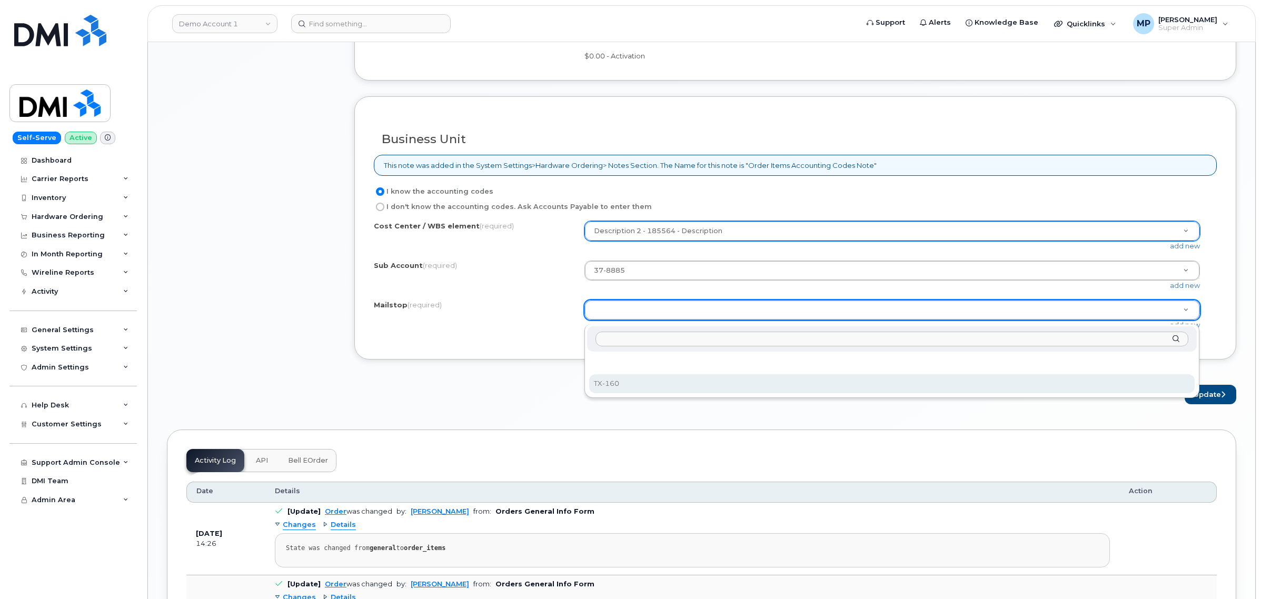
select select "TX-160"
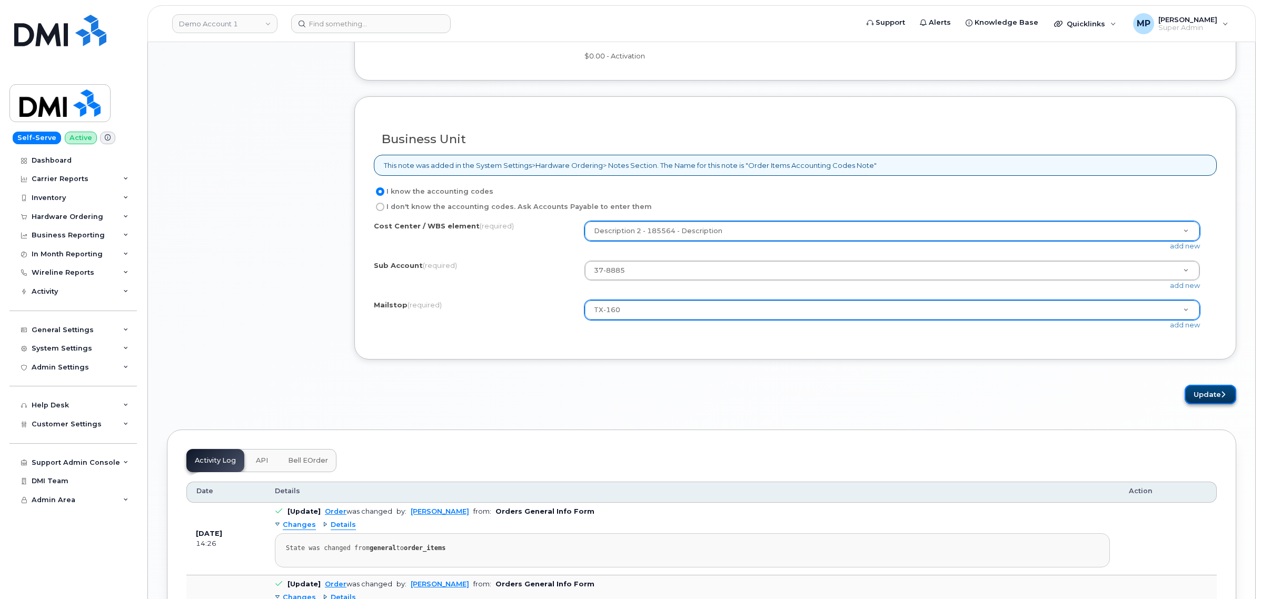
click at [1217, 396] on button "Update" at bounding box center [1211, 394] width 52 height 19
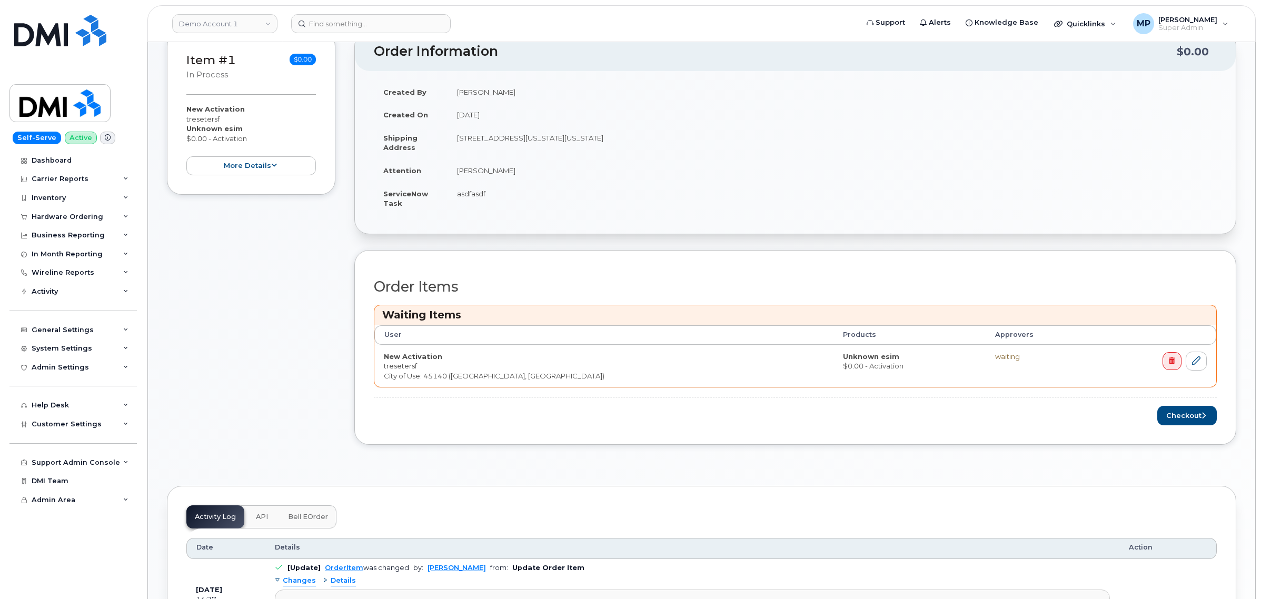
scroll to position [263, 0]
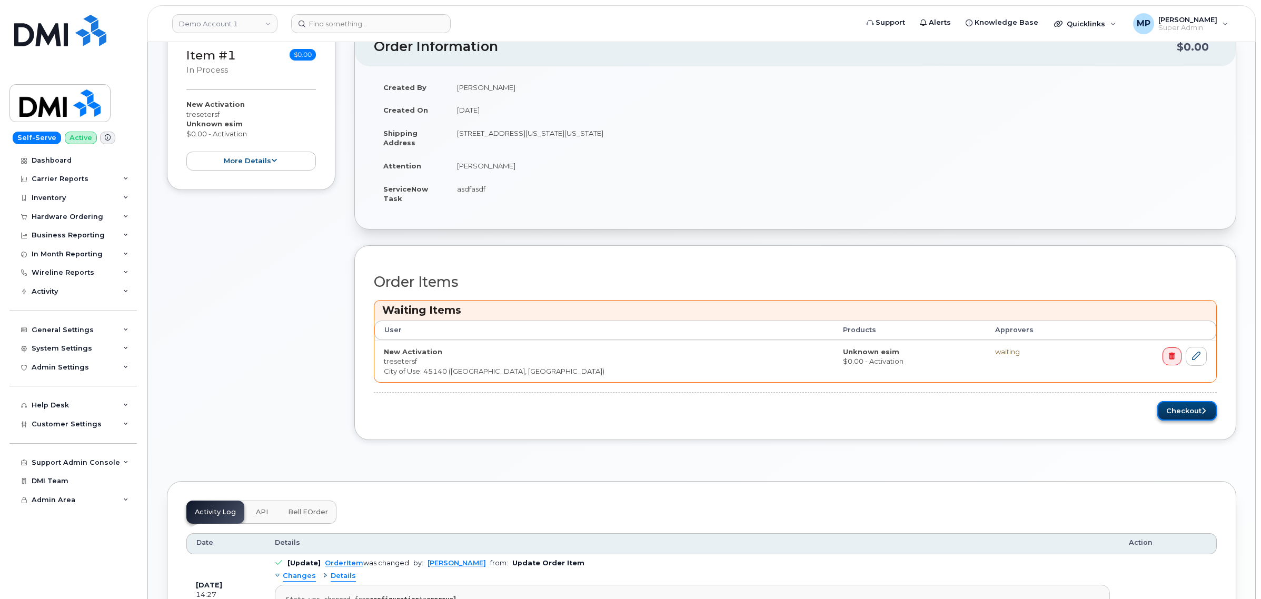
click at [1176, 415] on button "Checkout" at bounding box center [1188, 410] width 60 height 19
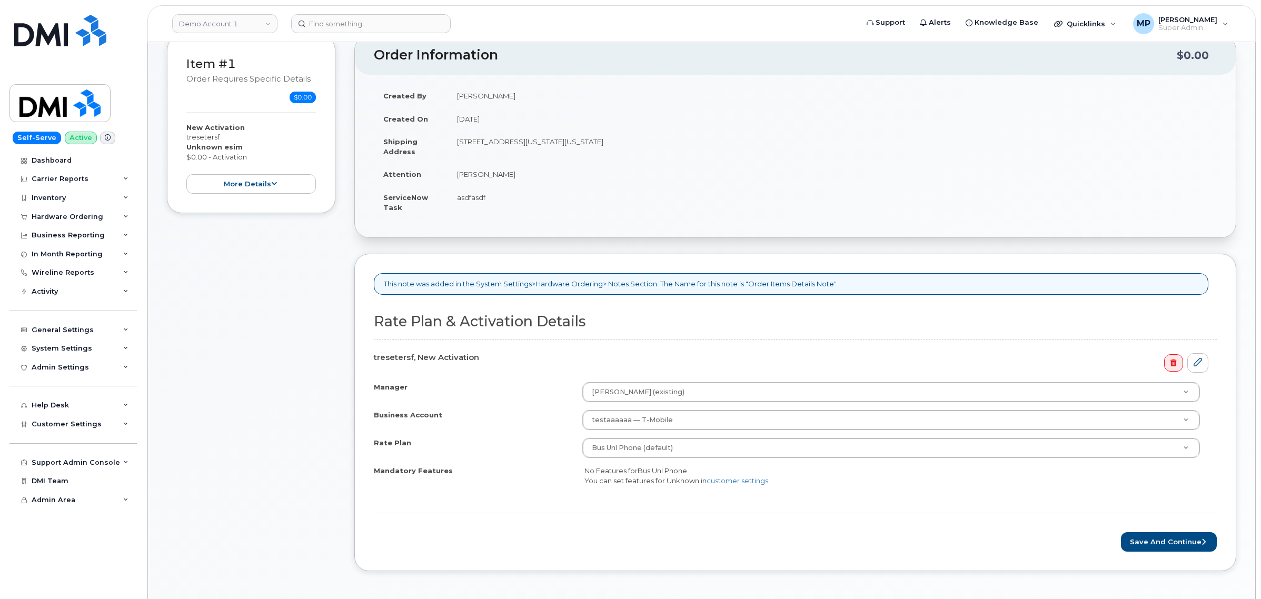
scroll to position [198, 0]
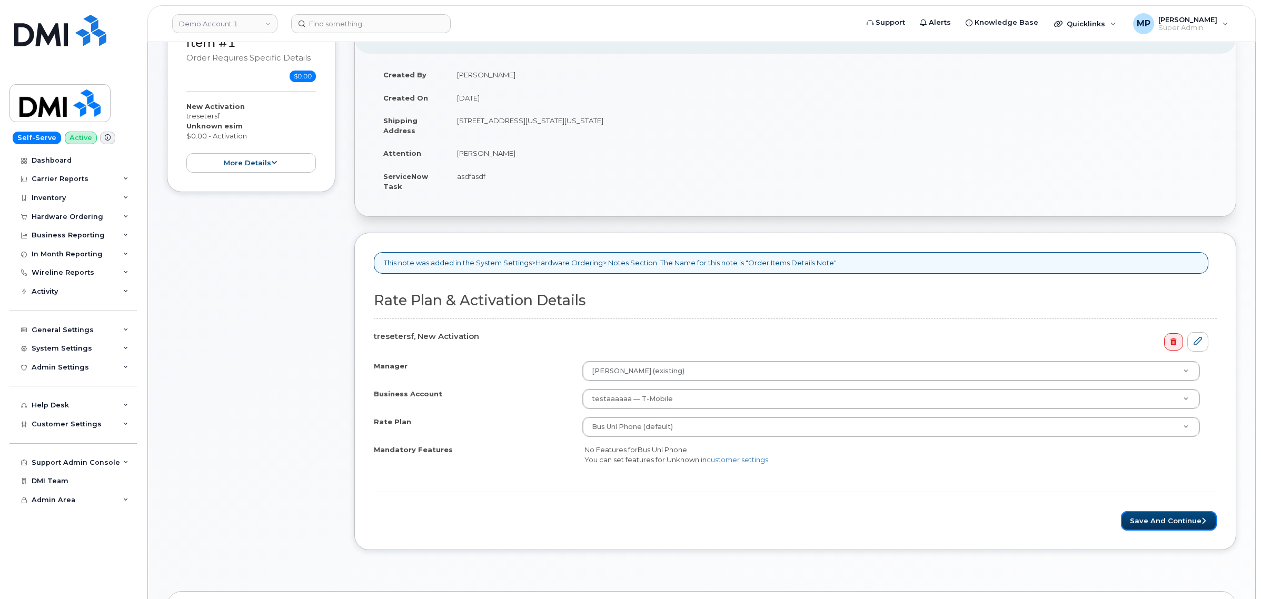
drag, startPoint x: 1158, startPoint y: 519, endPoint x: 1081, endPoint y: 459, distance: 97.5
click at [1159, 519] on button "Save and Continue" at bounding box center [1169, 520] width 96 height 19
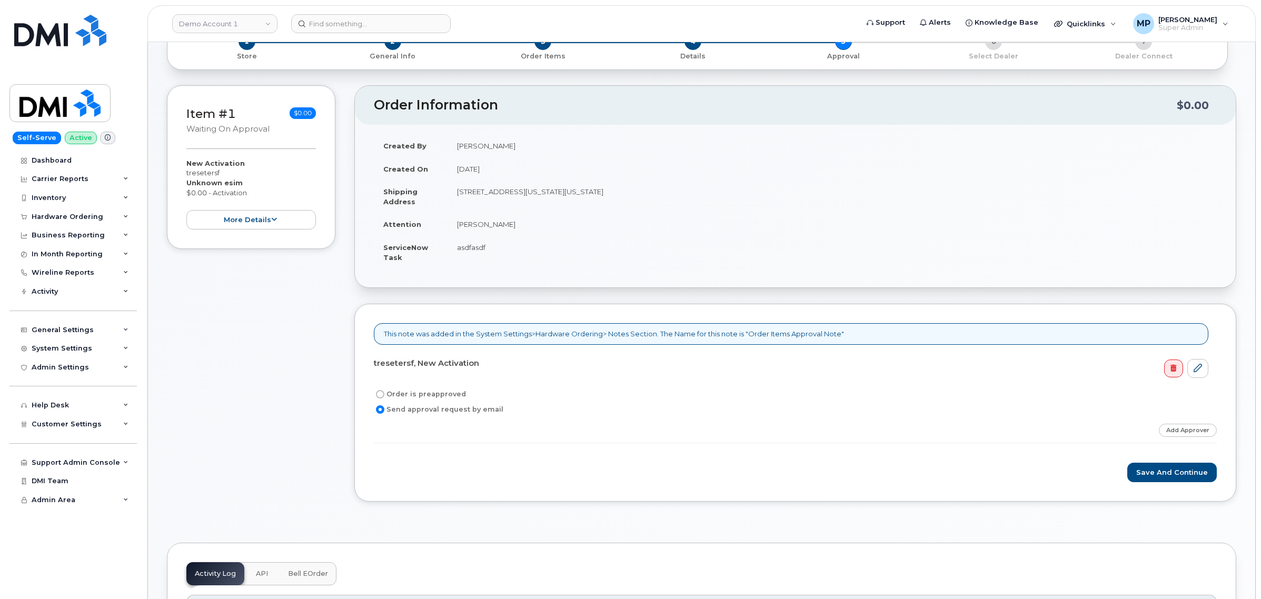
scroll to position [132, 0]
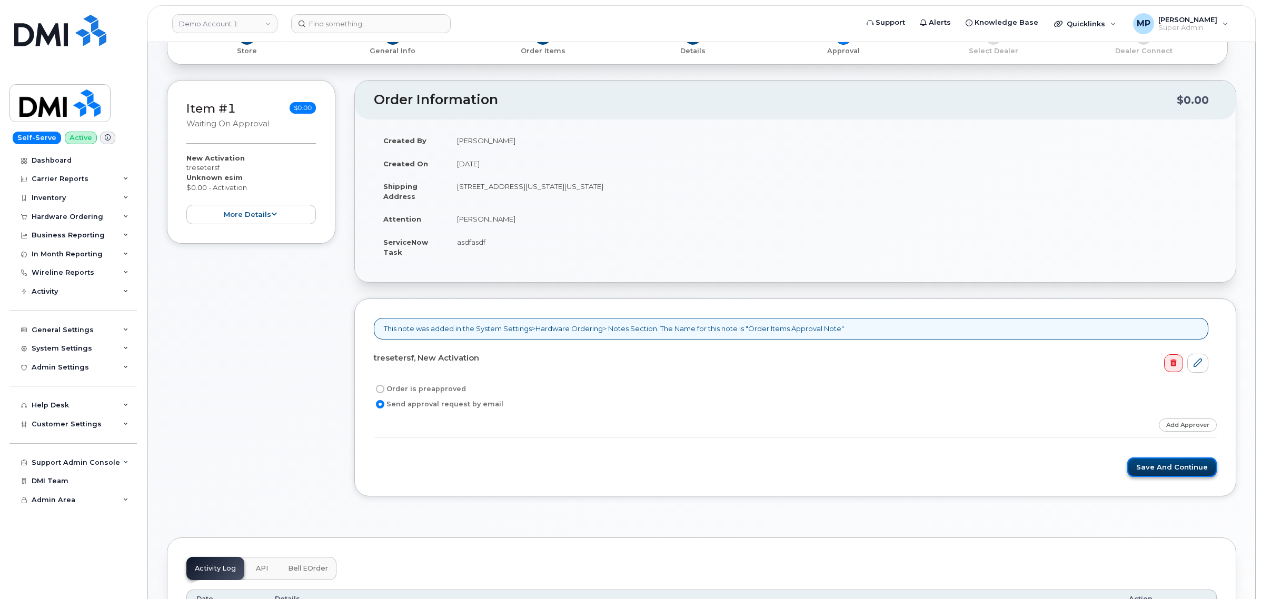
click at [1175, 470] on button "Save and Continue" at bounding box center [1173, 467] width 90 height 19
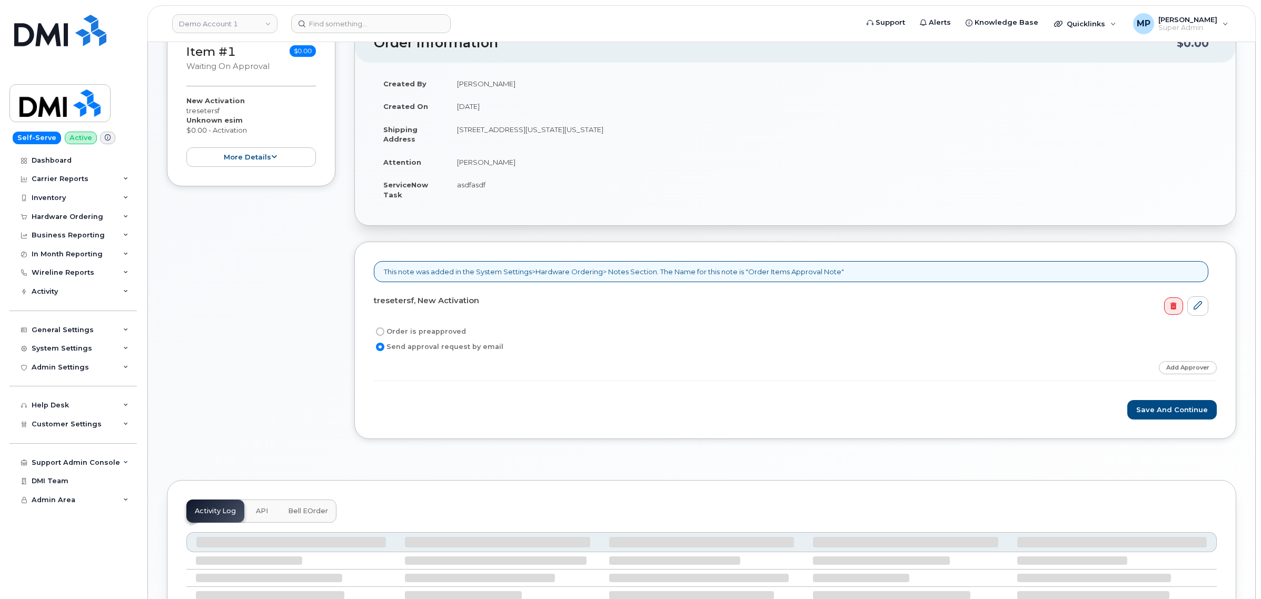
scroll to position [263, 0]
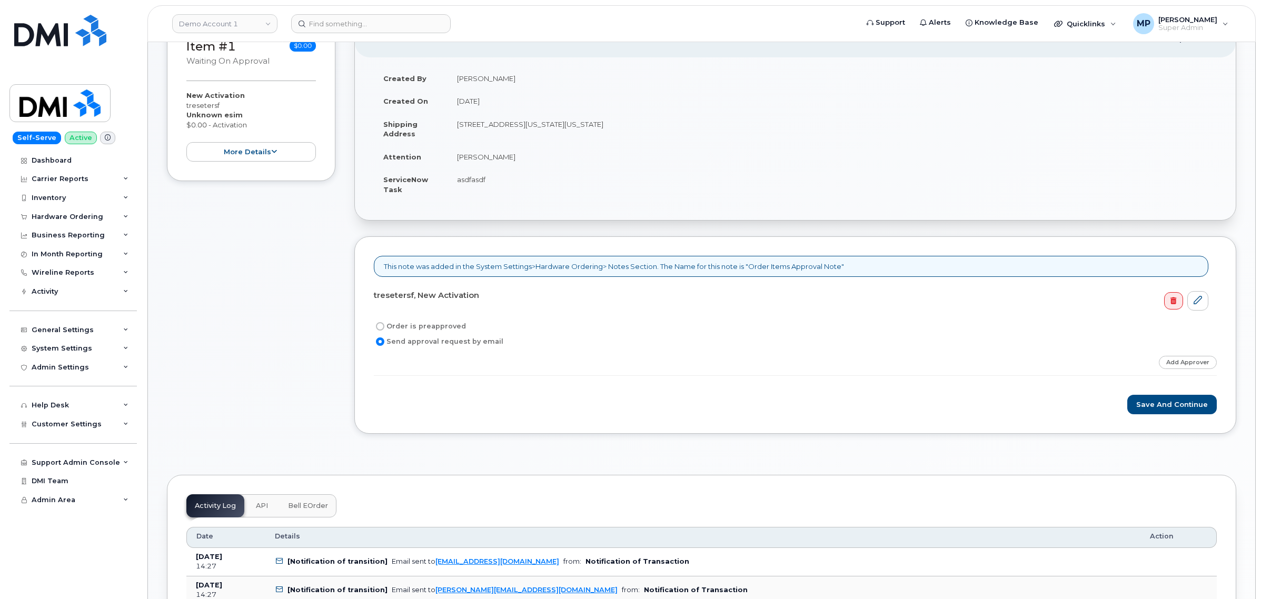
click at [400, 327] on label "Order is preapproved" at bounding box center [420, 326] width 92 height 13
click at [384, 327] on input "Order is preapproved" at bounding box center [380, 326] width 8 height 8
radio input "true"
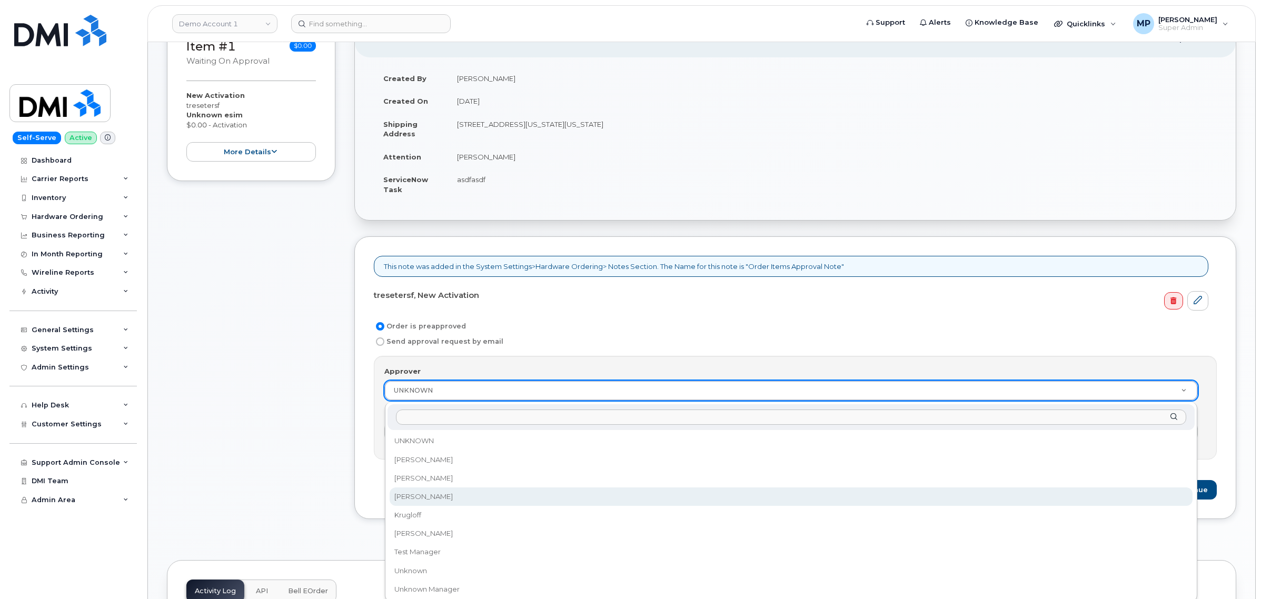
select select "4762"
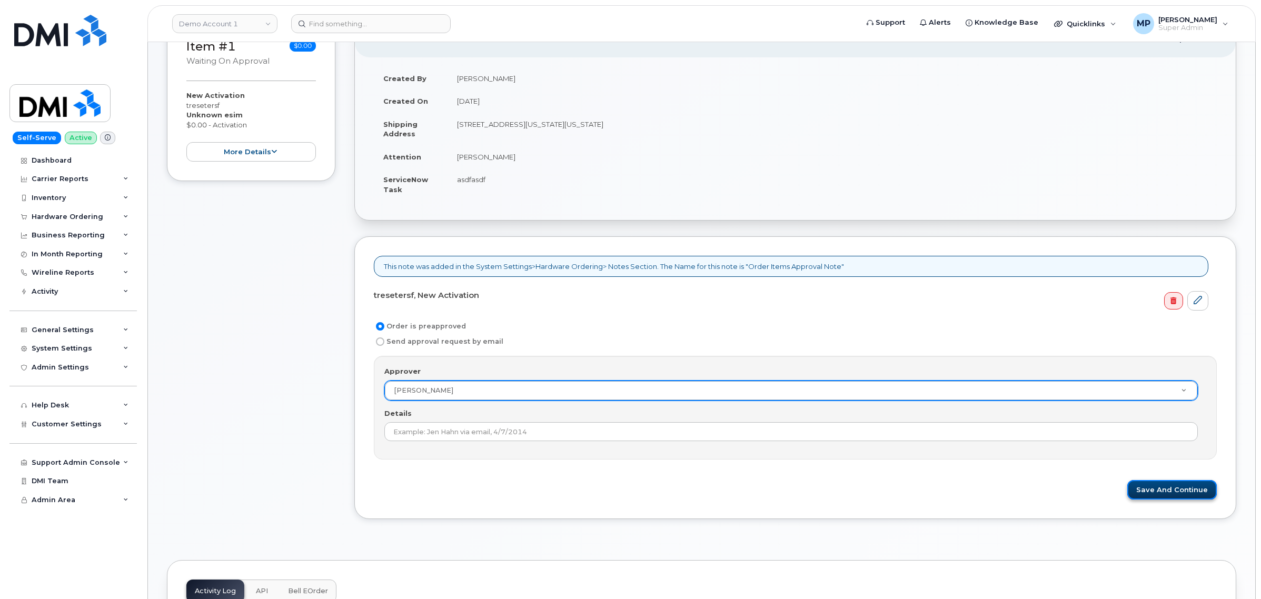
click at [1170, 494] on button "Save and Continue" at bounding box center [1173, 489] width 90 height 19
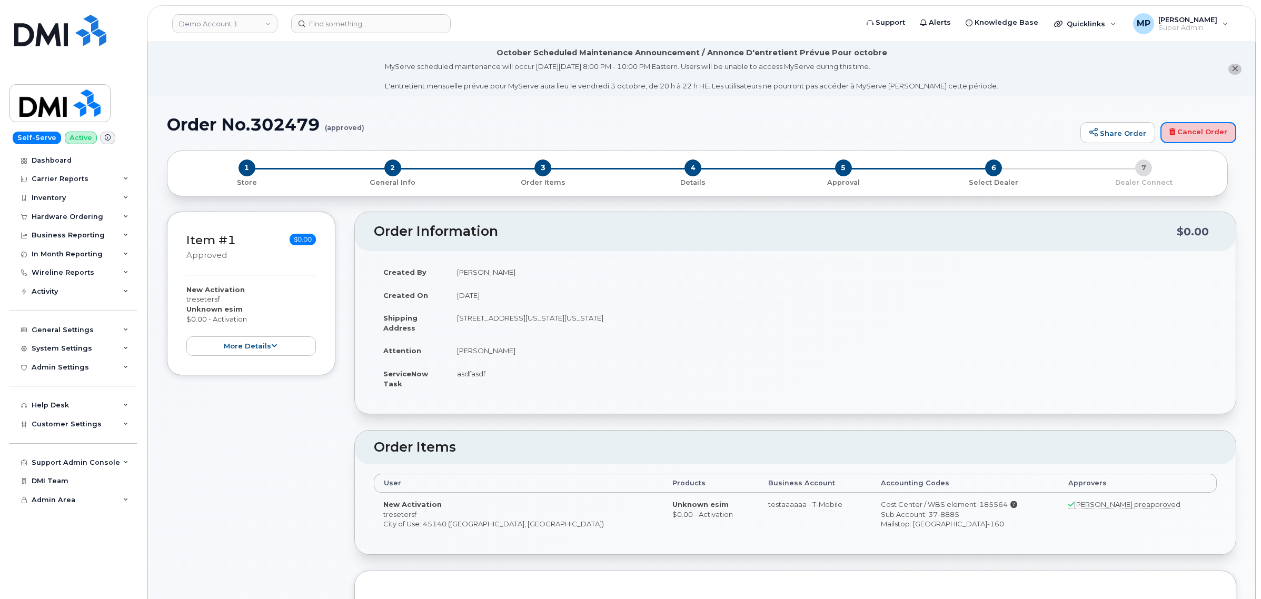
drag, startPoint x: 1201, startPoint y: 130, endPoint x: 693, endPoint y: 47, distance: 515.5
click at [1201, 130] on link "Cancel Order" at bounding box center [1199, 132] width 76 height 21
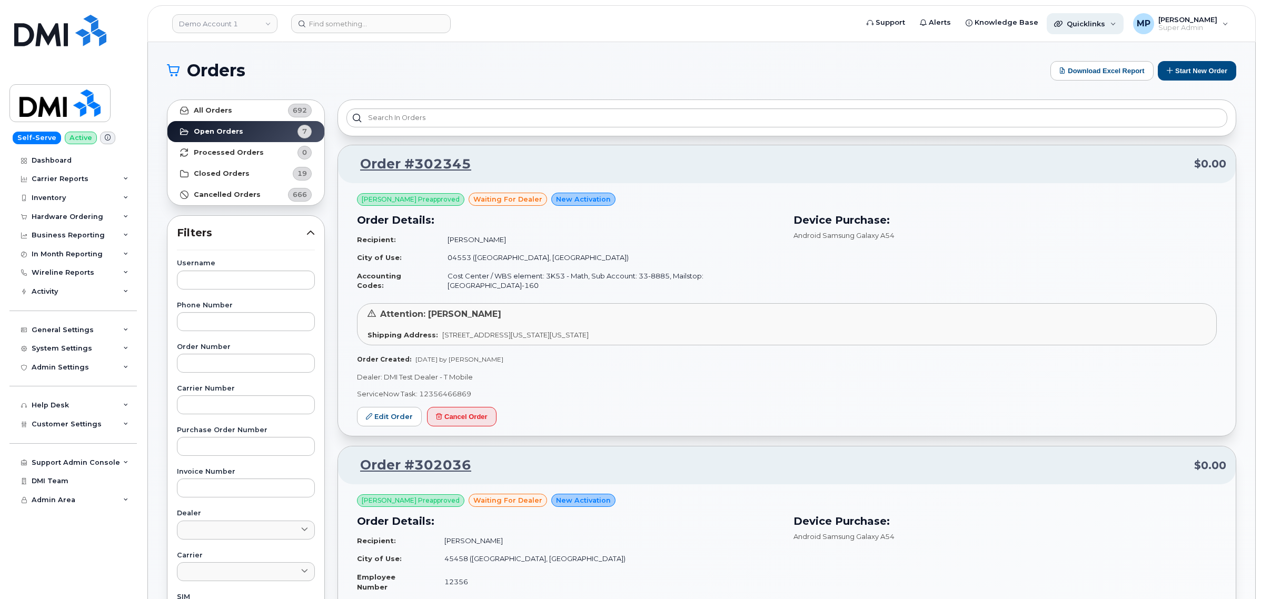
click at [1091, 17] on div "Quicklinks" at bounding box center [1085, 23] width 77 height 21
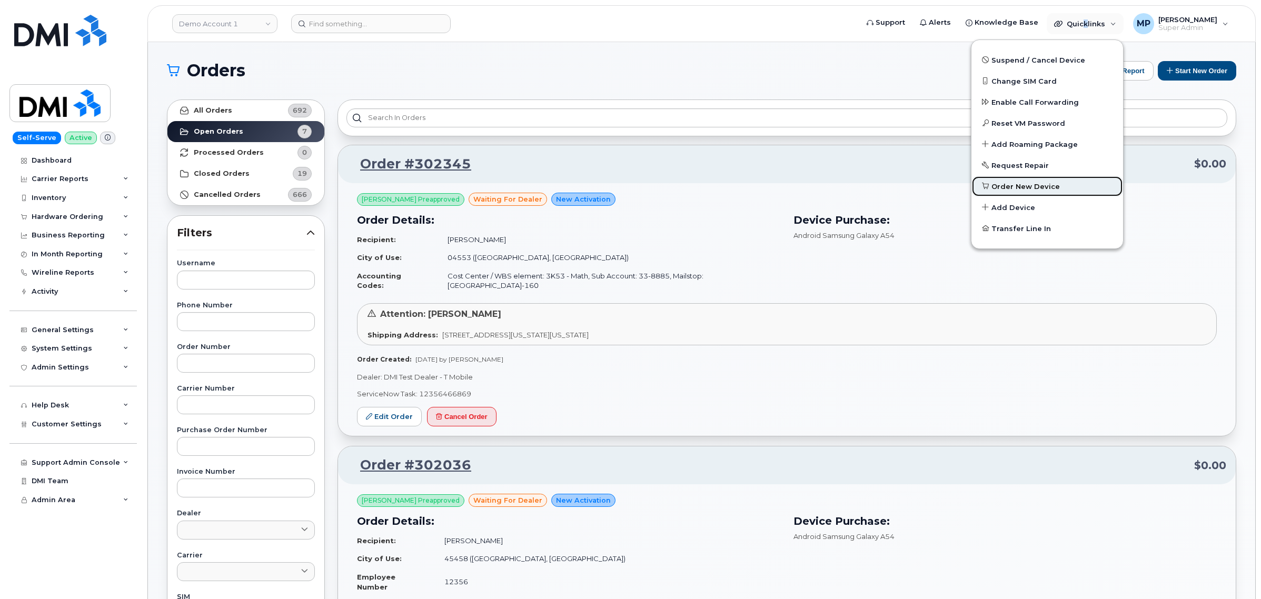
click at [1015, 185] on span "Order New Device" at bounding box center [1026, 187] width 68 height 11
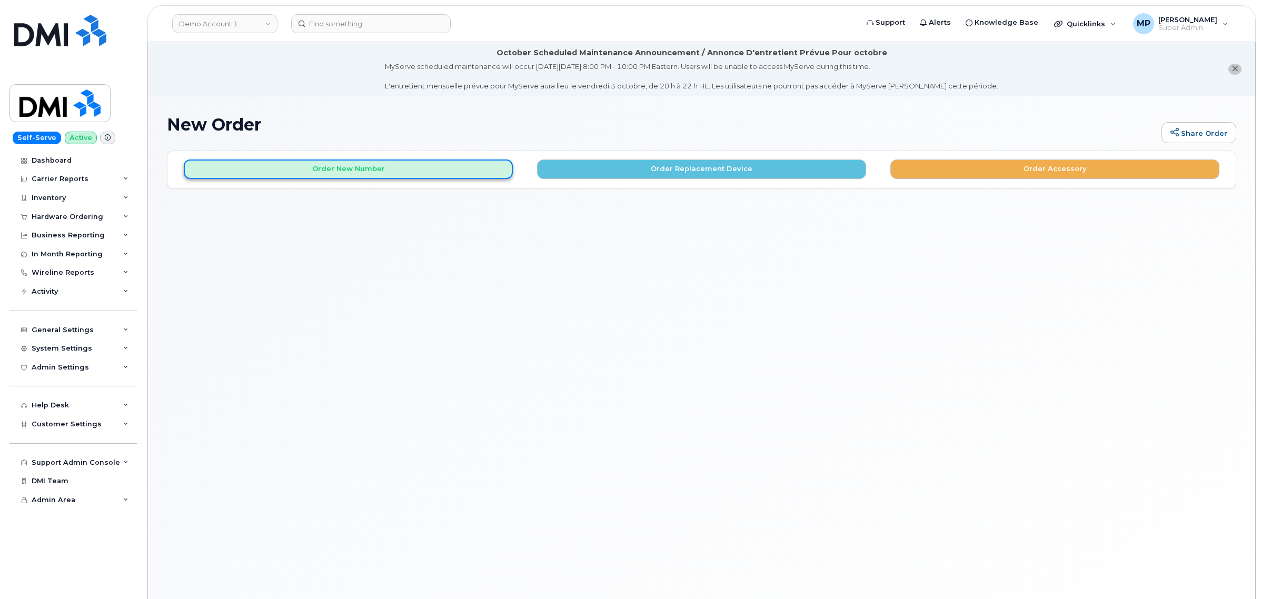
click at [361, 162] on button "Order New Number" at bounding box center [348, 169] width 329 height 19
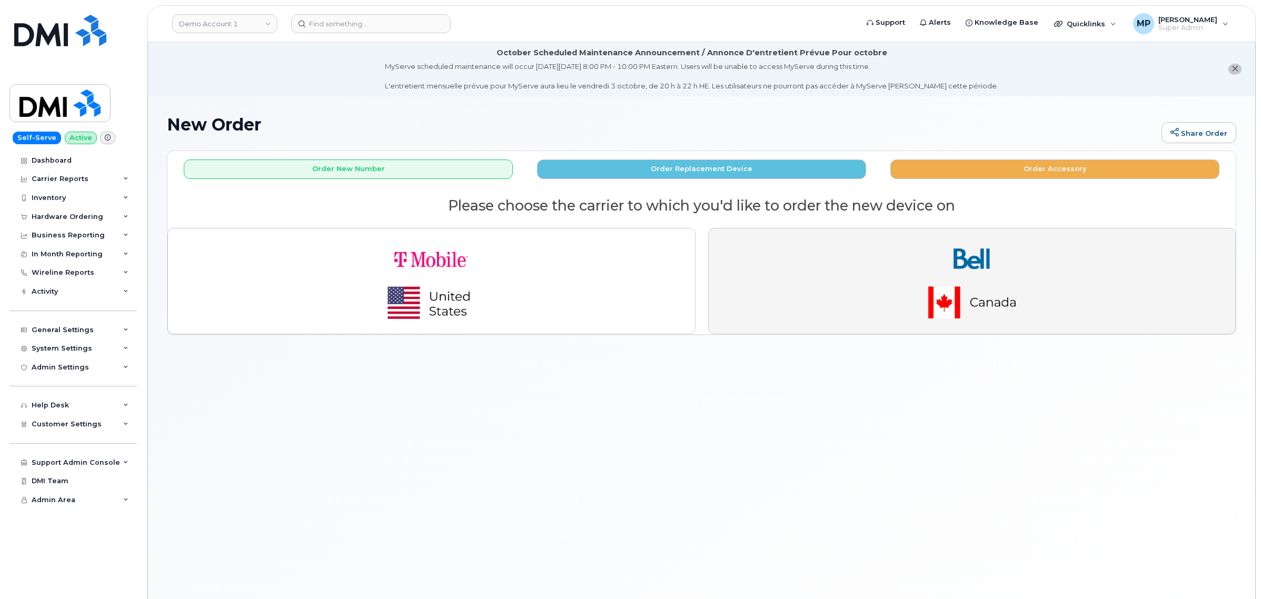
click at [951, 248] on img "button" at bounding box center [972, 281] width 147 height 88
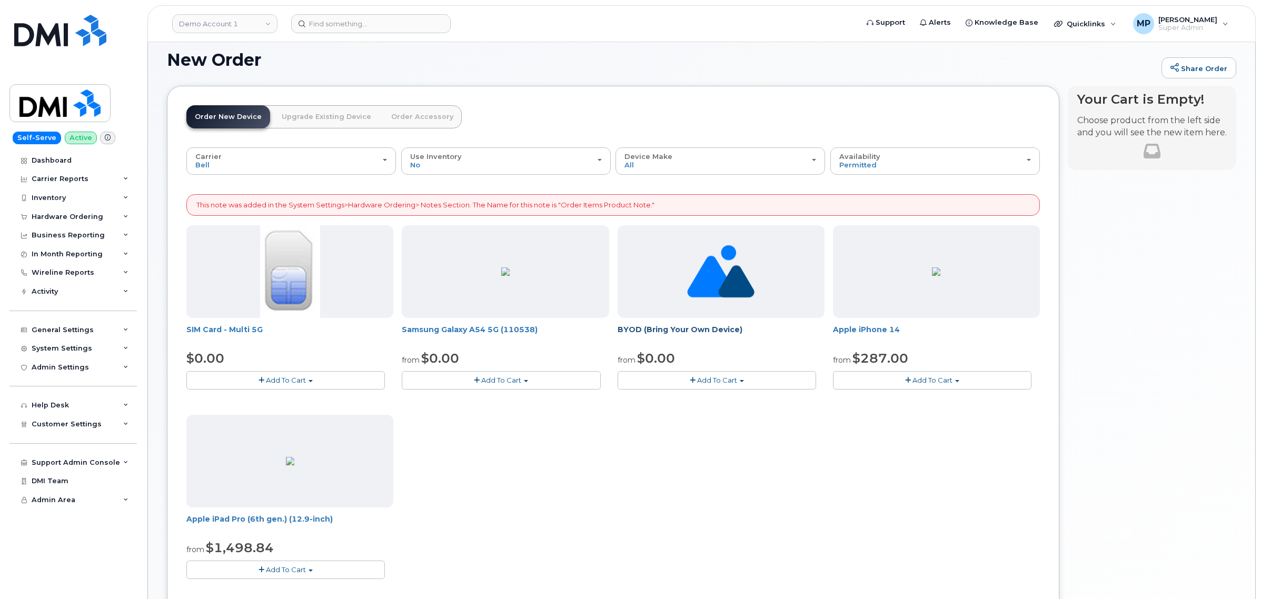
scroll to position [66, 0]
click at [714, 377] on span "Add To Cart" at bounding box center [717, 379] width 40 height 8
click at [667, 399] on link "$0.00 - Activation" at bounding box center [670, 398] width 100 height 13
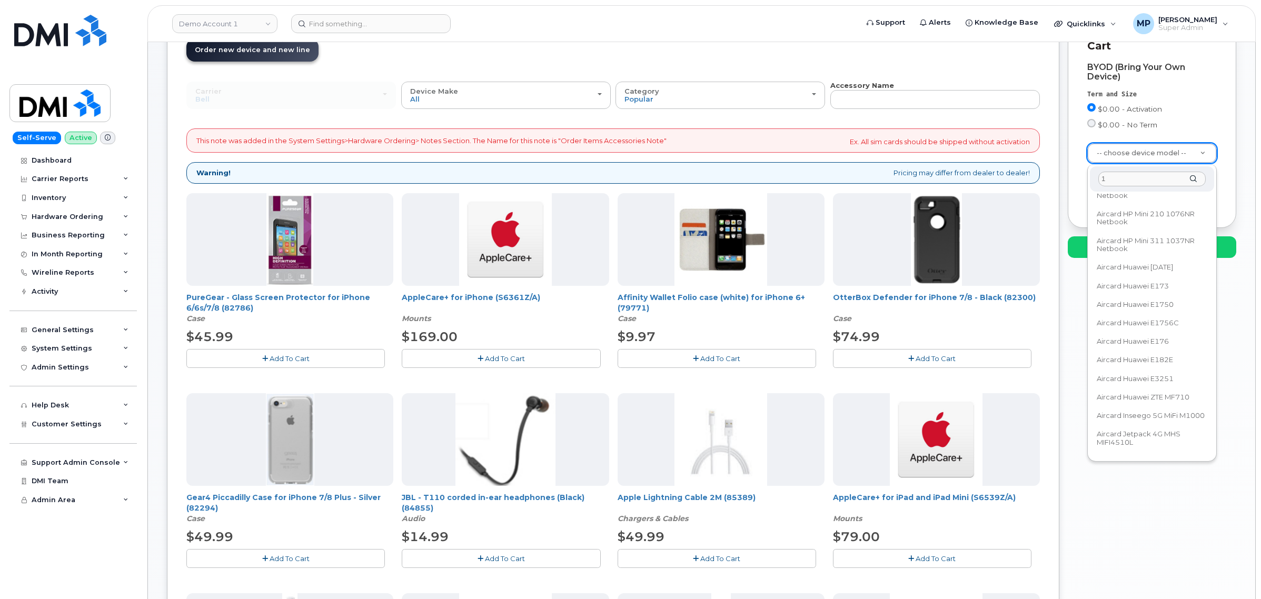
scroll to position [0, 0]
type input "16e"
drag, startPoint x: 1105, startPoint y: 195, endPoint x: 1115, endPoint y: 206, distance: 15.3
select select "3304"
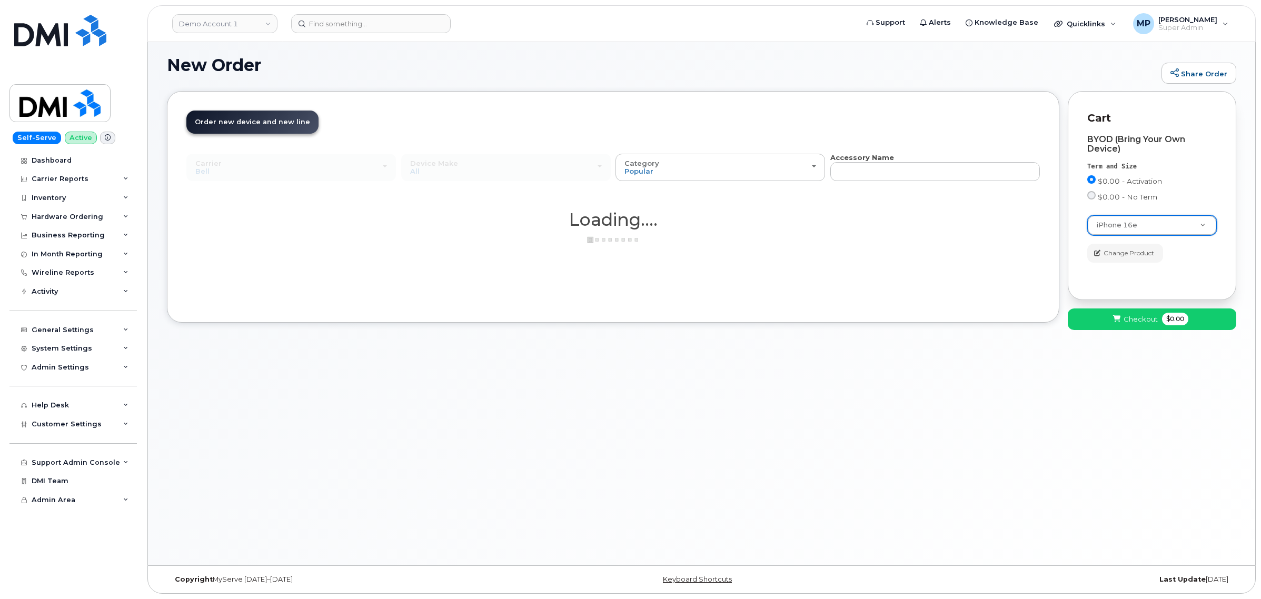
scroll to position [59, 0]
click at [1128, 322] on span "Checkout" at bounding box center [1141, 320] width 34 height 10
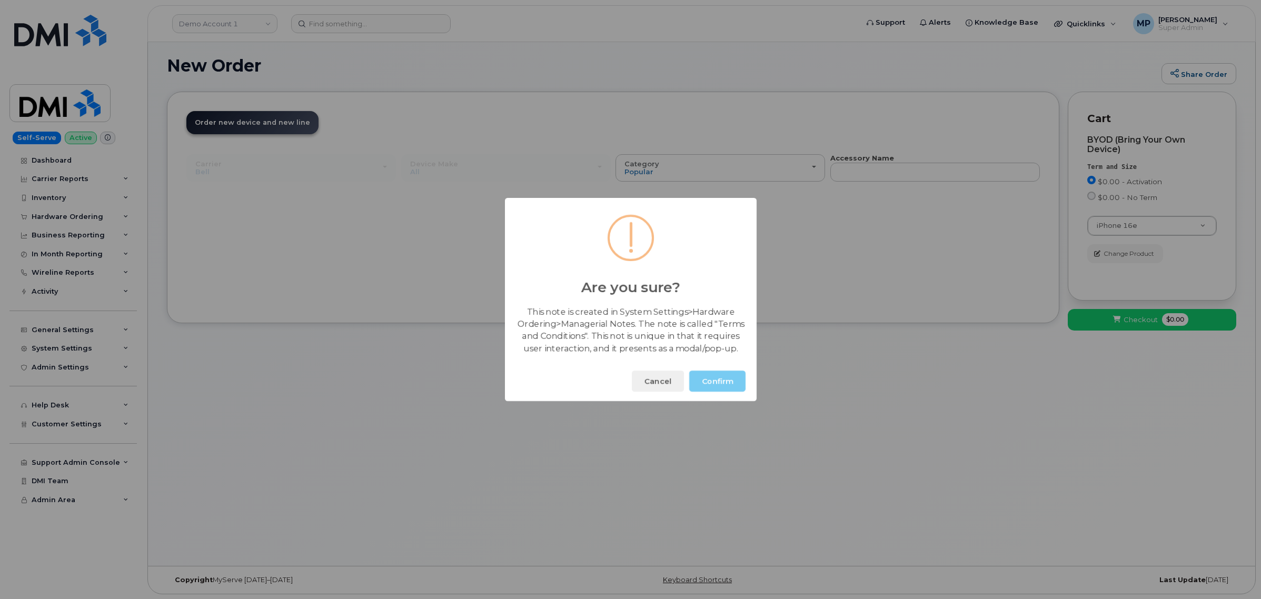
click at [707, 379] on button "Confirm" at bounding box center [717, 381] width 56 height 21
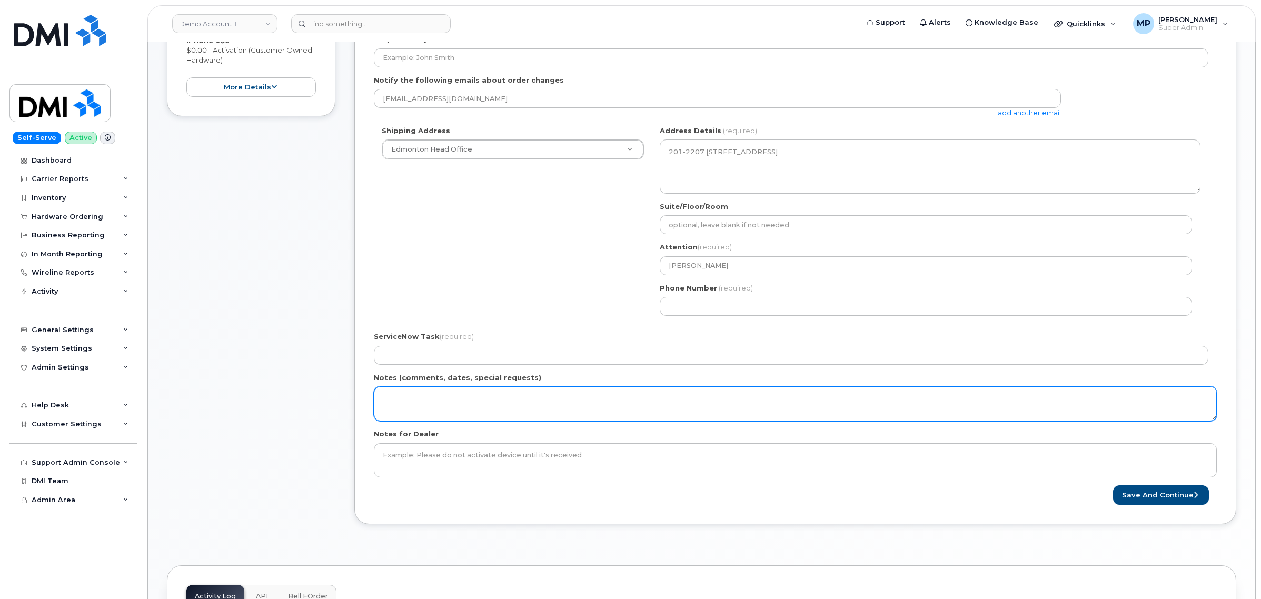
scroll to position [395, 0]
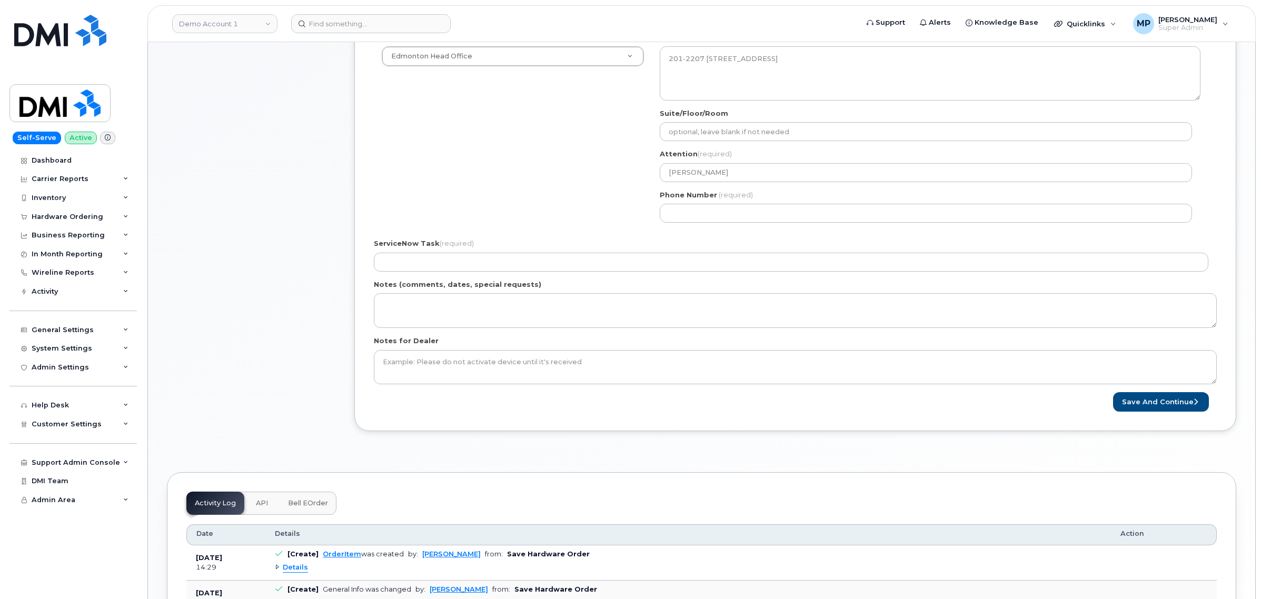
click at [455, 252] on div "ServiceNow Task (required)" at bounding box center [795, 255] width 843 height 33
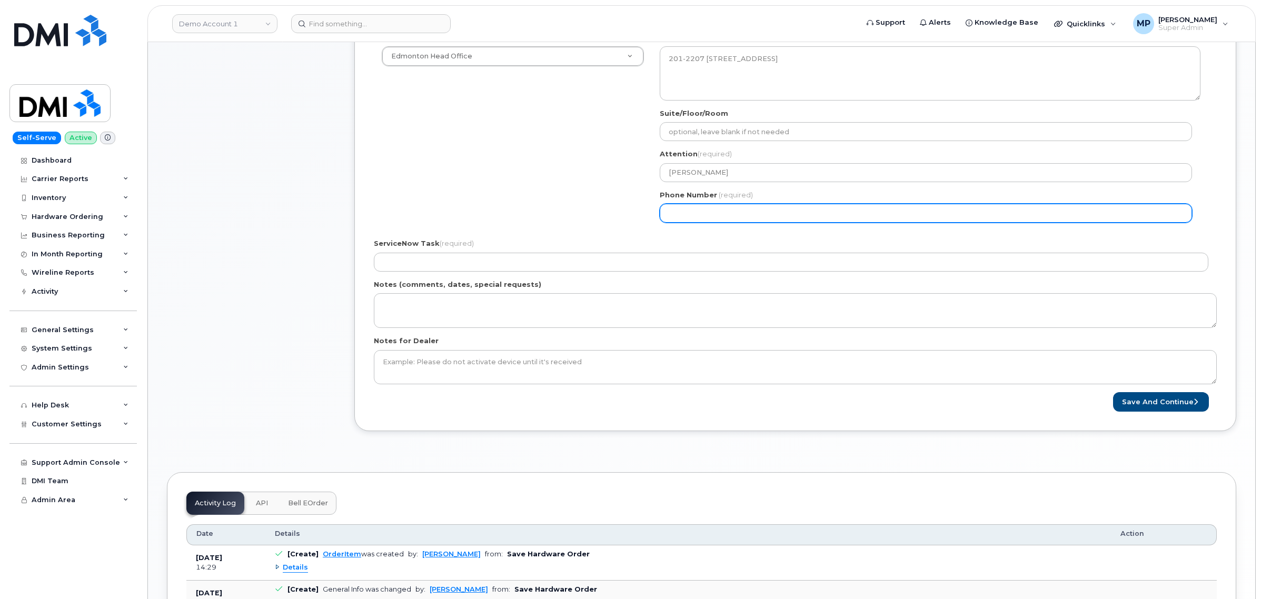
click at [733, 212] on input "Phone Number" at bounding box center [926, 213] width 532 height 19
select select
type input "513226112"
select select
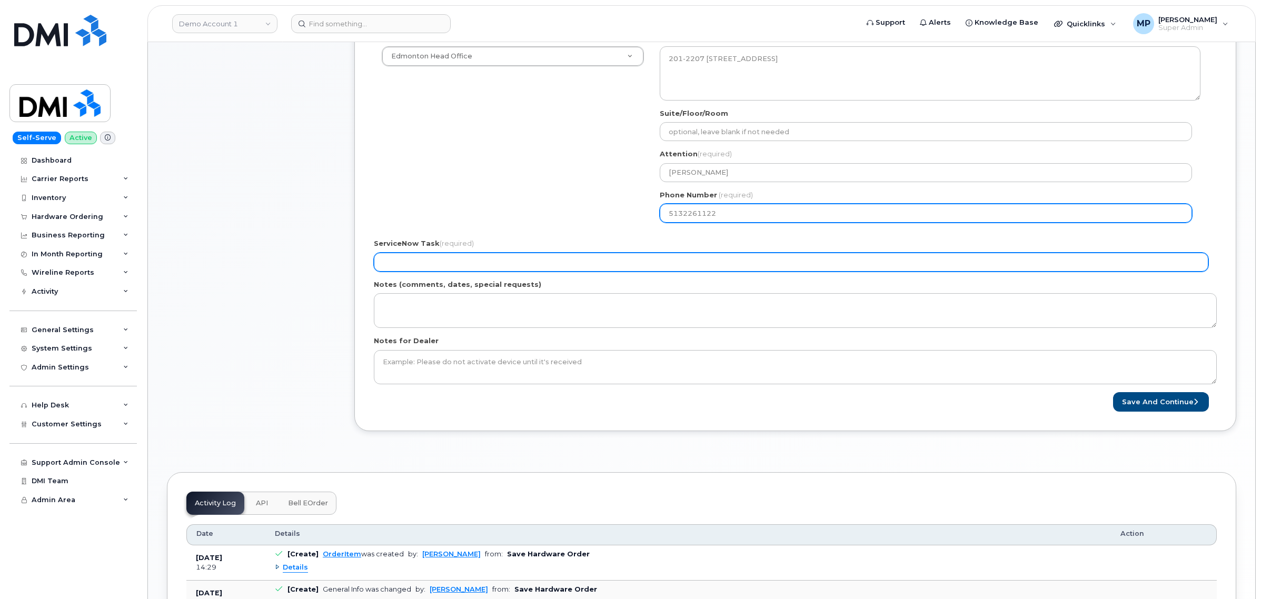
type input "5132261122"
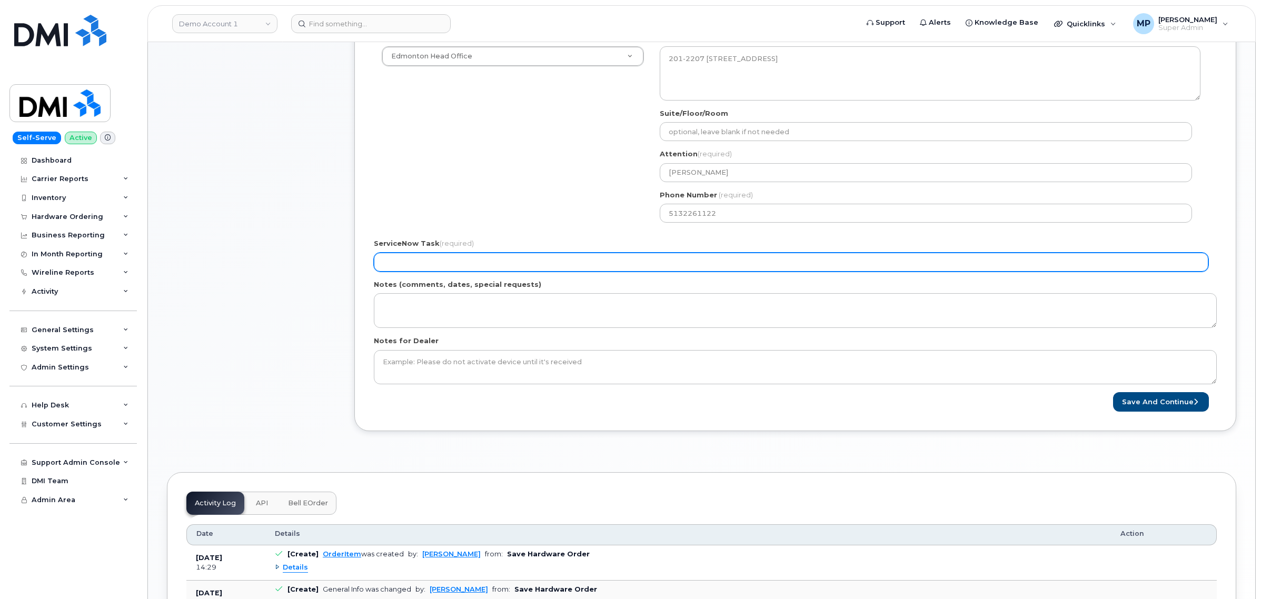
click at [614, 259] on input "ServiceNow Task (required)" at bounding box center [791, 262] width 835 height 19
type input "asdfasdf"
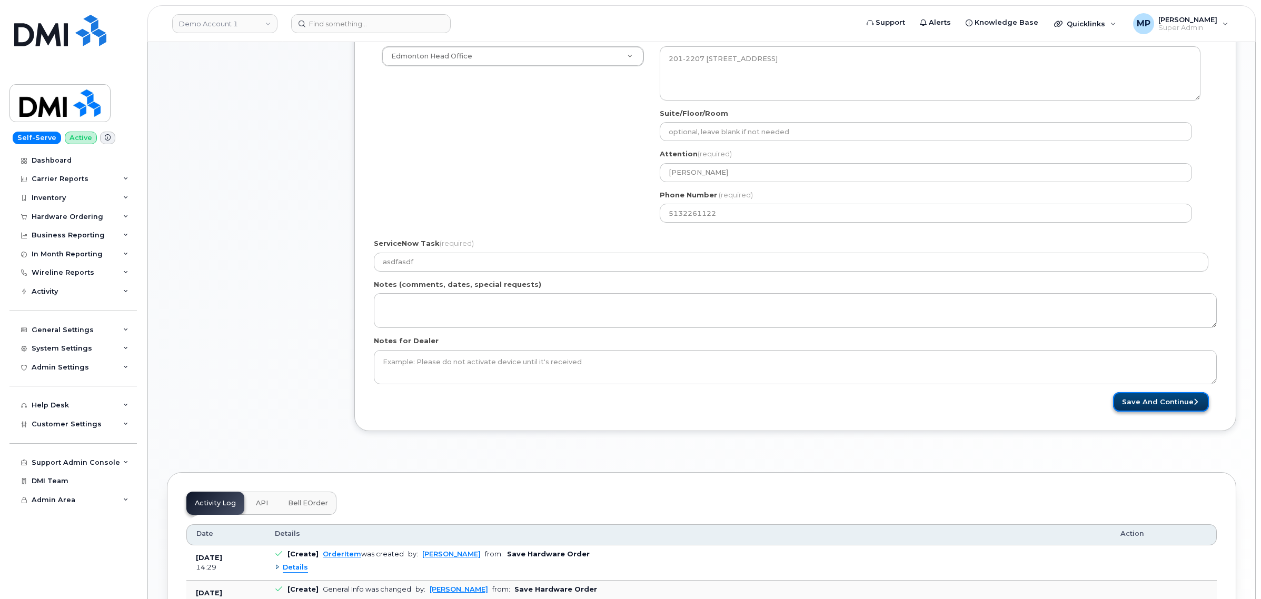
click at [1173, 396] on button "Save and Continue" at bounding box center [1161, 401] width 96 height 19
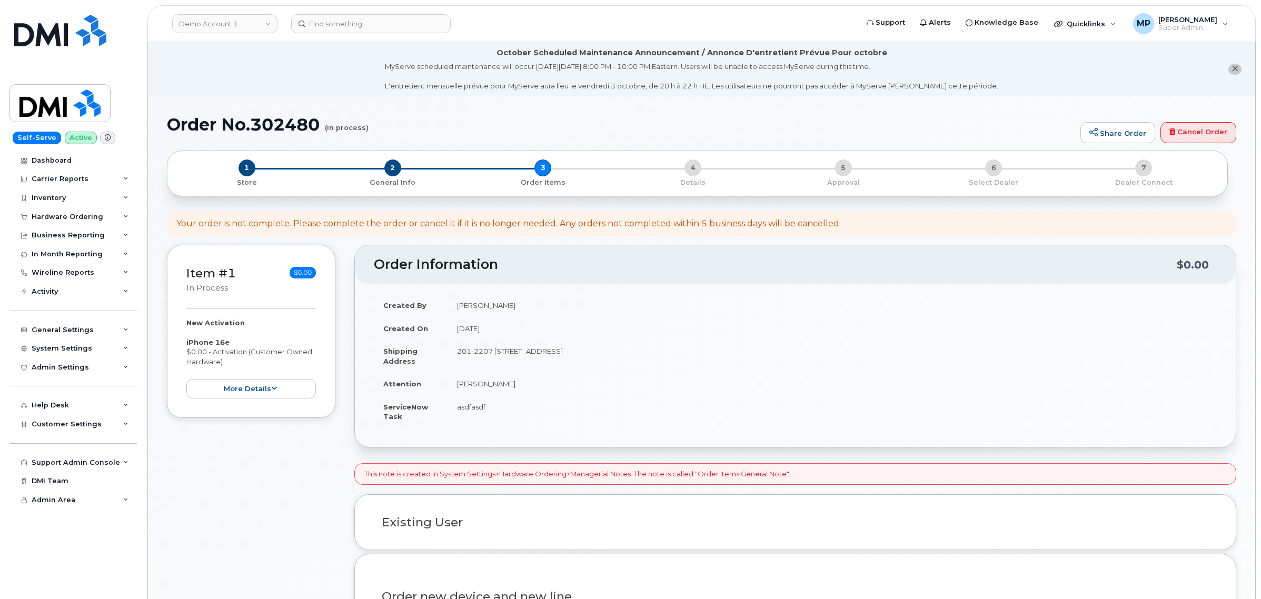
select select
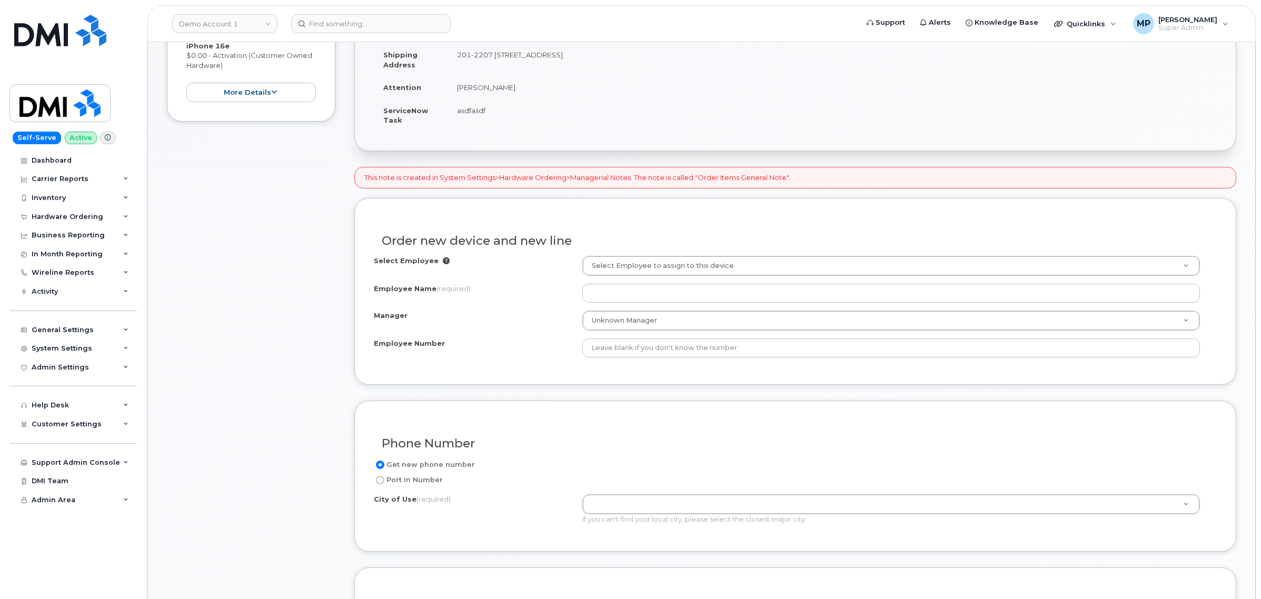
scroll to position [329, 0]
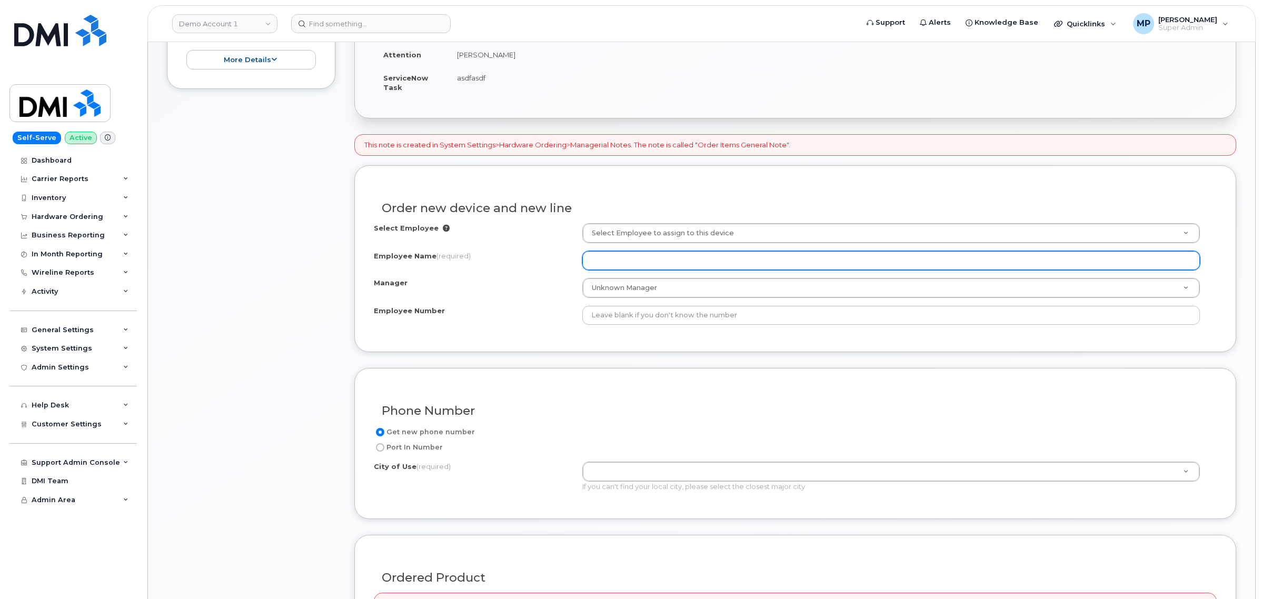
click at [636, 261] on input "Employee Name (required)" at bounding box center [892, 260] width 618 height 19
type input "tresaetas"
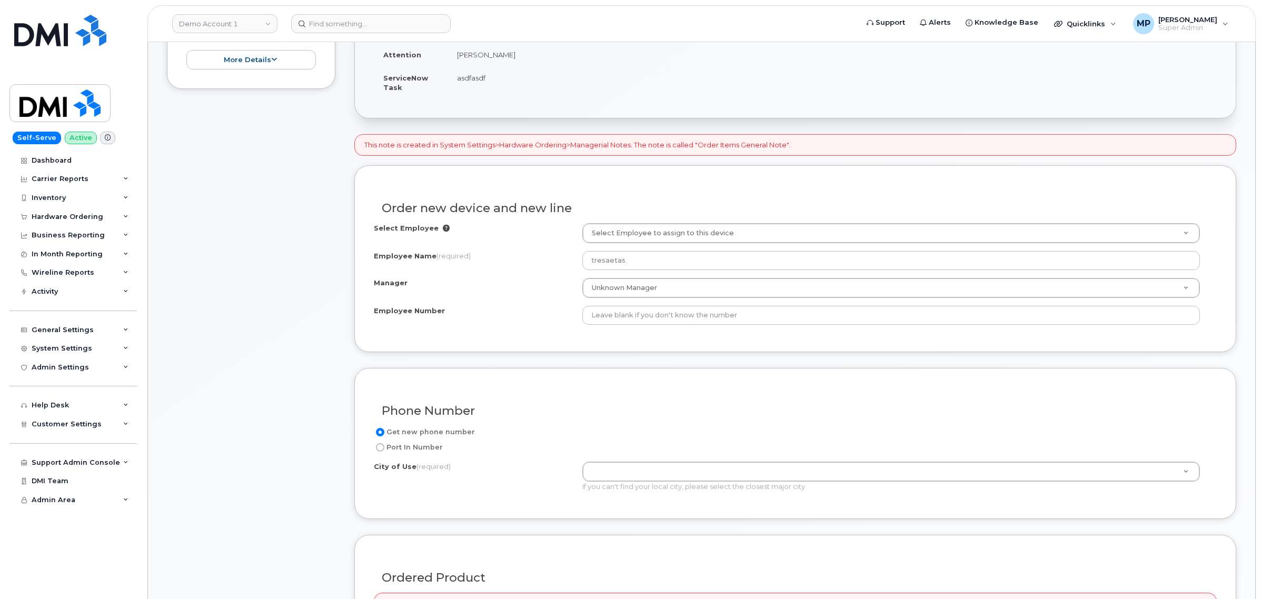
click at [458, 342] on div "Order new device and new line Select Employee Select Employee to assign to this…" at bounding box center [795, 258] width 882 height 187
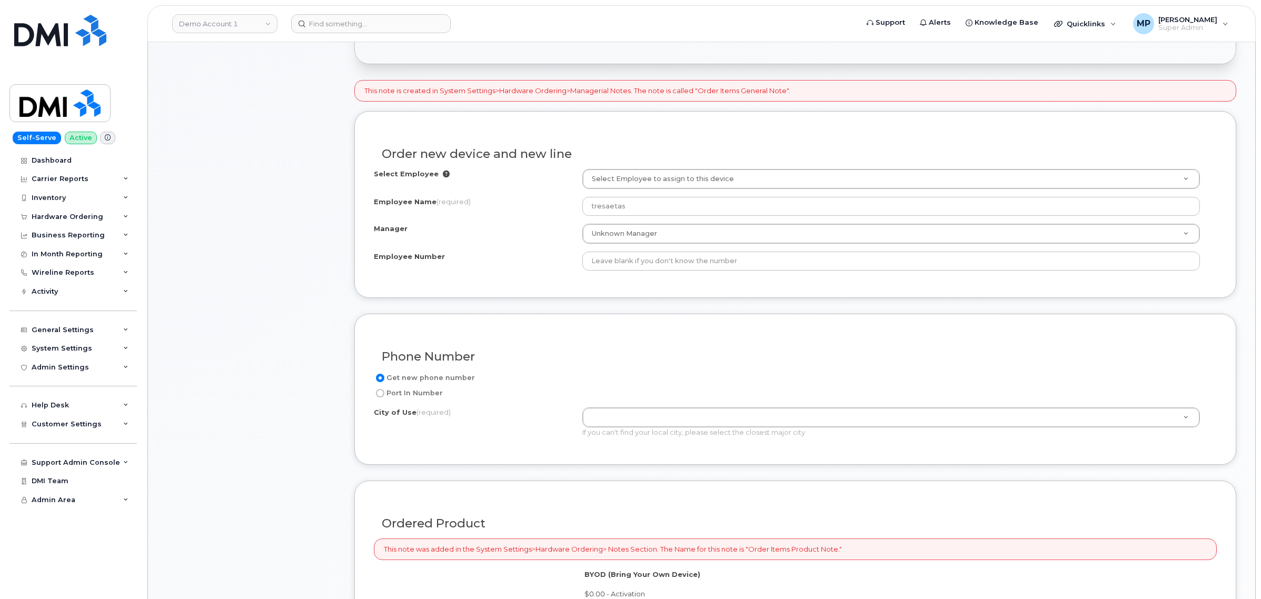
scroll to position [461, 0]
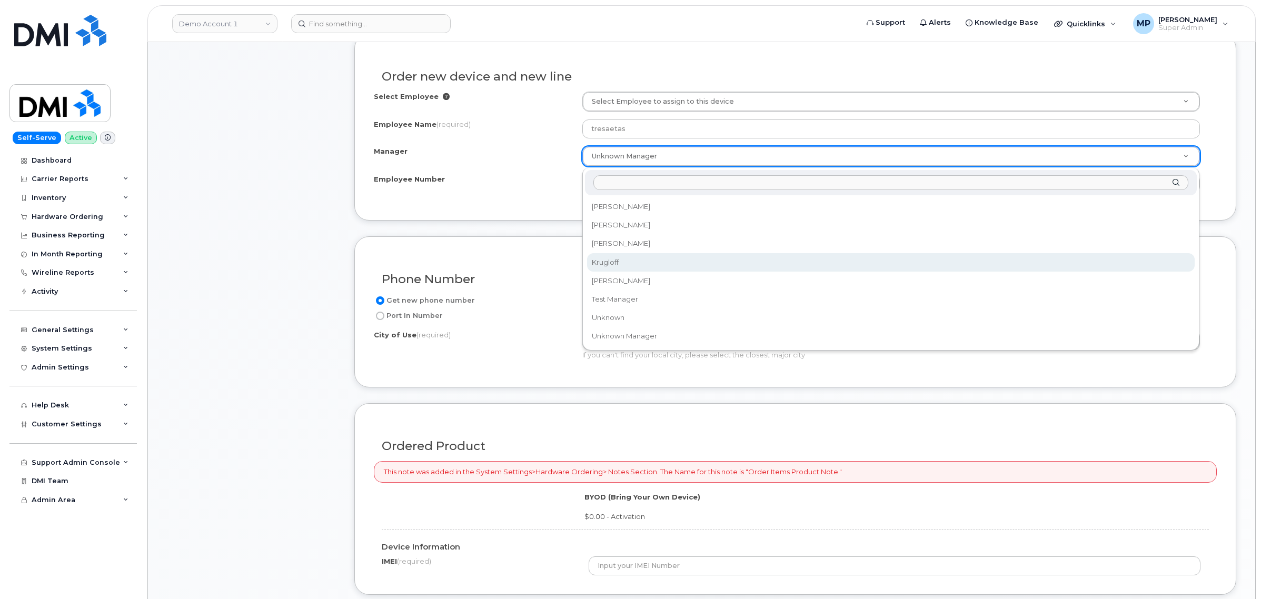
select select "4006"
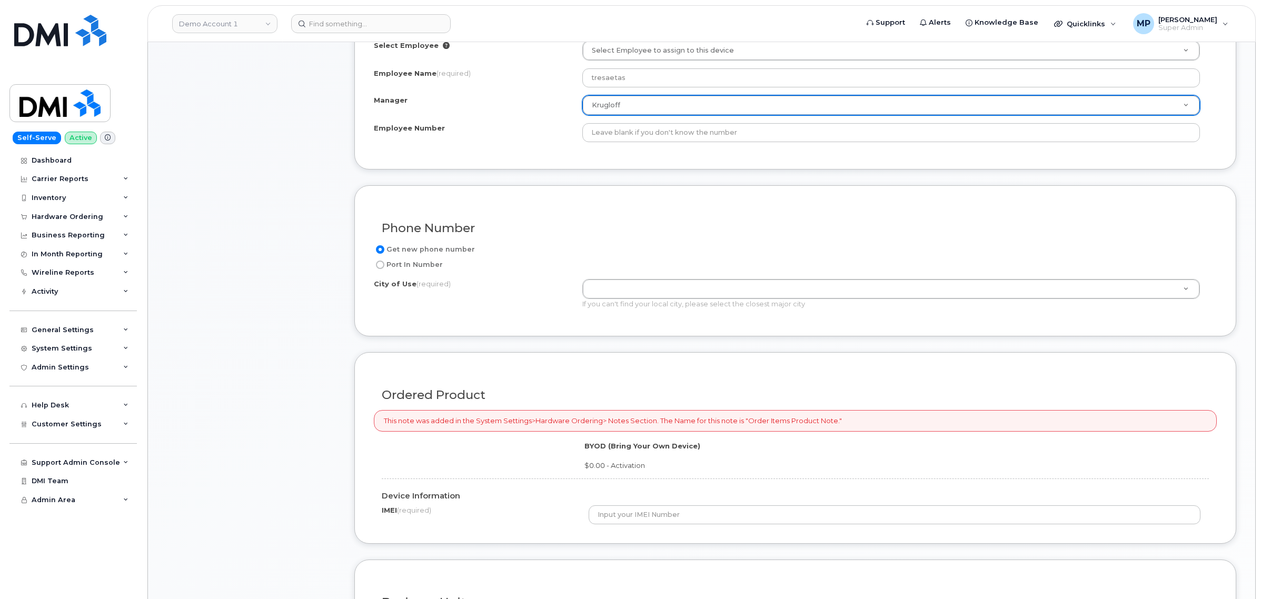
scroll to position [527, 0]
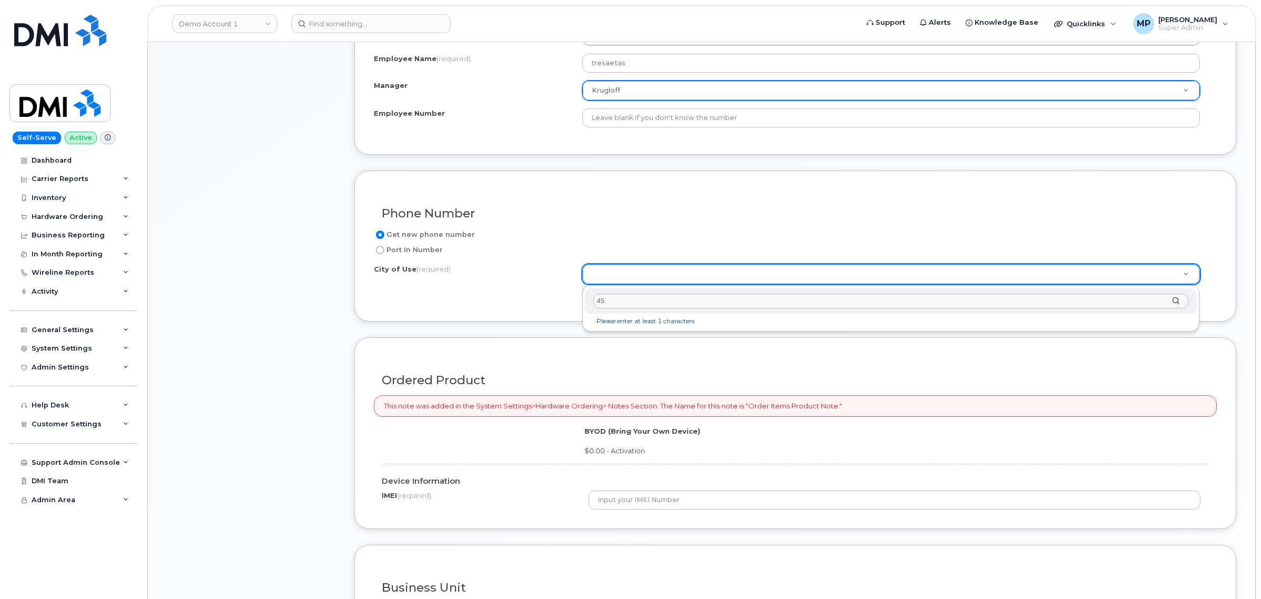
type input "4"
type input "45102"
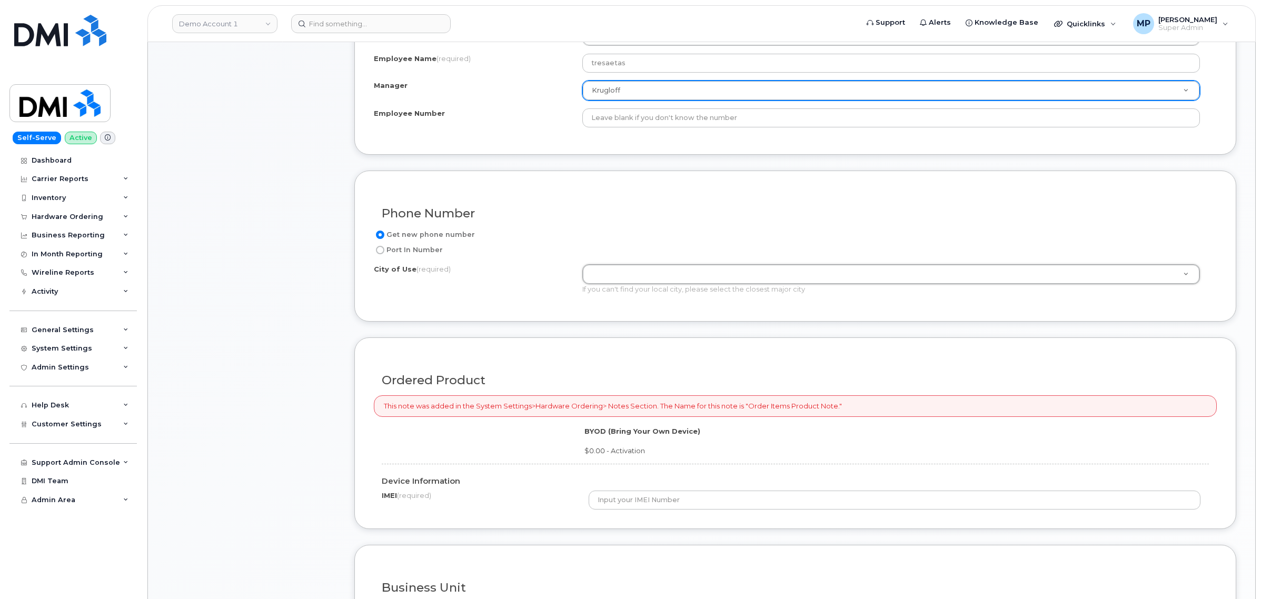
drag, startPoint x: 611, startPoint y: 277, endPoint x: 622, endPoint y: 256, distance: 22.9
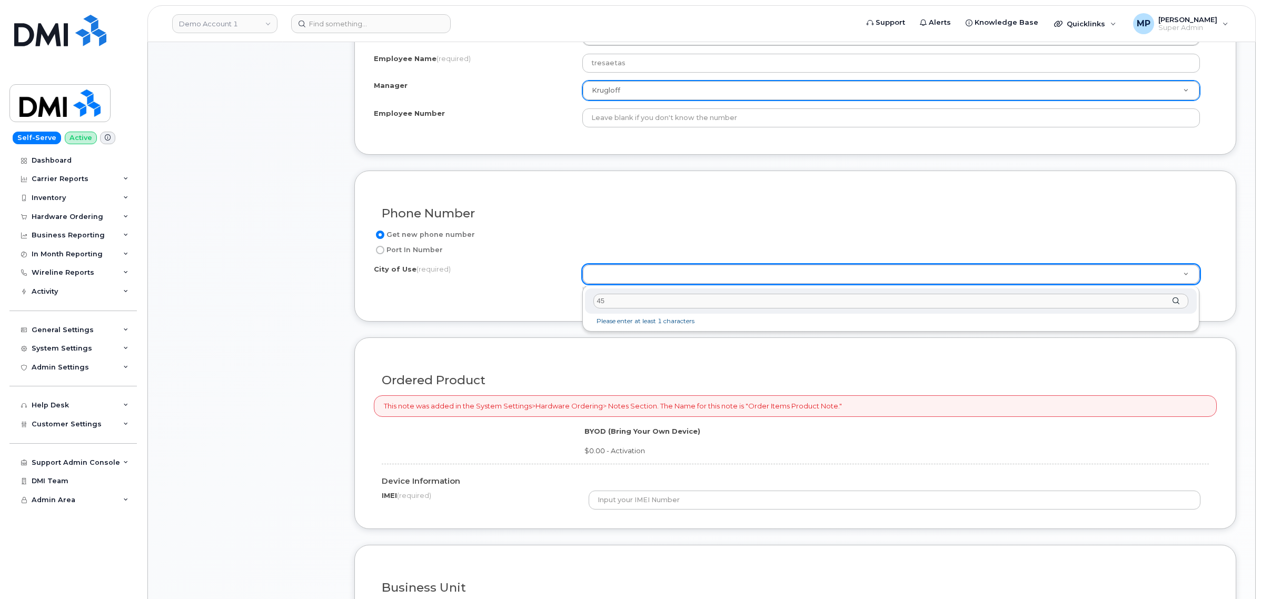
type input "4"
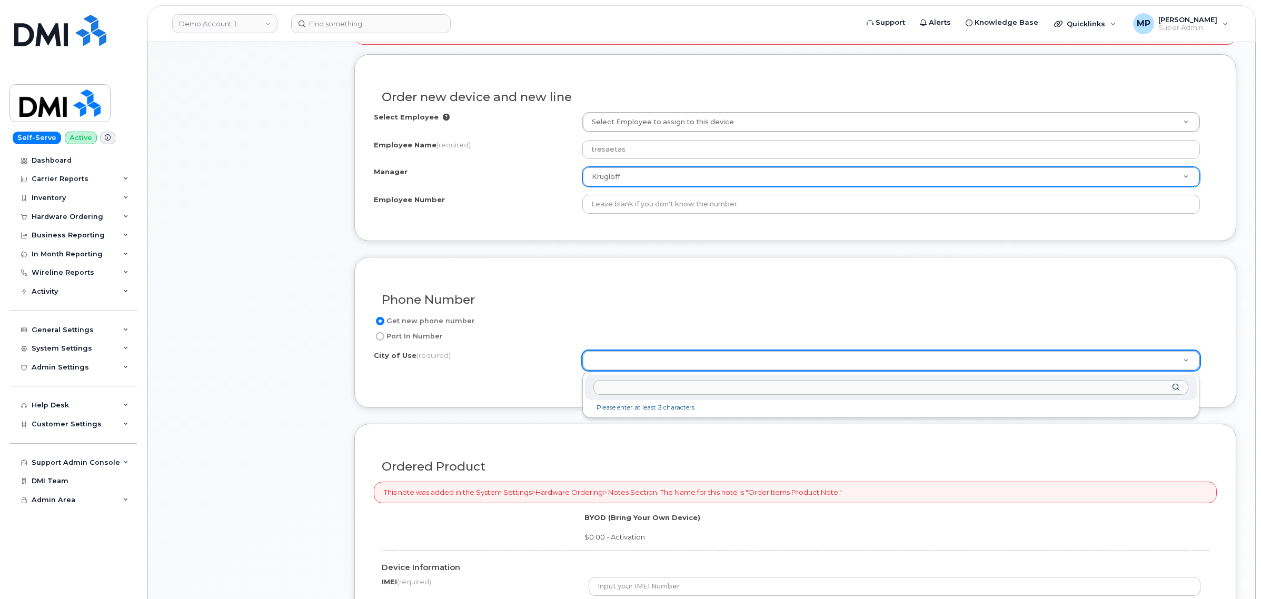
scroll to position [461, 0]
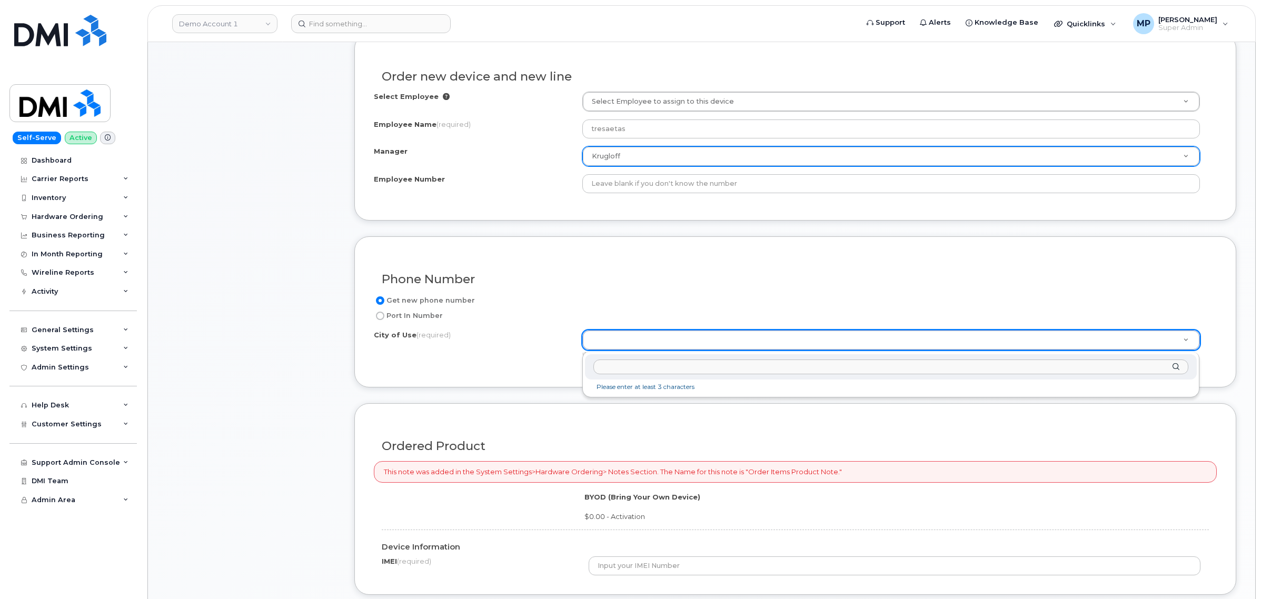
type input "x"
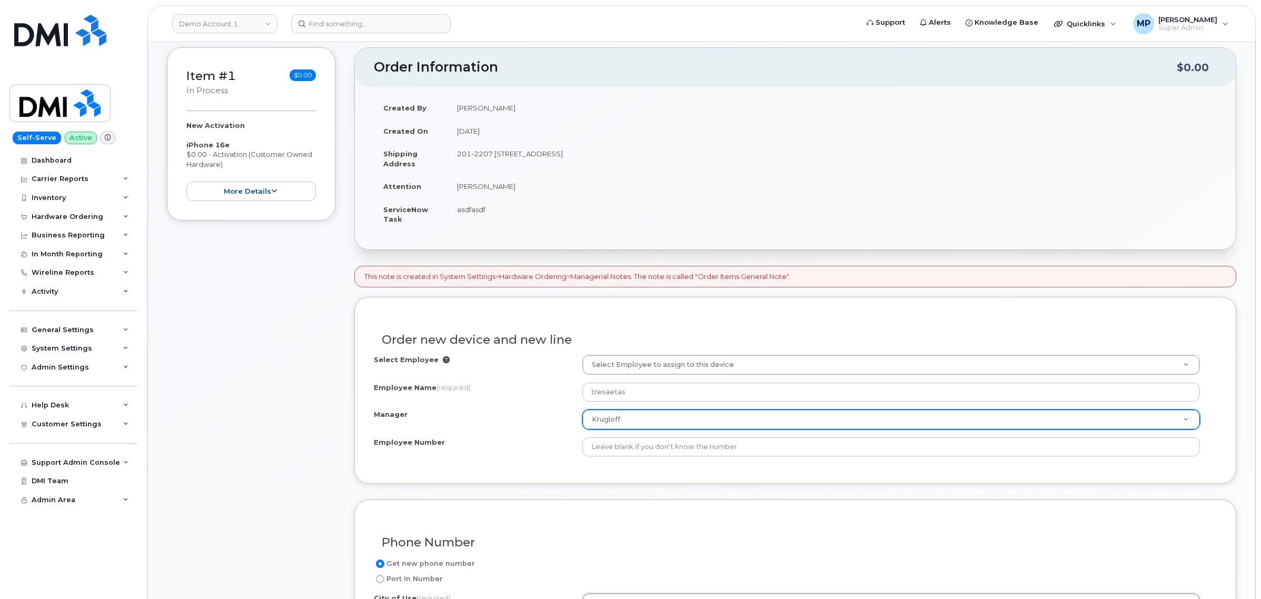
scroll to position [199, 0]
drag, startPoint x: 752, startPoint y: 154, endPoint x: 727, endPoint y: 154, distance: 24.8
drag, startPoint x: 748, startPoint y: 152, endPoint x: 721, endPoint y: 152, distance: 27.9
click at [721, 152] on td "201-2207 90B St SW EDMONTON AB T6X 1V8 CANADA Edmonton Alberta T6X 1V8" at bounding box center [832, 157] width 769 height 33
copy td "T6X 1V8"
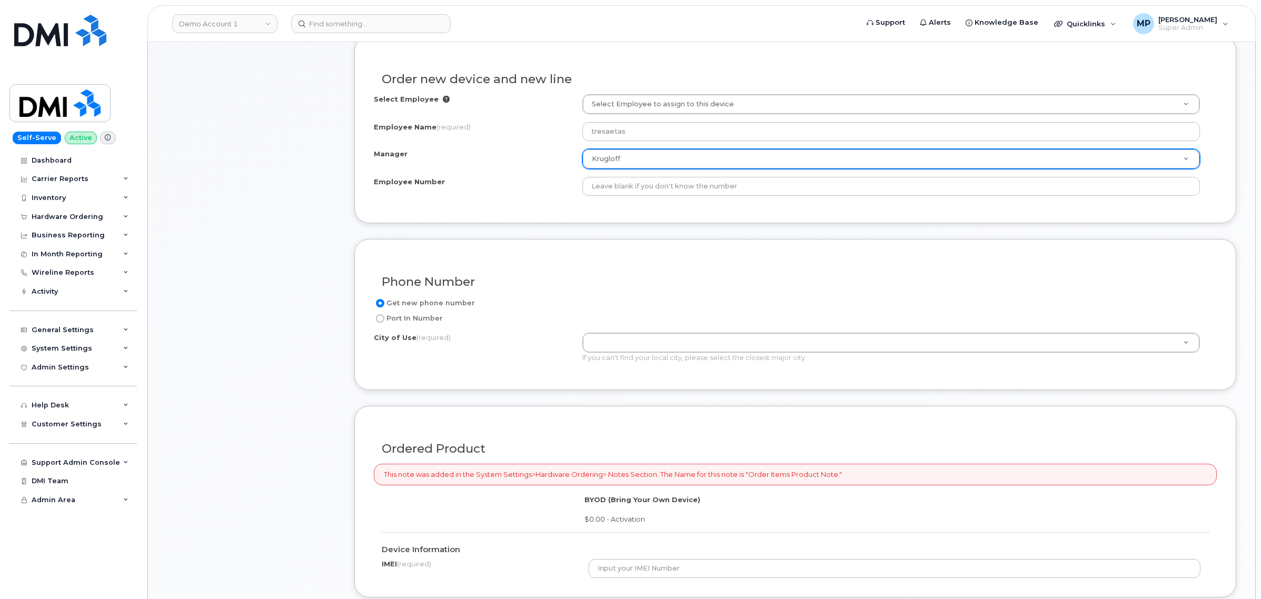
scroll to position [462, 0]
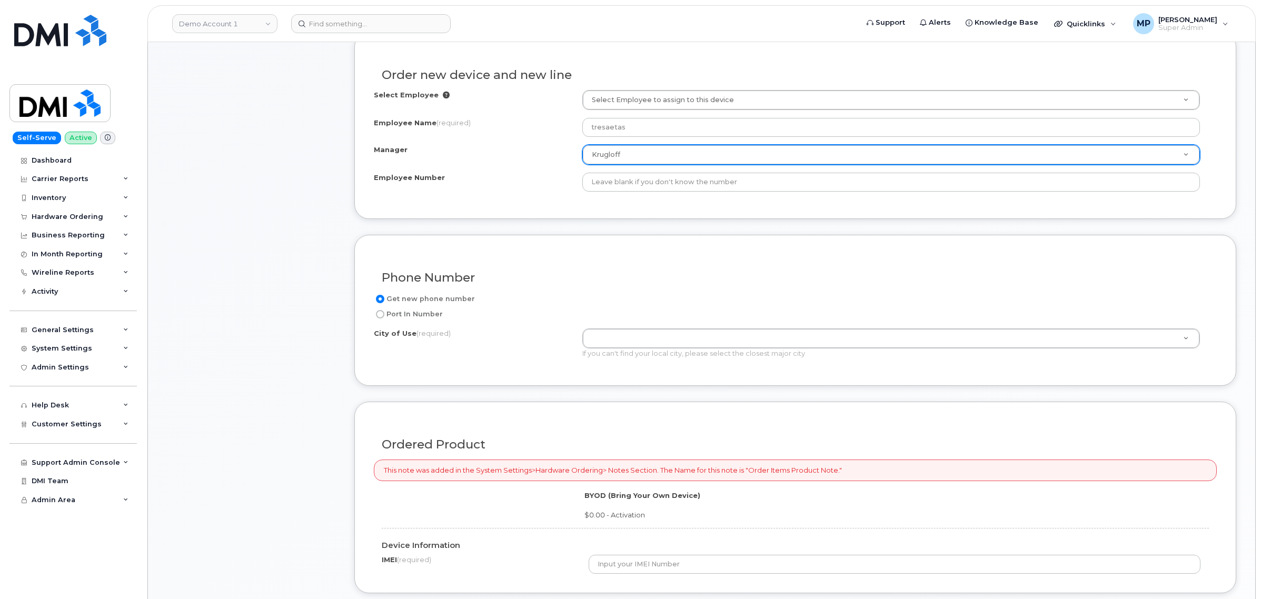
paste input "T6X 1V8"
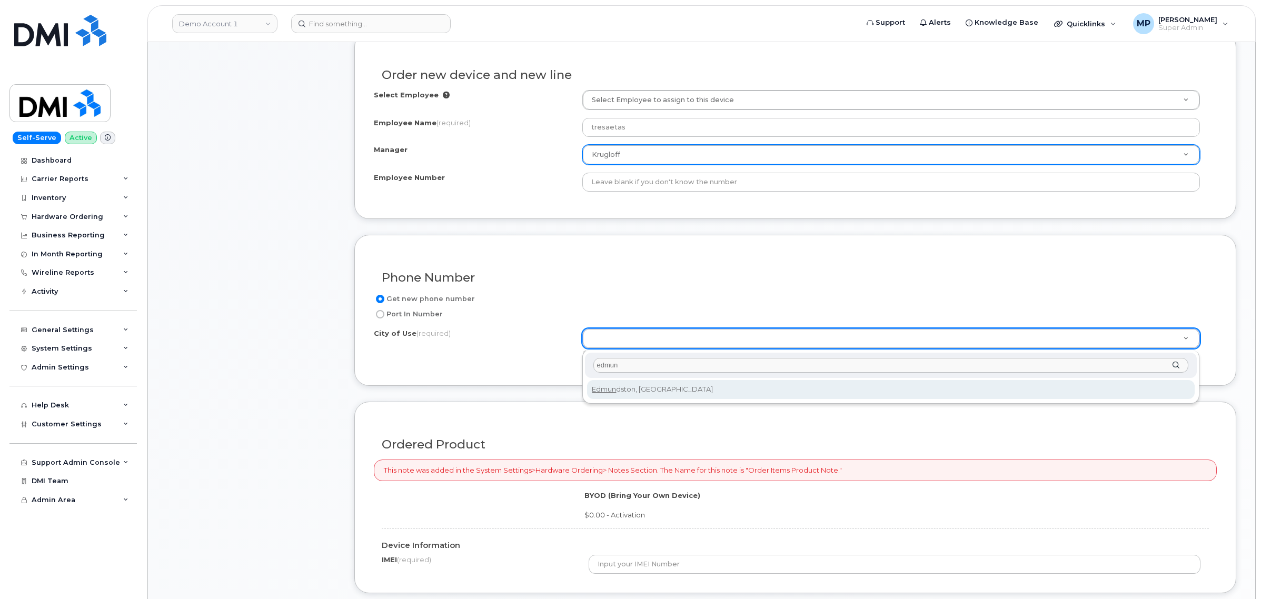
type input "edmun"
type input "1548"
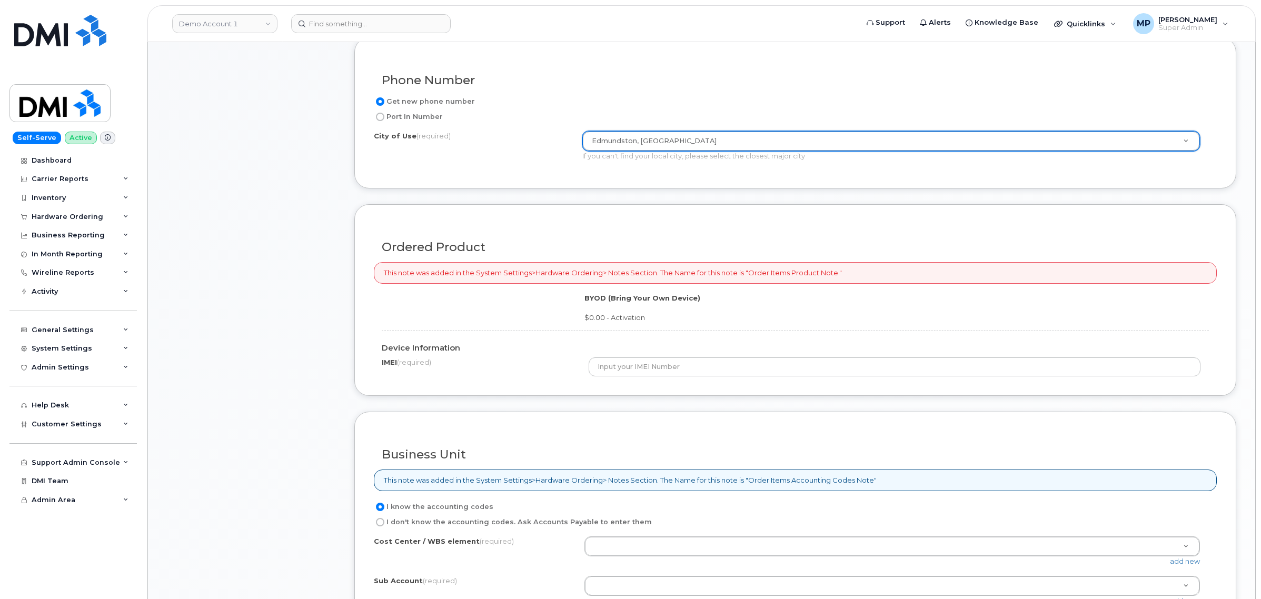
scroll to position [726, 0]
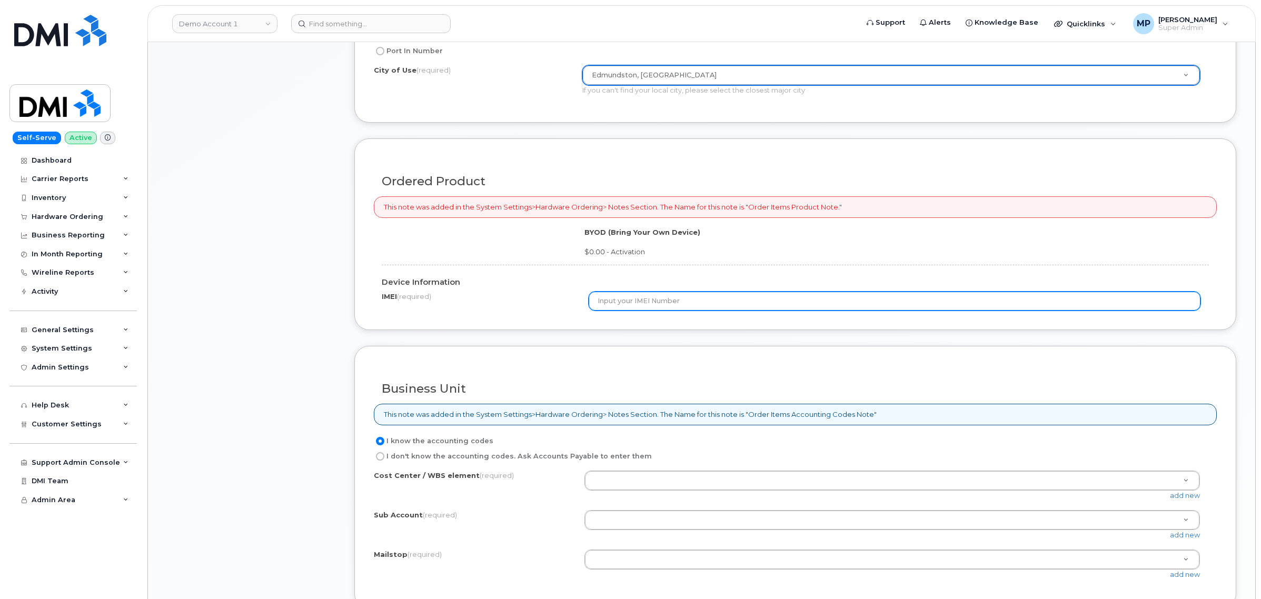
click at [654, 302] on input "text" at bounding box center [895, 301] width 612 height 19
type input "1"
type input "355456789456132"
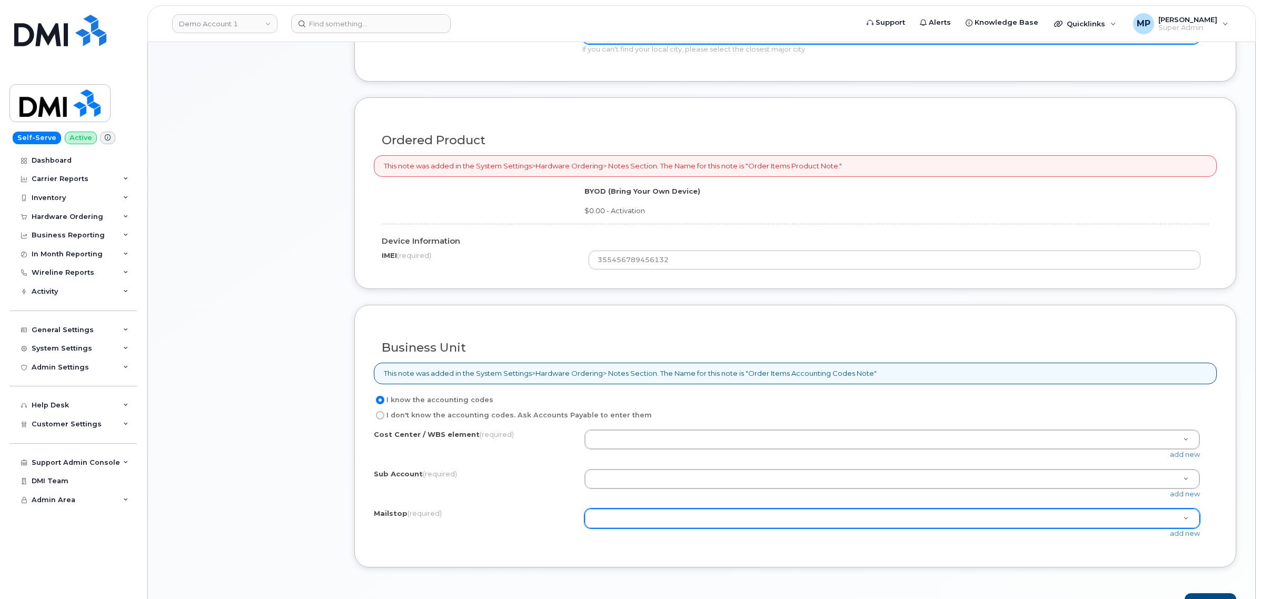
scroll to position [923, 0]
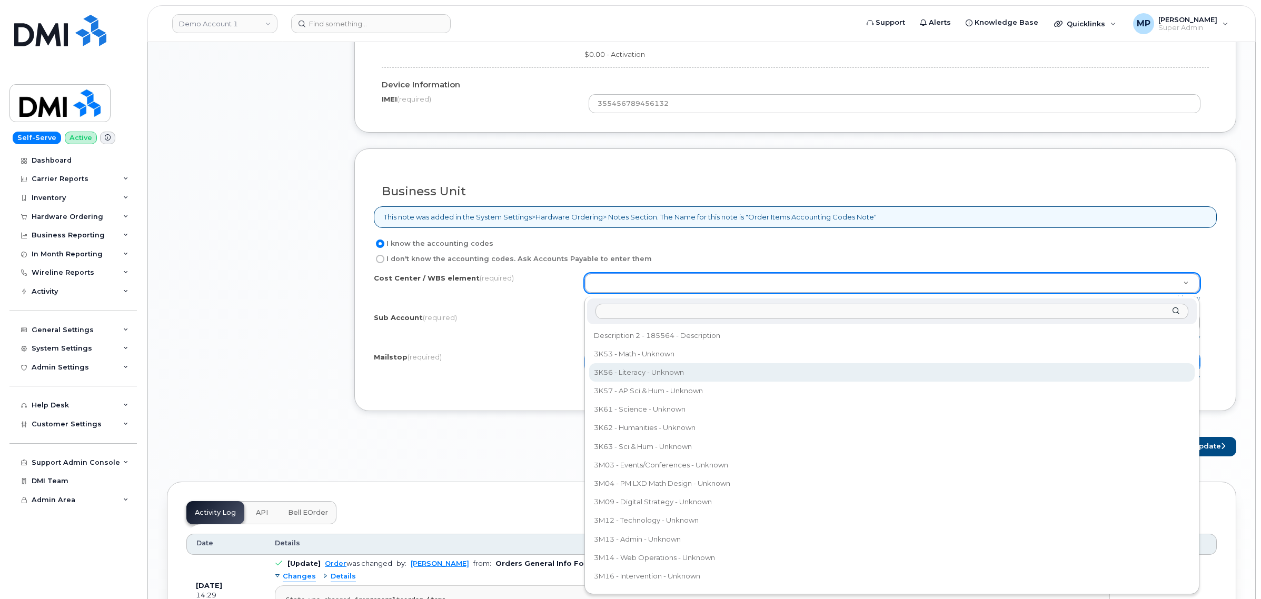
select select "3K56 - Literacy"
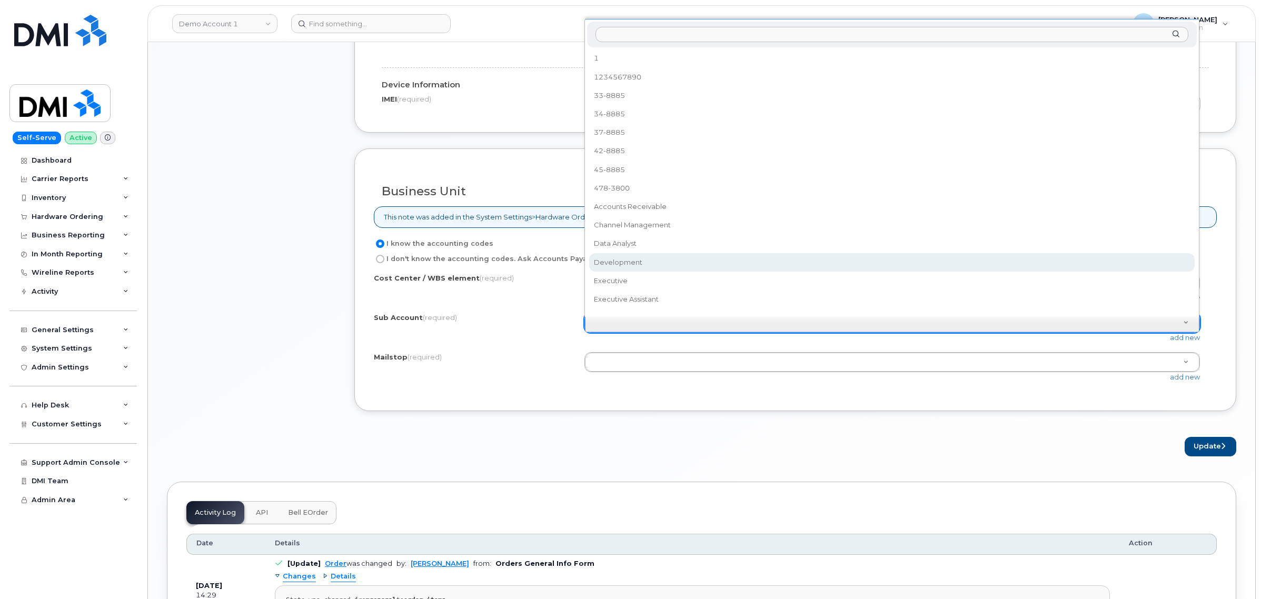
drag, startPoint x: 665, startPoint y: 246, endPoint x: 659, endPoint y: 263, distance: 18.0
select select "Development"
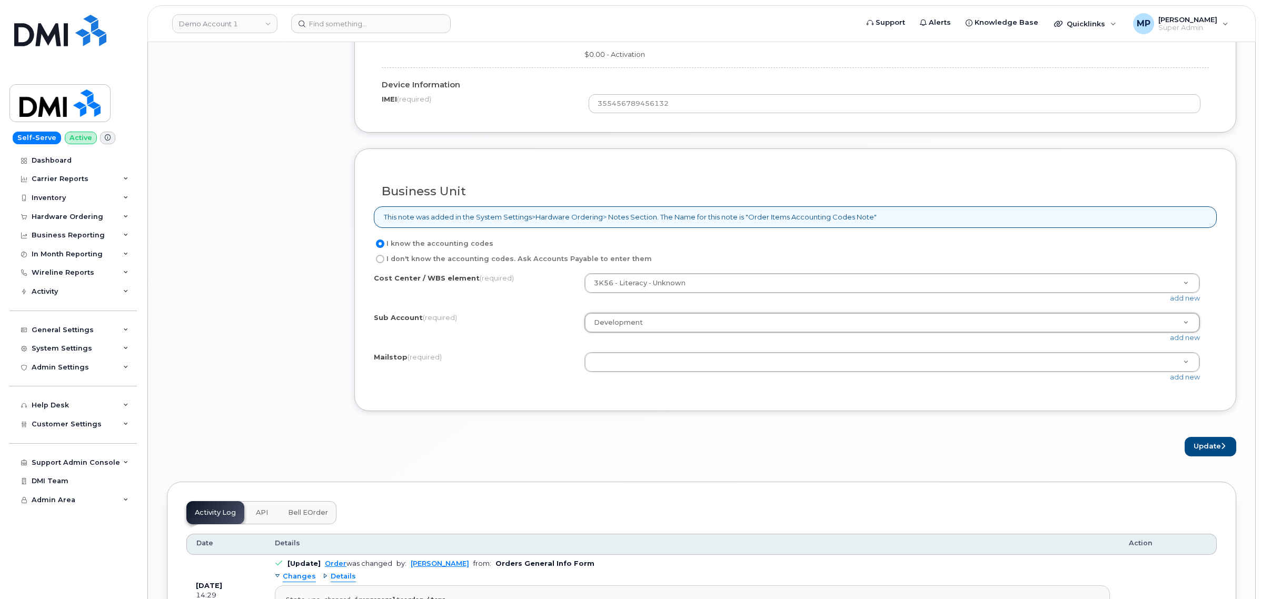
drag, startPoint x: 654, startPoint y: 366, endPoint x: 654, endPoint y: 374, distance: 8.4
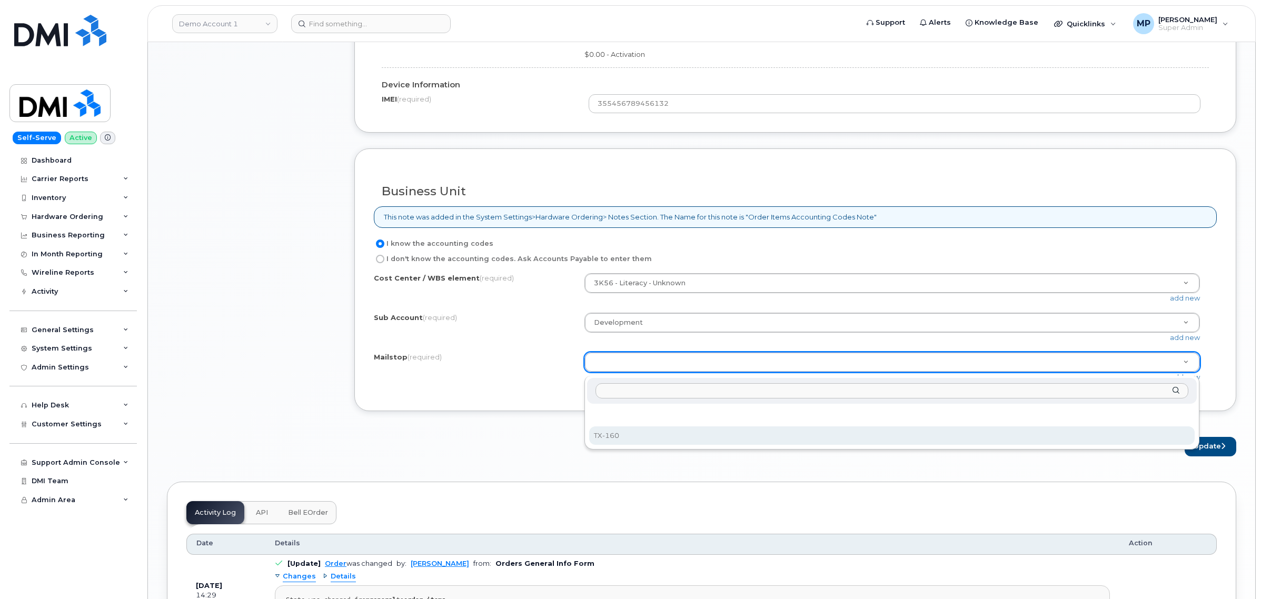
select select "TX-160"
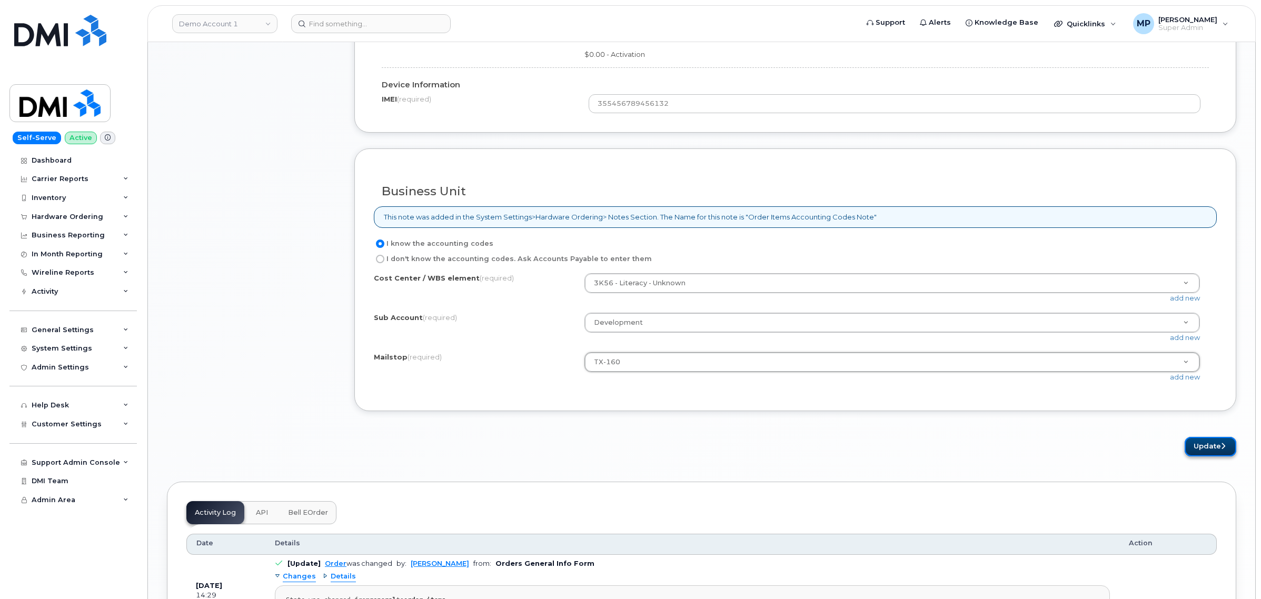
click at [1215, 453] on button "Update" at bounding box center [1211, 446] width 52 height 19
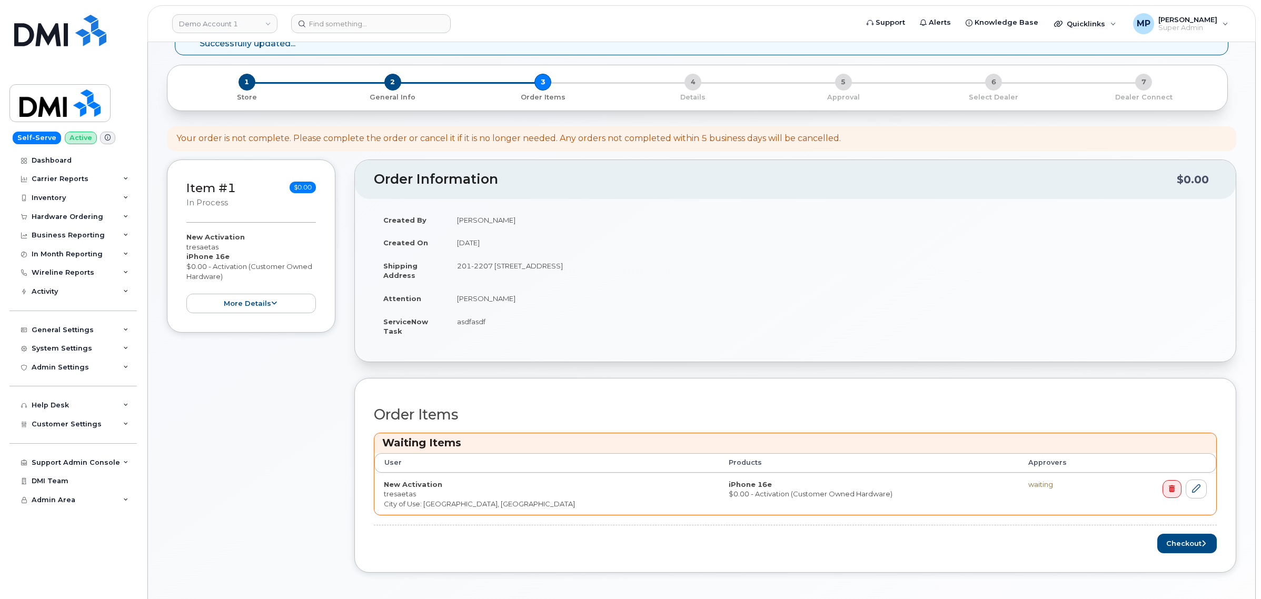
scroll to position [263, 0]
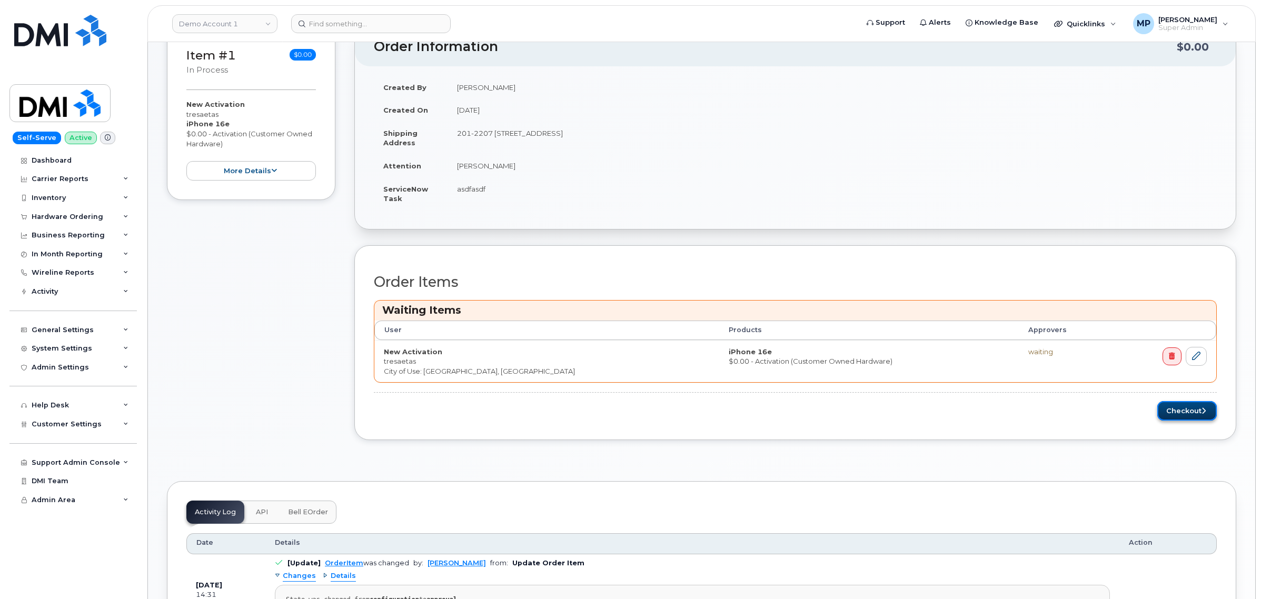
click at [1188, 415] on button "Checkout" at bounding box center [1188, 410] width 60 height 19
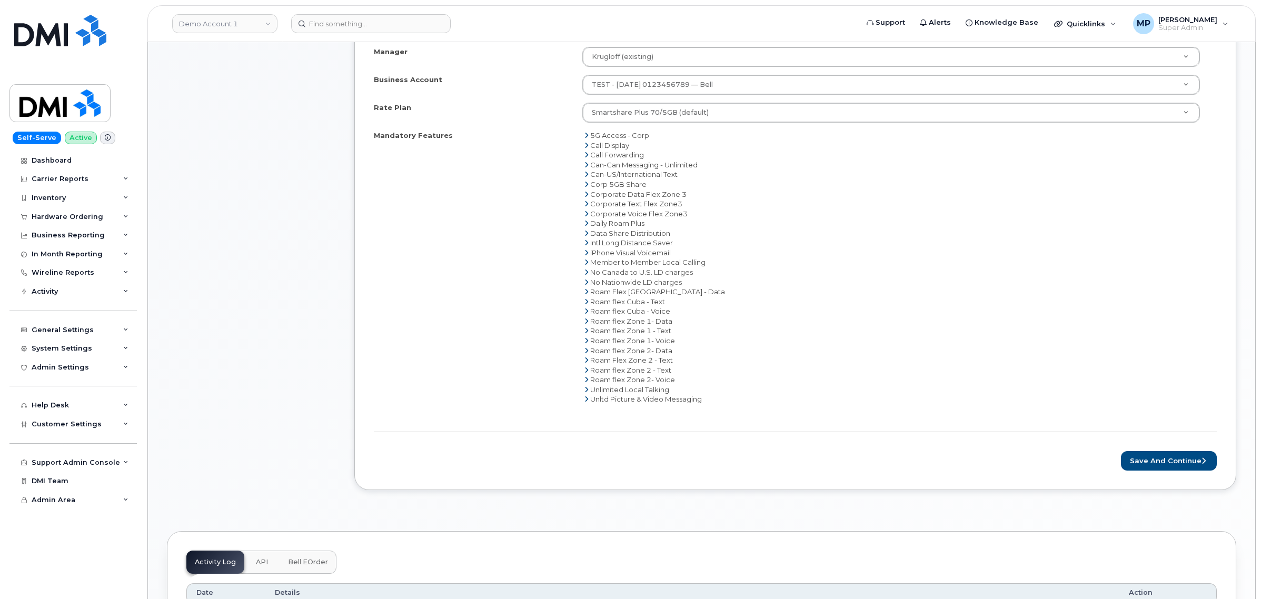
scroll to position [527, 0]
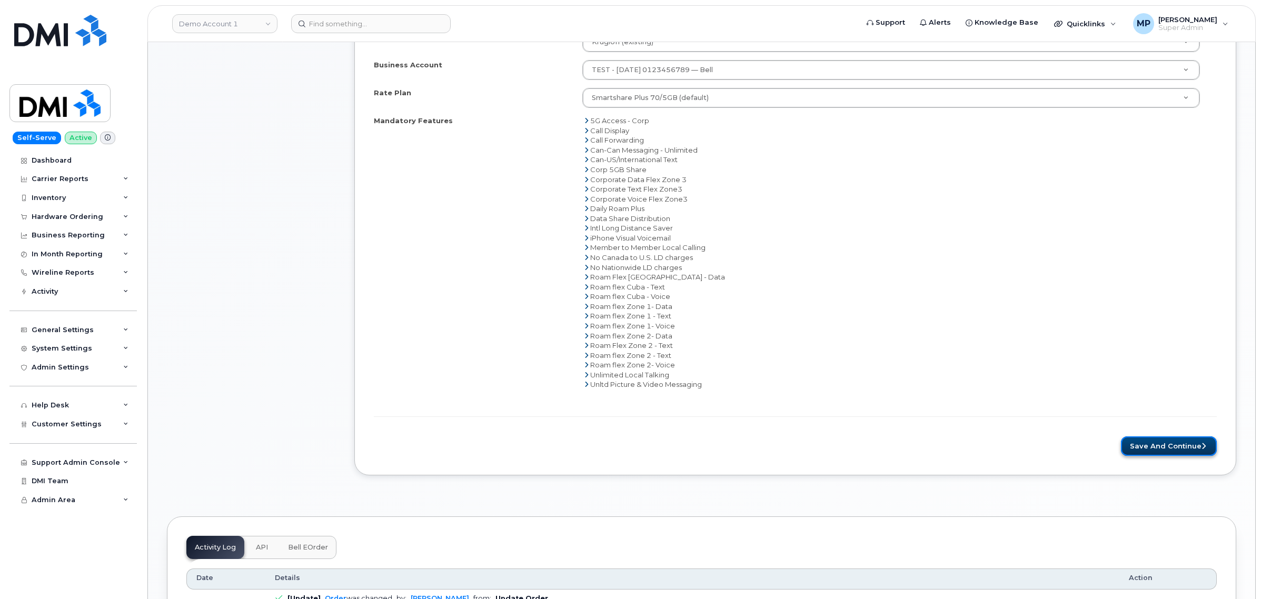
drag, startPoint x: 1162, startPoint y: 450, endPoint x: 1143, endPoint y: 445, distance: 20.2
click at [1162, 450] on button "Save and Continue" at bounding box center [1169, 446] width 96 height 19
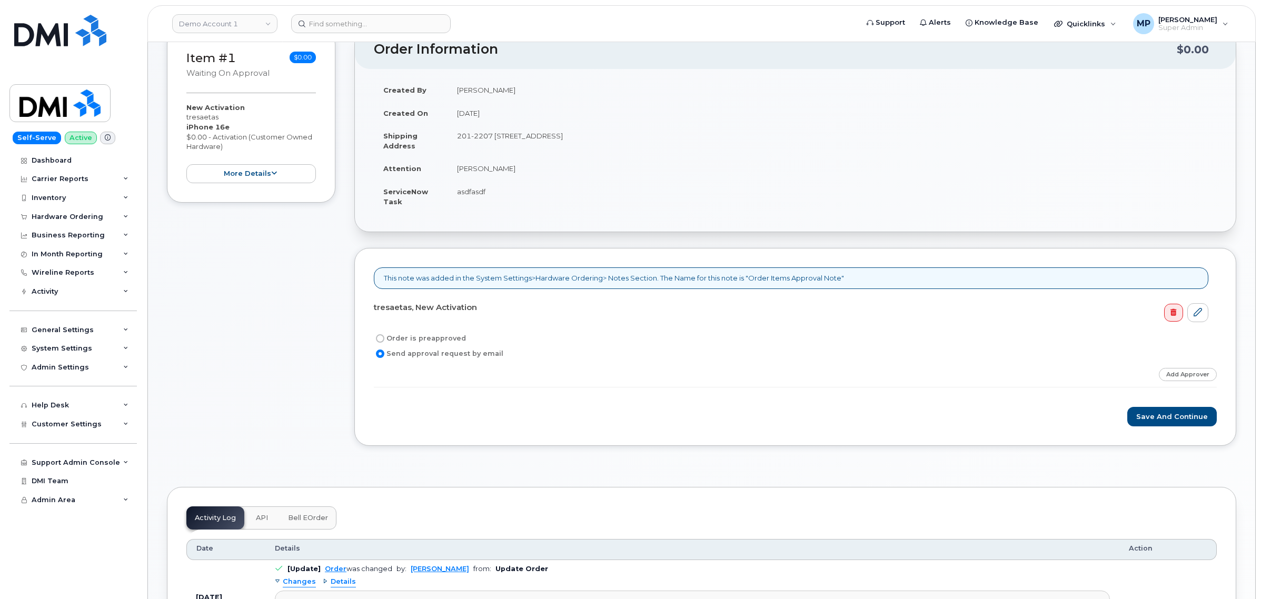
scroll to position [198, 0]
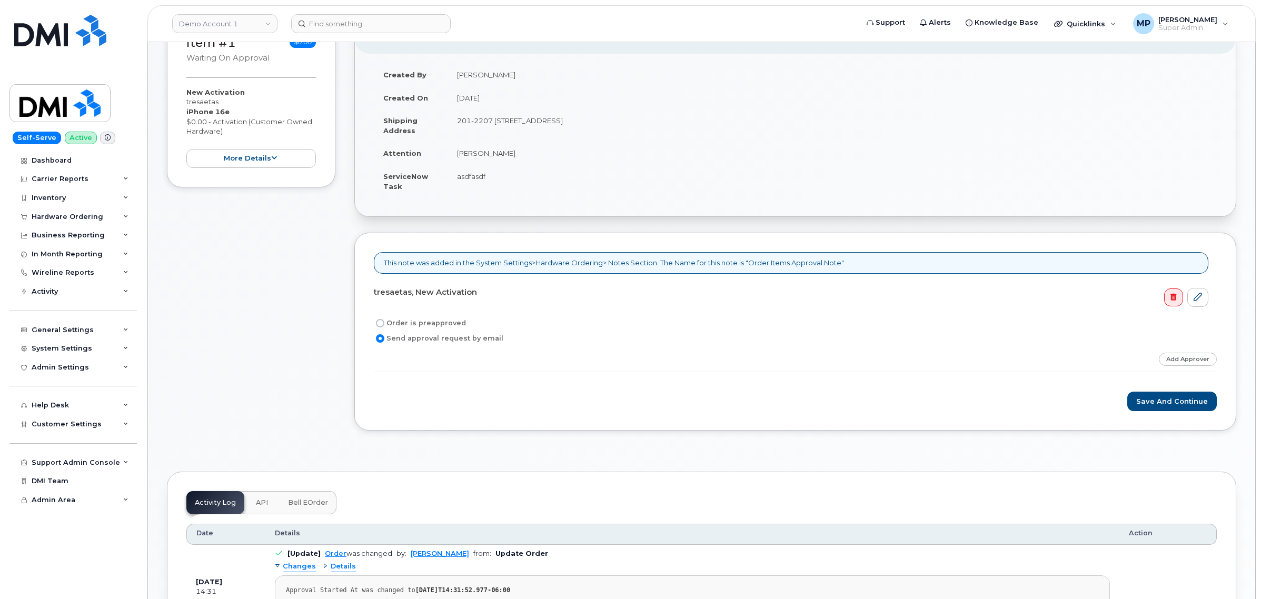
click at [378, 324] on input "Order is preapproved" at bounding box center [380, 323] width 8 height 8
radio input "true"
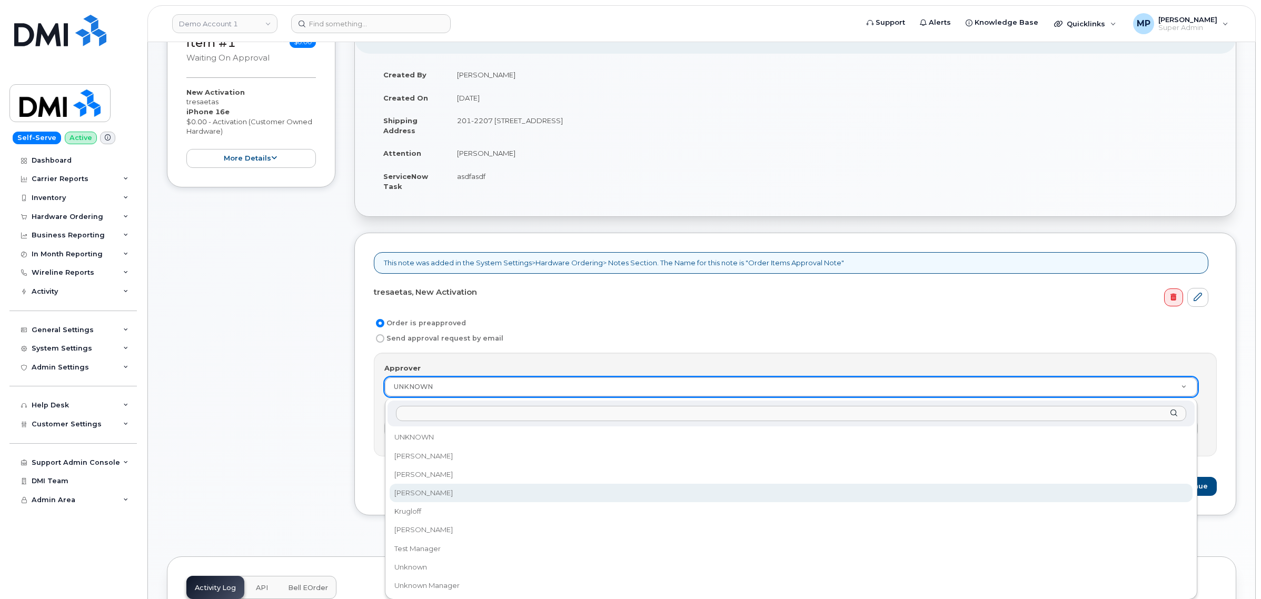
select select "4762"
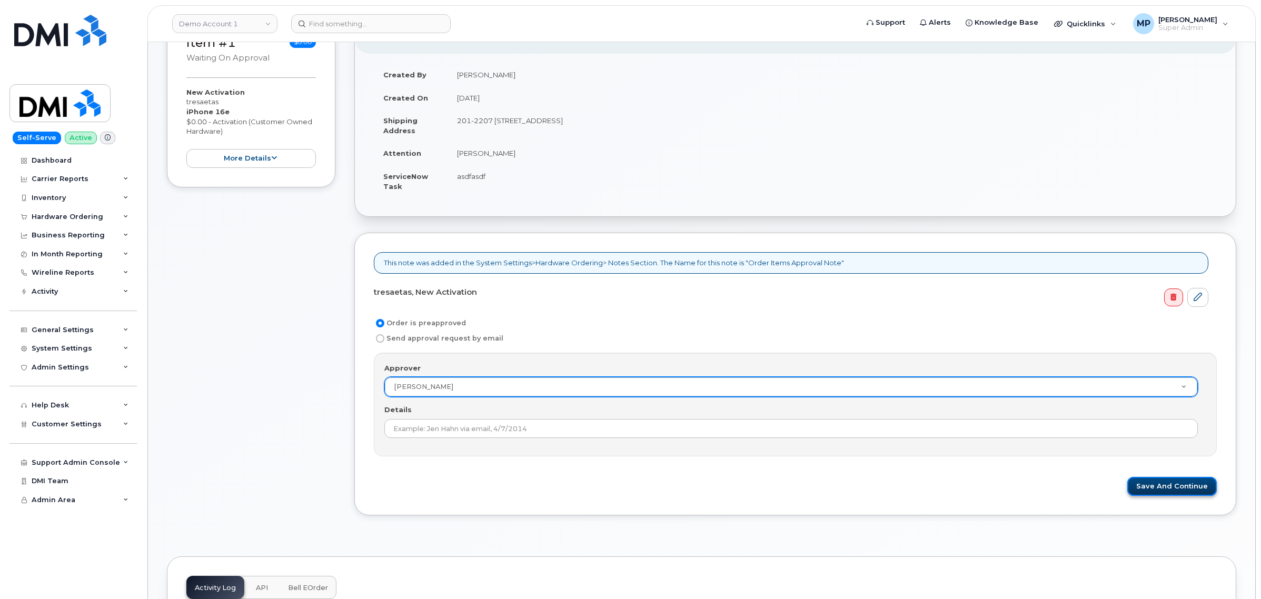
click at [1153, 485] on button "Save and Continue" at bounding box center [1173, 486] width 90 height 19
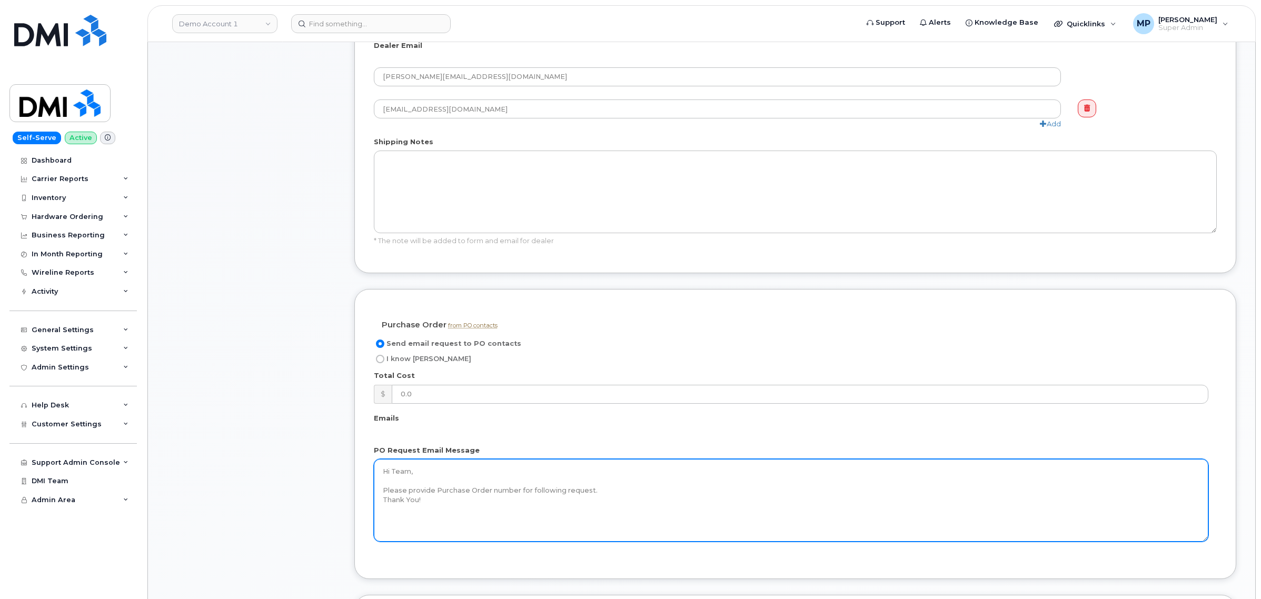
scroll to position [724, 0]
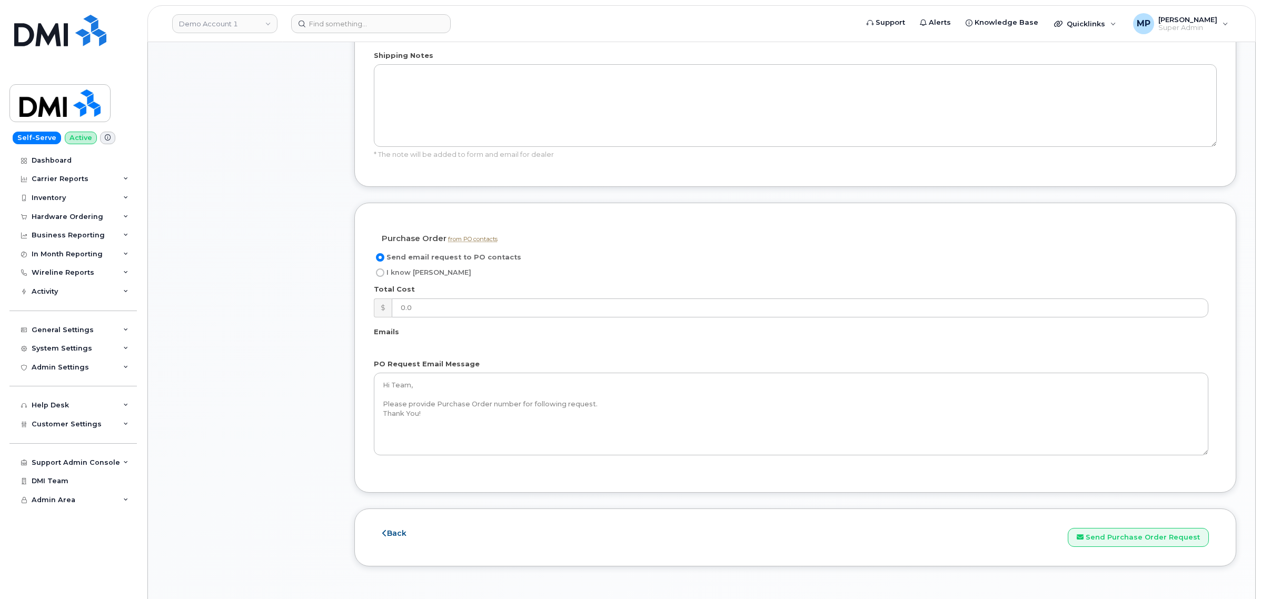
click at [396, 274] on span "I know PO" at bounding box center [429, 273] width 85 height 8
click at [384, 274] on input "I know PO" at bounding box center [380, 273] width 8 height 8
radio input "true"
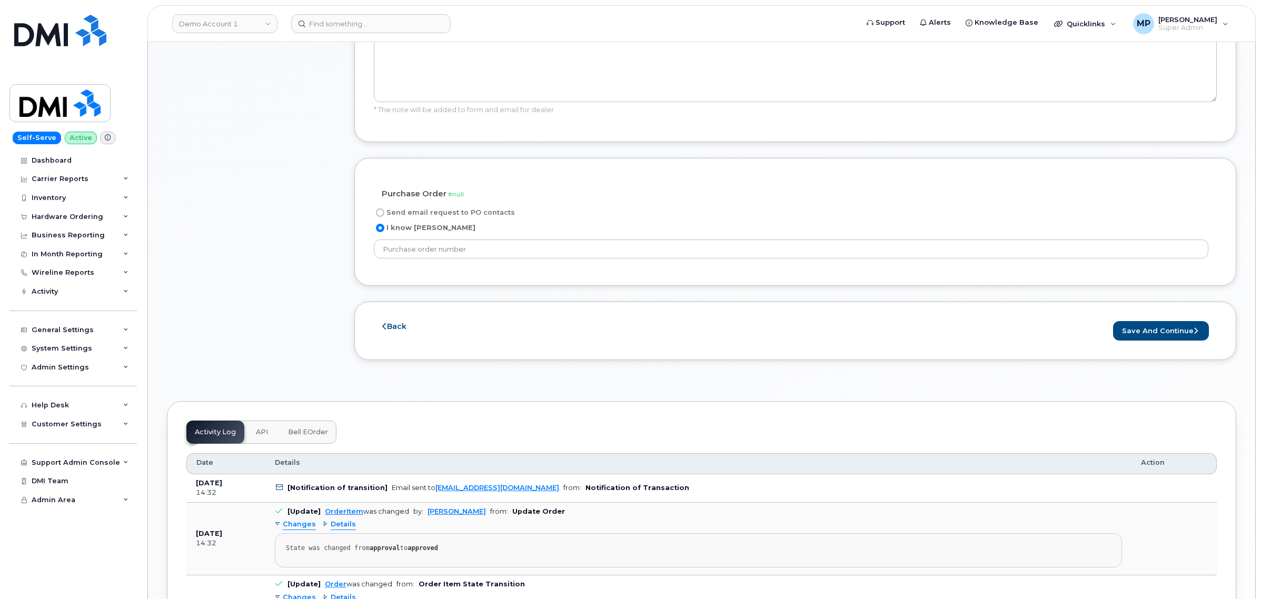
scroll to position [790, 0]
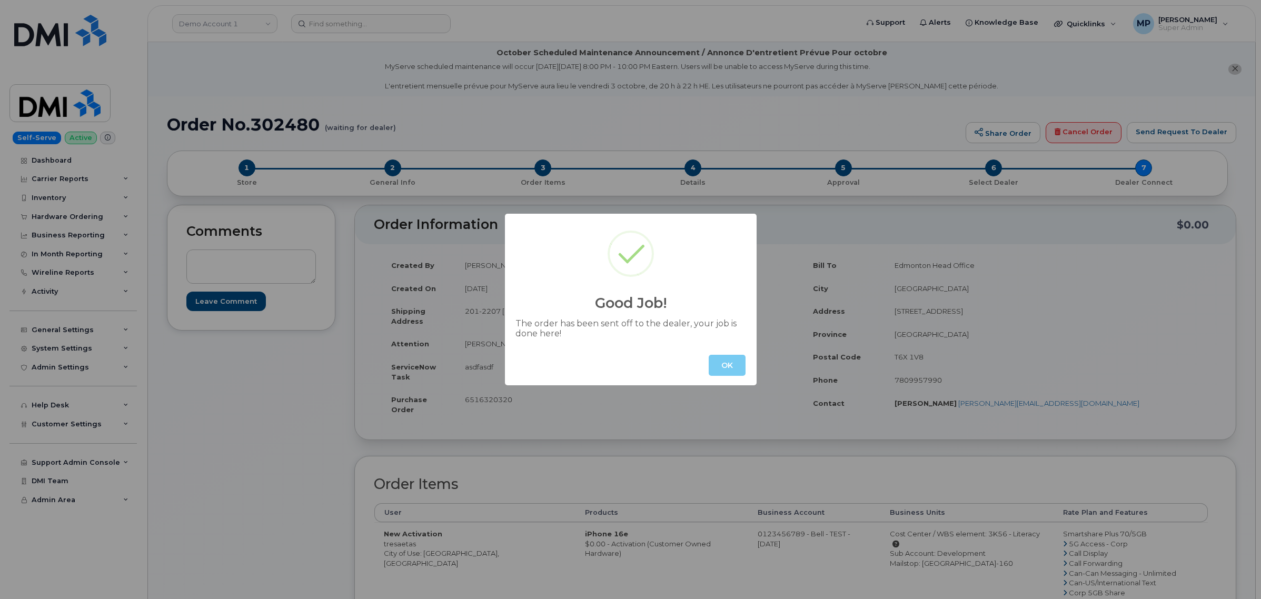
click at [724, 368] on button "OK" at bounding box center [727, 365] width 37 height 21
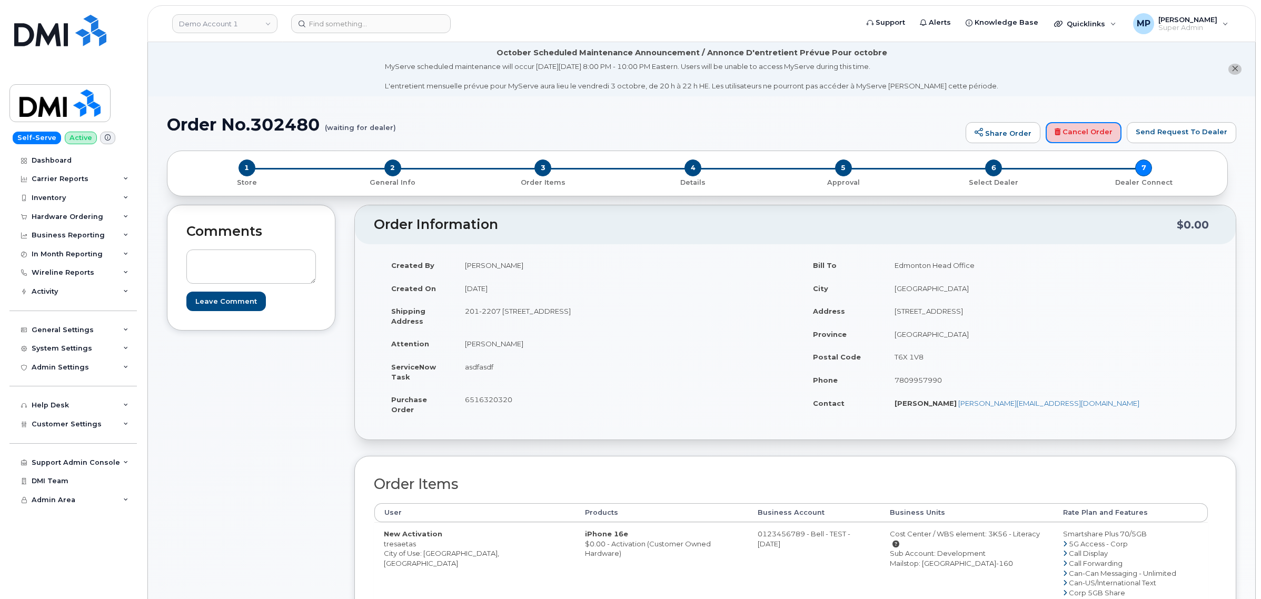
drag, startPoint x: 1086, startPoint y: 126, endPoint x: 692, endPoint y: 49, distance: 402.0
click at [1086, 126] on link "Cancel Order" at bounding box center [1084, 132] width 76 height 21
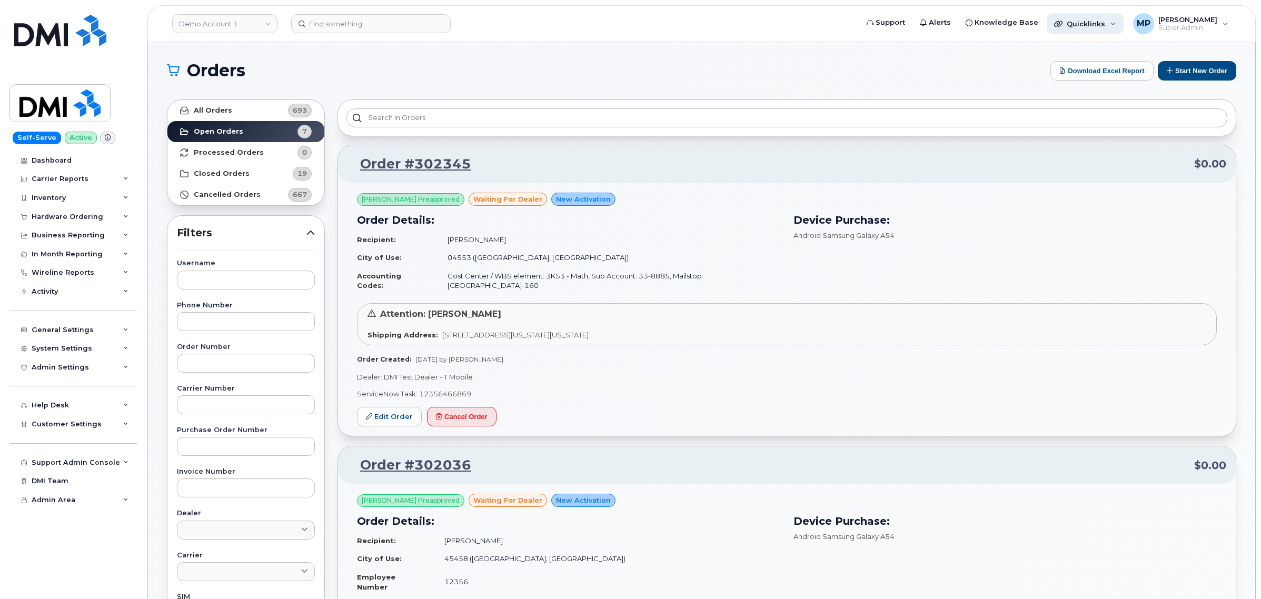
click at [1093, 20] on span "Quicklinks" at bounding box center [1086, 23] width 38 height 8
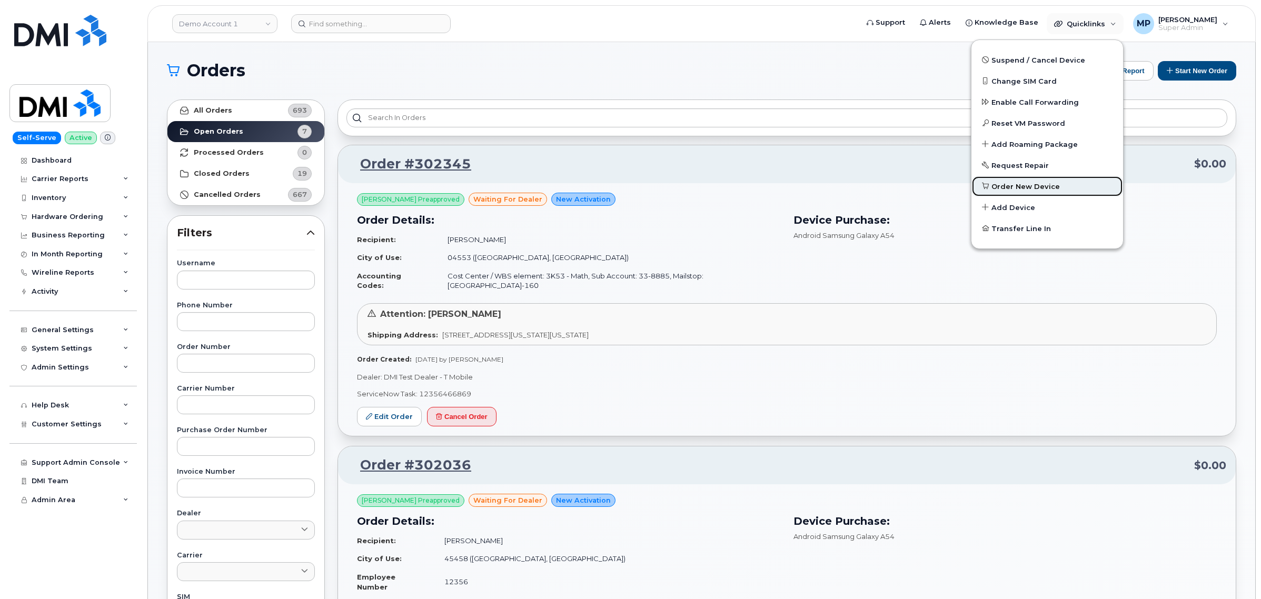
click at [1006, 185] on span "Order New Device" at bounding box center [1026, 187] width 68 height 11
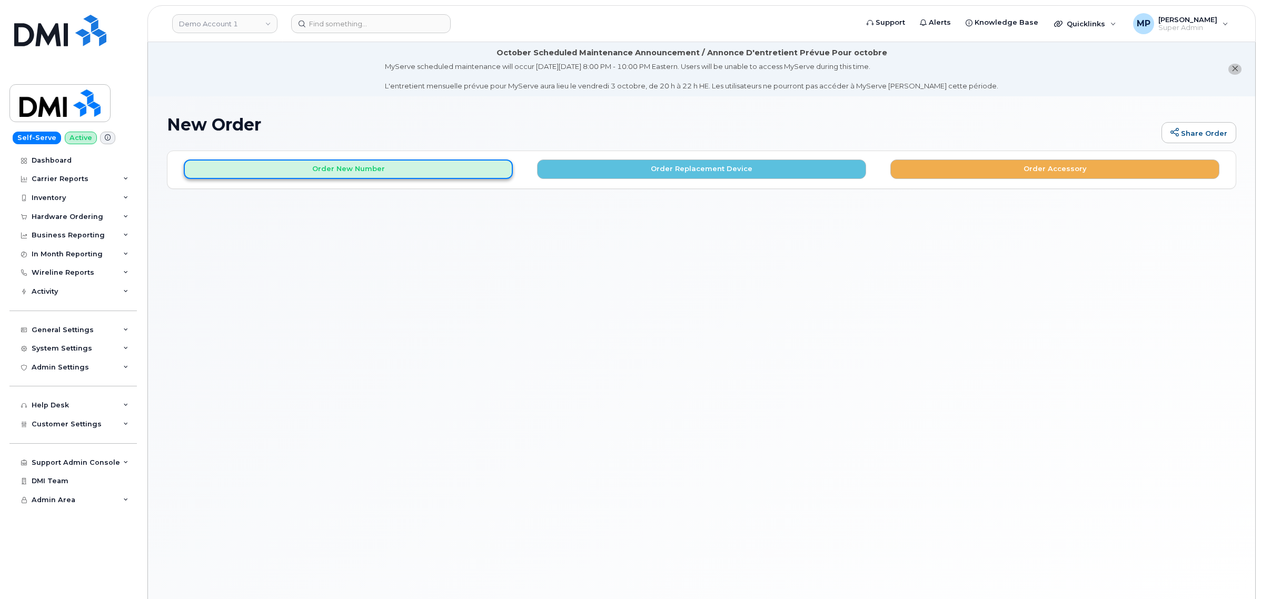
click at [410, 170] on button "Order New Number" at bounding box center [348, 169] width 329 height 19
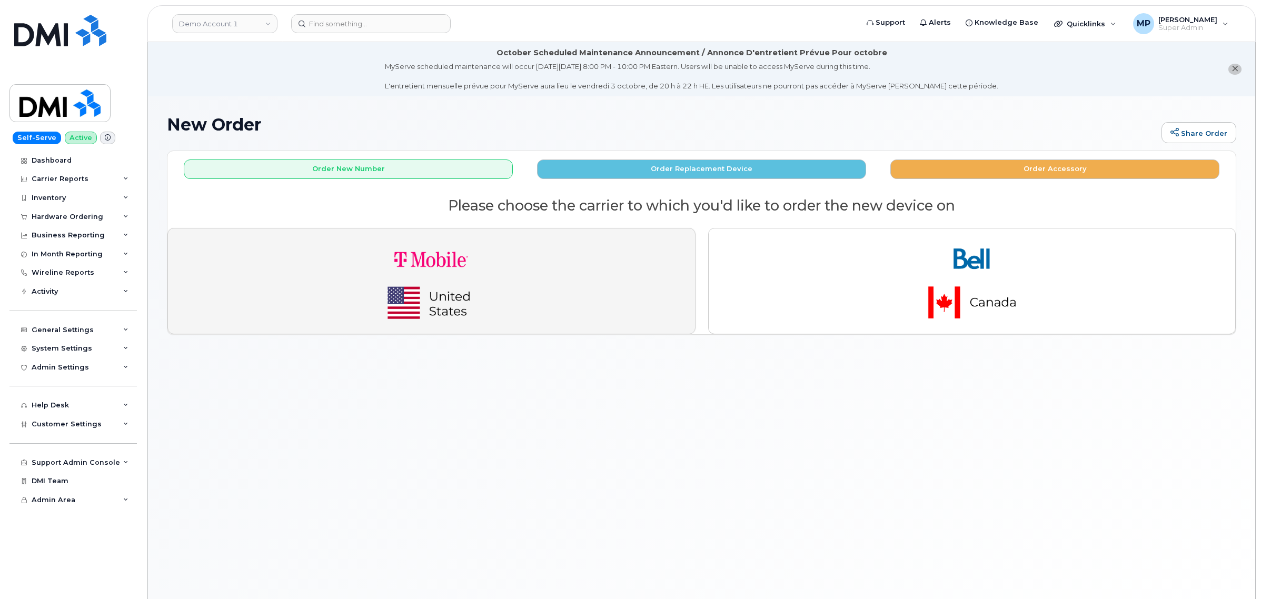
click at [451, 261] on img "button" at bounding box center [431, 281] width 147 height 88
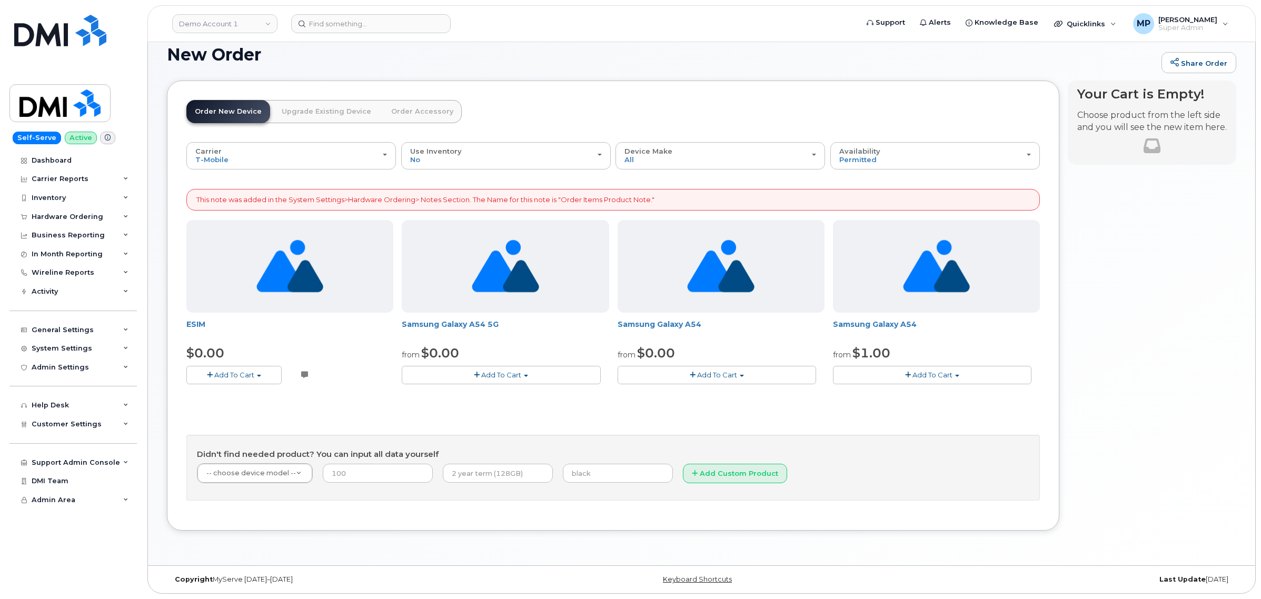
scroll to position [72, 0]
click at [939, 162] on div "Availability Permitted All" at bounding box center [936, 155] width 192 height 16
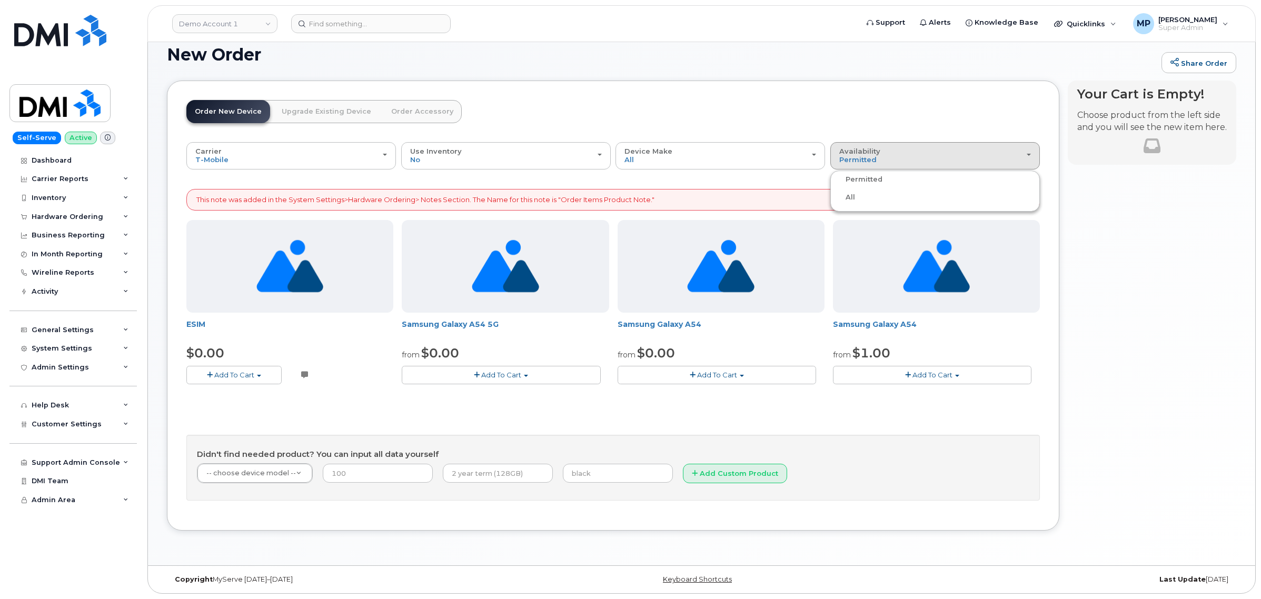
drag, startPoint x: 830, startPoint y: 201, endPoint x: 841, endPoint y: 199, distance: 11.2
click at [839, 199] on ul "Permitted All" at bounding box center [936, 191] width 210 height 41
click at [885, 154] on div "Availability Permitted All" at bounding box center [936, 155] width 192 height 16
click at [852, 195] on label "All" at bounding box center [844, 197] width 22 height 13
click at [0, 0] on input "All" at bounding box center [0, 0] width 0 height 0
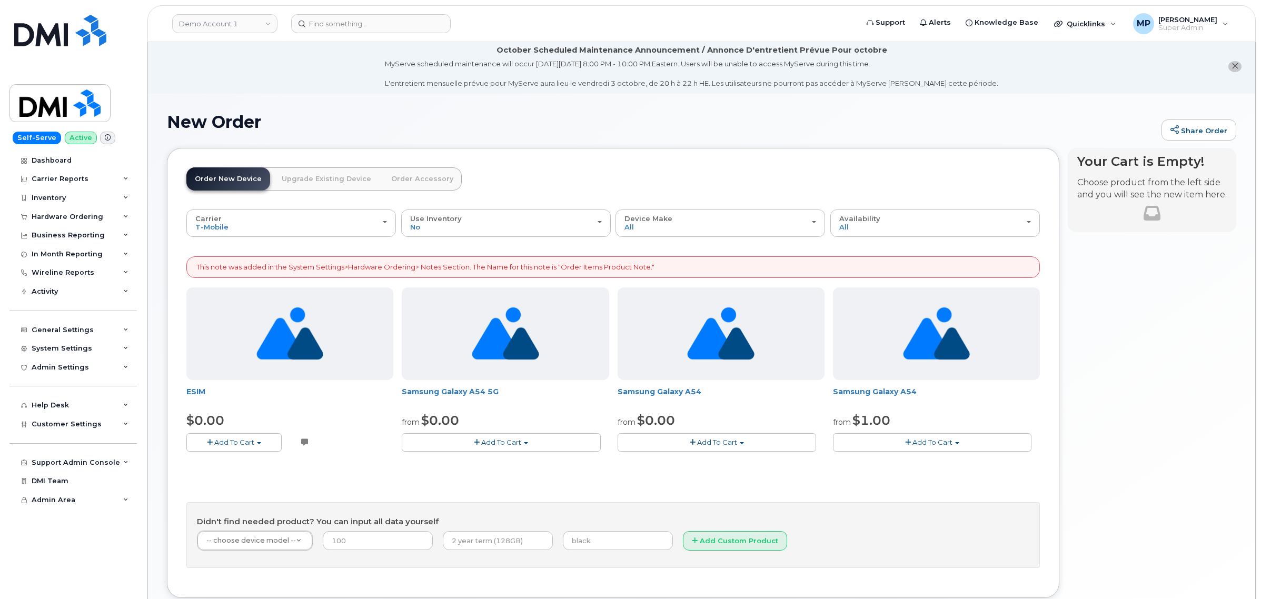
scroll to position [0, 0]
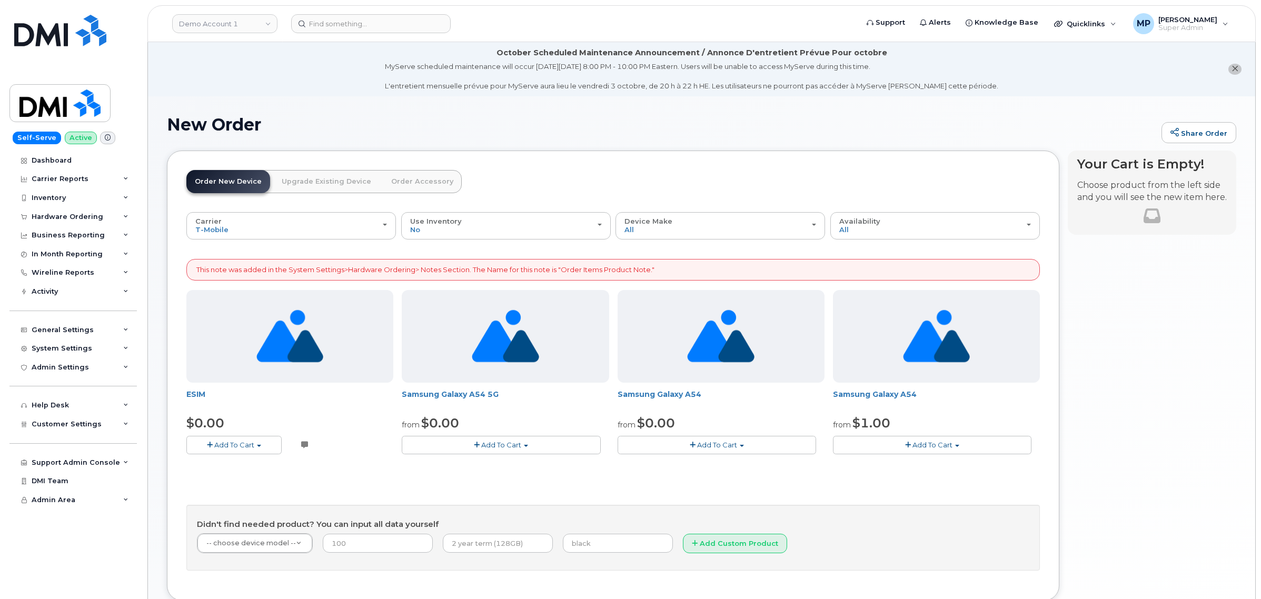
click at [1133, 314] on div "Your Cart is Empty! Choose product from the left side and you will see the new …" at bounding box center [1152, 384] width 169 height 467
